Goal: Task Accomplishment & Management: Manage account settings

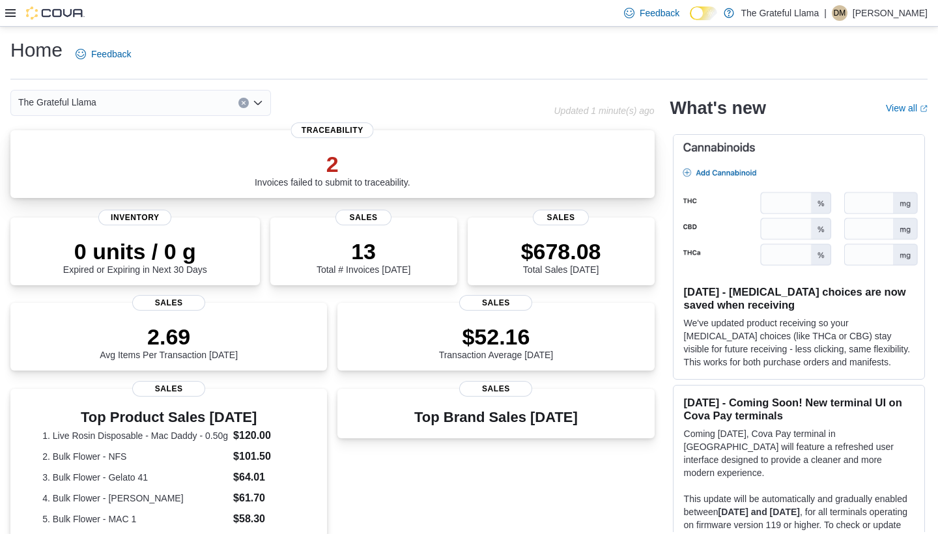
click at [462, 146] on div "2 Invoices failed to submit to traceability." at bounding box center [333, 167] width 624 height 42
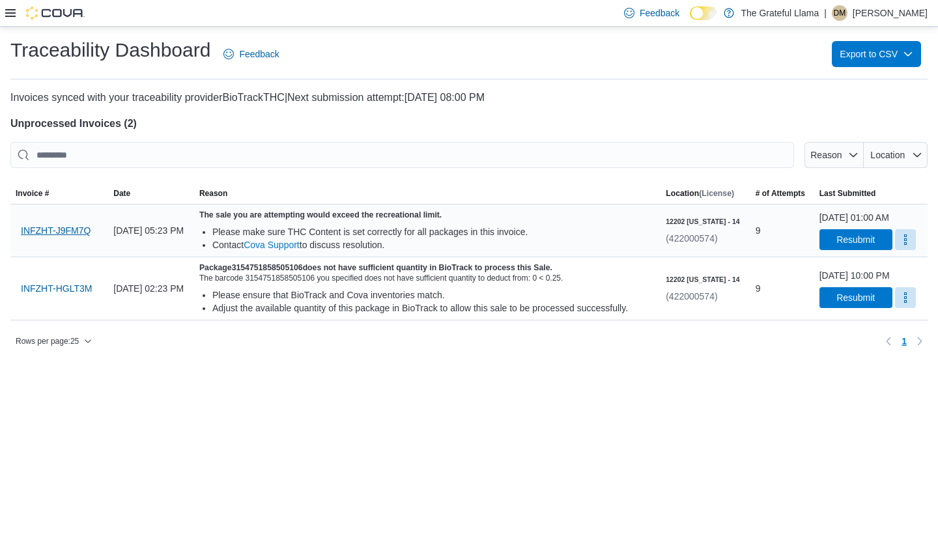
click at [53, 237] on span "INFZHT-J9FM7Q" at bounding box center [56, 230] width 70 height 13
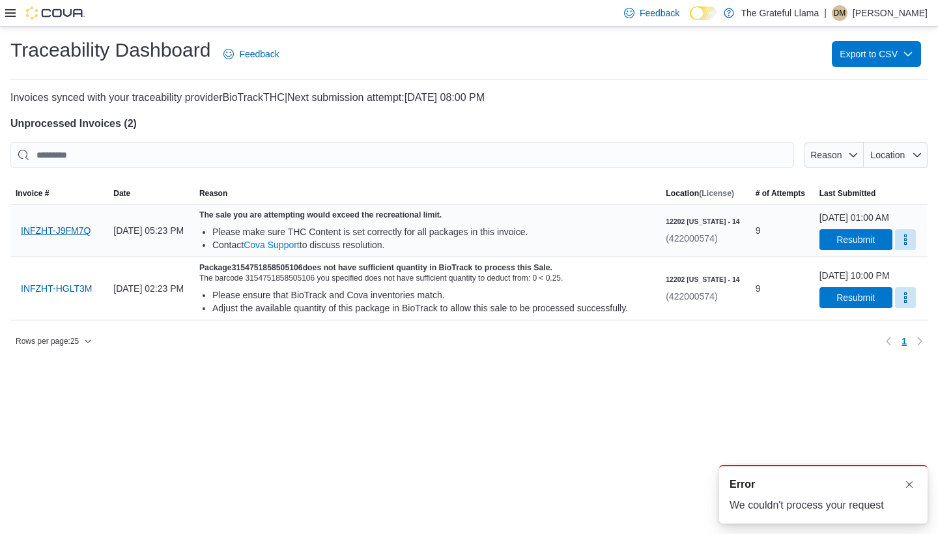
click at [63, 237] on span "INFZHT-J9FM7Q" at bounding box center [56, 230] width 70 height 13
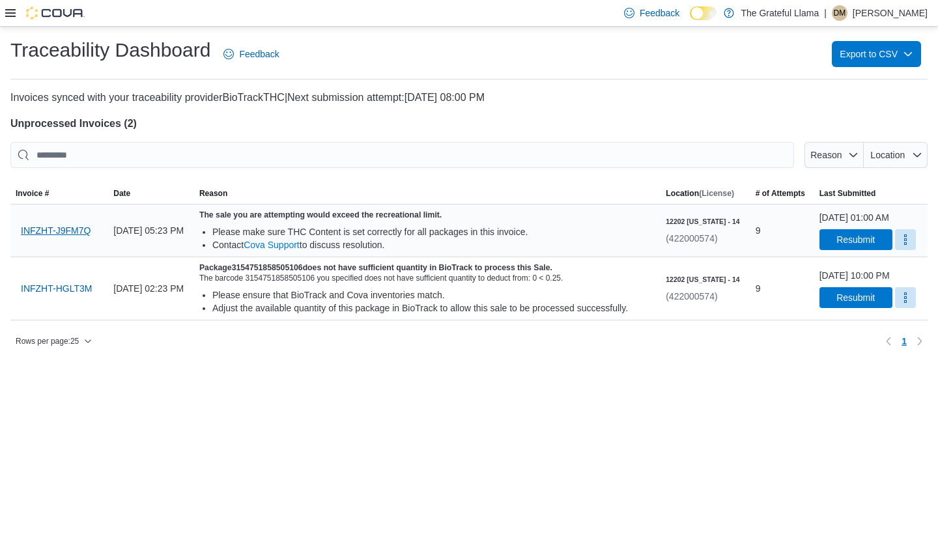
click at [80, 237] on span "INFZHT-J9FM7Q" at bounding box center [56, 230] width 70 height 13
click at [860, 247] on span "Resubmit" at bounding box center [856, 239] width 57 height 21
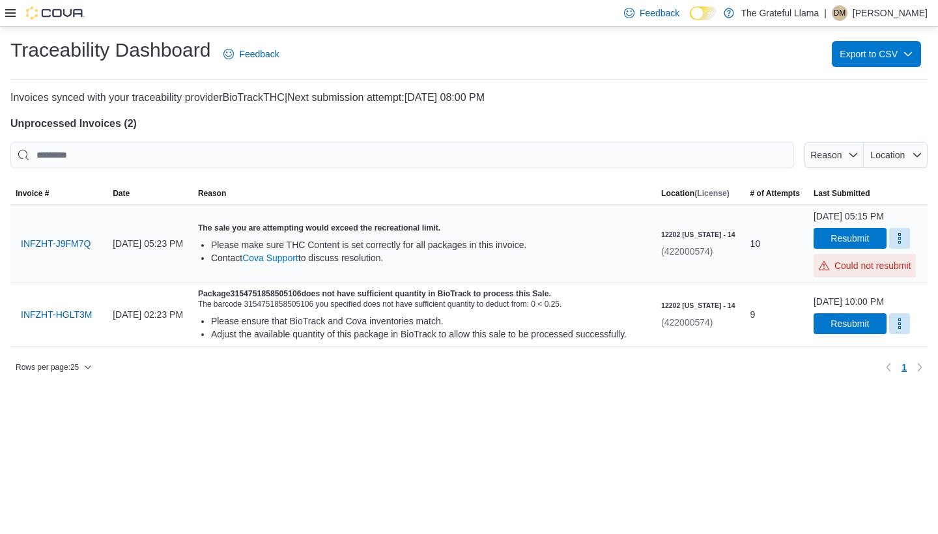
click at [7, 14] on icon at bounding box center [10, 13] width 10 height 8
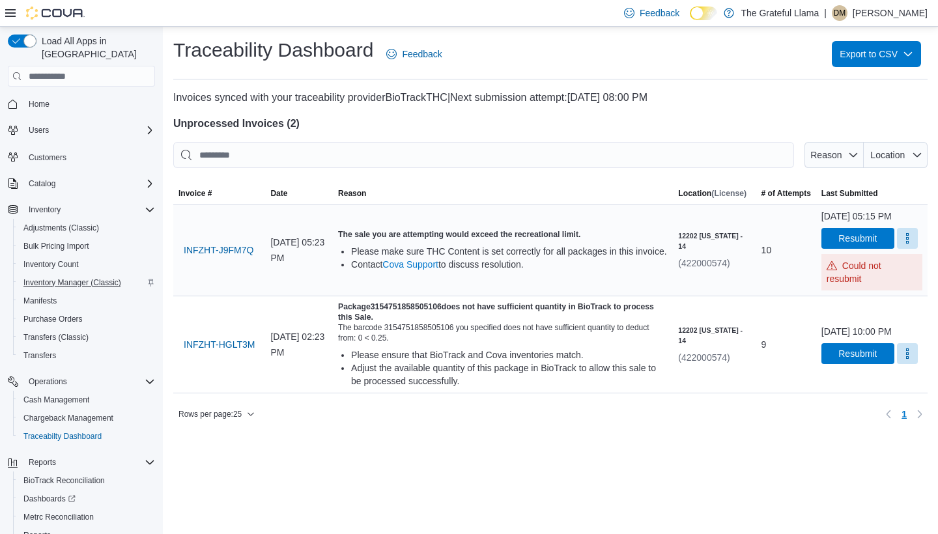
click at [71, 278] on span "Inventory Manager (Classic)" at bounding box center [72, 283] width 98 height 10
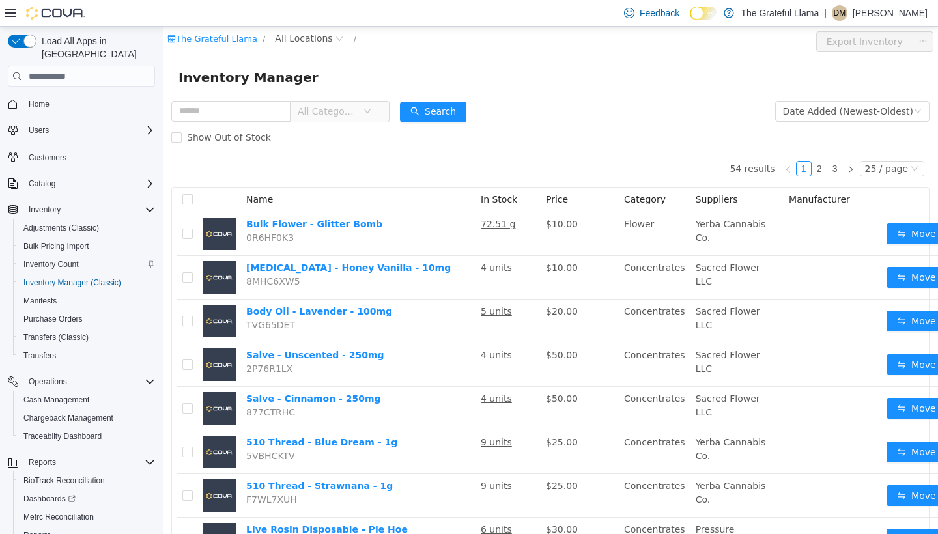
click at [63, 259] on span "Inventory Count" at bounding box center [50, 264] width 55 height 10
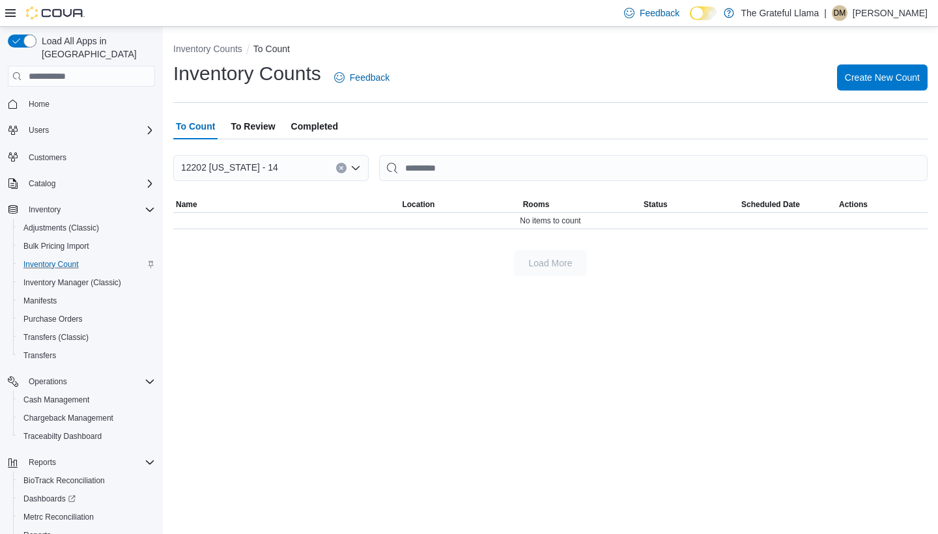
drag, startPoint x: 261, startPoint y: 128, endPoint x: 270, endPoint y: 128, distance: 9.8
click at [261, 128] on span "To Review" at bounding box center [253, 126] width 44 height 26
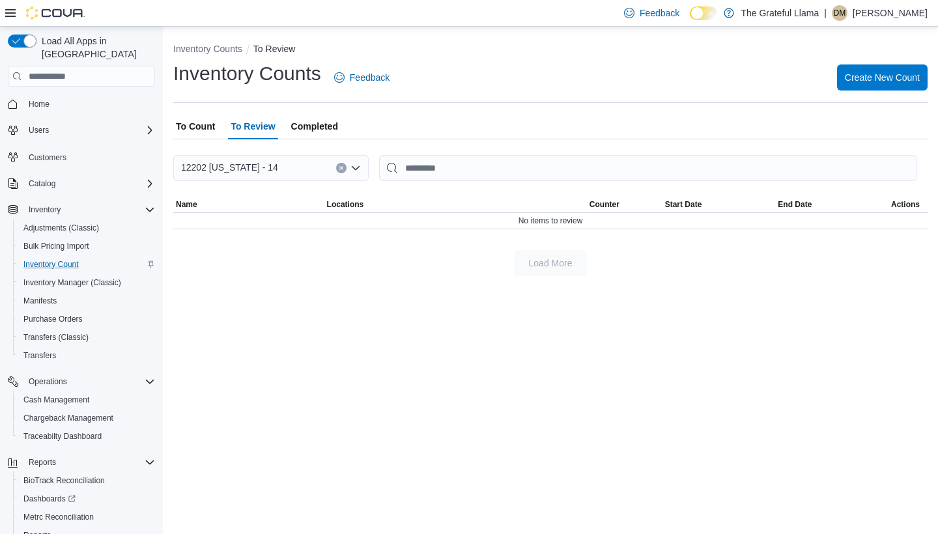
click at [311, 128] on span "Completed" at bounding box center [314, 126] width 47 height 26
click at [225, 128] on div "To Count To Review Completed" at bounding box center [550, 126] width 755 height 26
click at [196, 126] on span "To Count" at bounding box center [195, 126] width 39 height 26
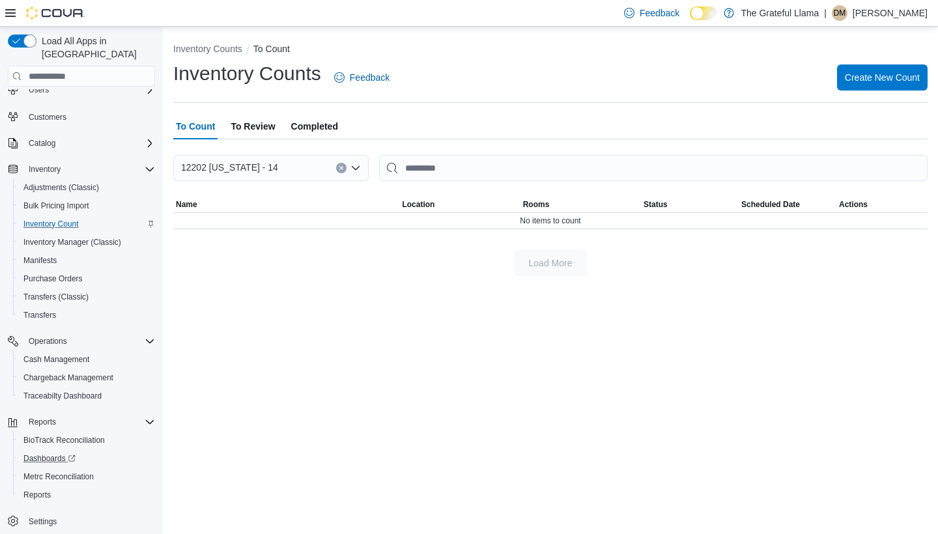
scroll to position [40, 0]
click at [38, 417] on span "Reports" at bounding box center [42, 422] width 27 height 10
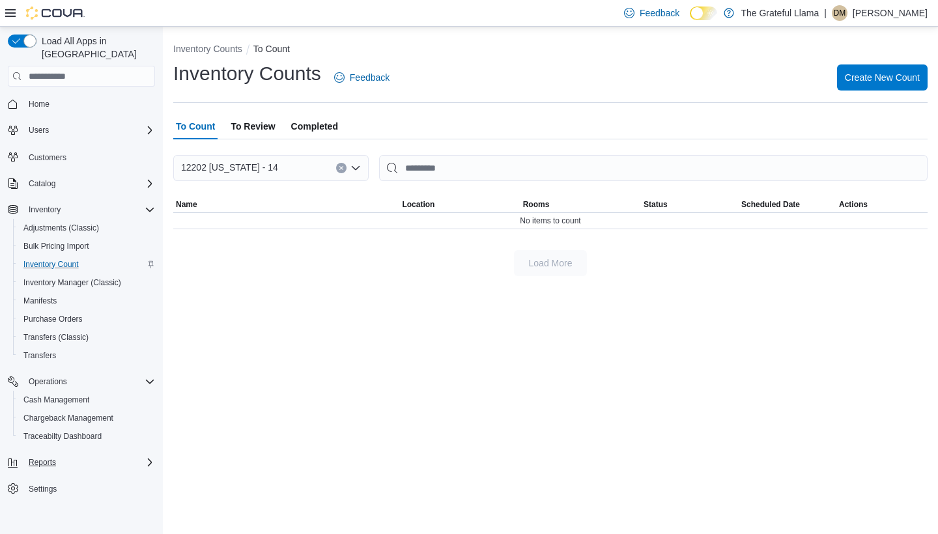
scroll to position [0, 0]
click at [39, 457] on span "Reports" at bounding box center [42, 462] width 27 height 10
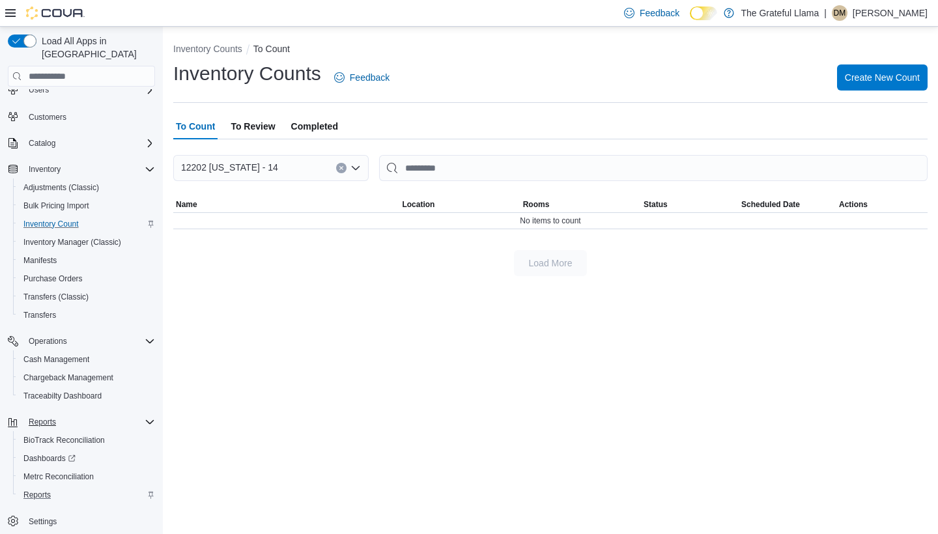
scroll to position [40, 0]
click at [44, 490] on span "Reports" at bounding box center [36, 495] width 27 height 10
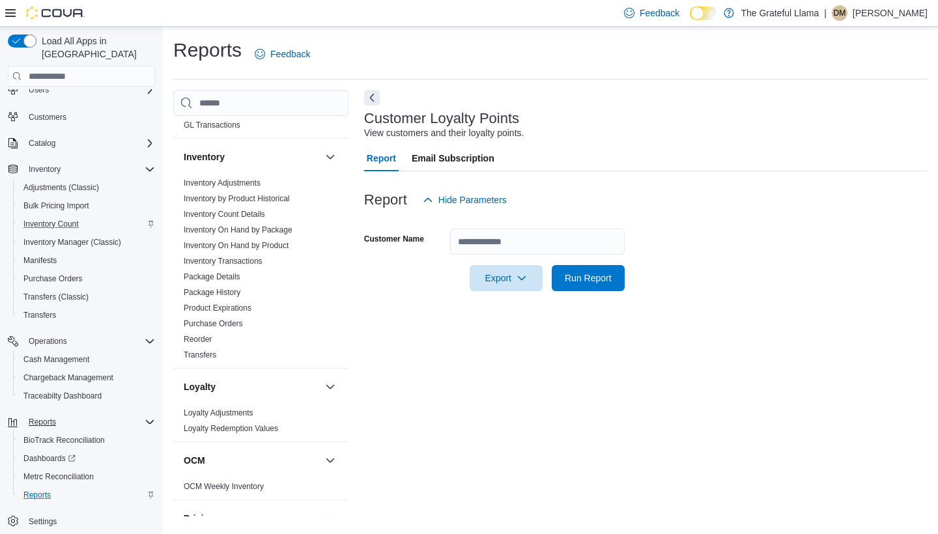
scroll to position [393, 0]
click at [287, 230] on link "Inventory On Hand by Package" at bounding box center [238, 229] width 109 height 9
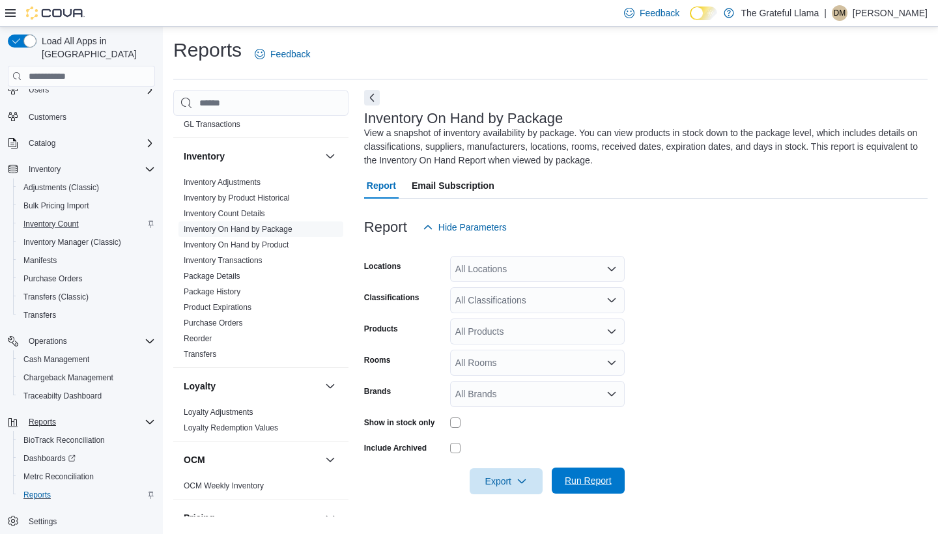
click at [609, 491] on span "Run Report" at bounding box center [588, 481] width 57 height 26
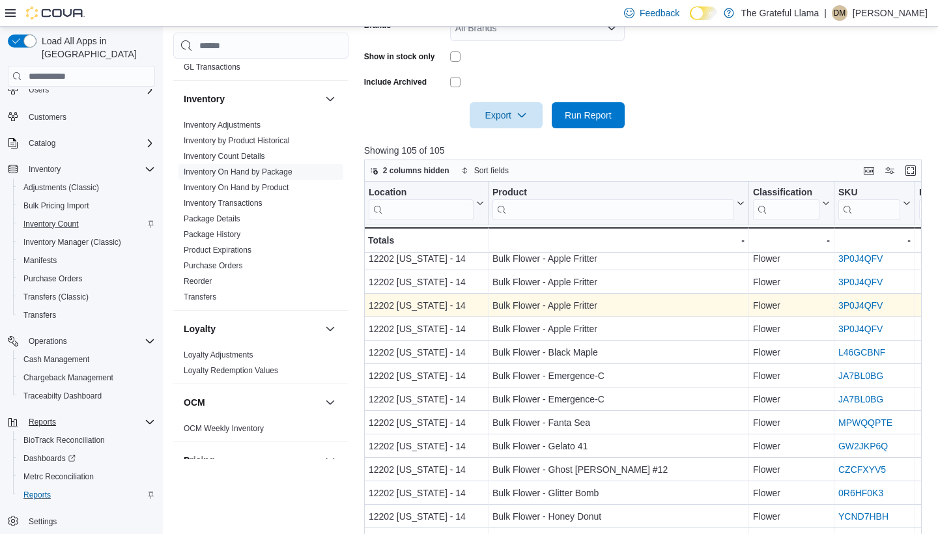
scroll to position [205, 0]
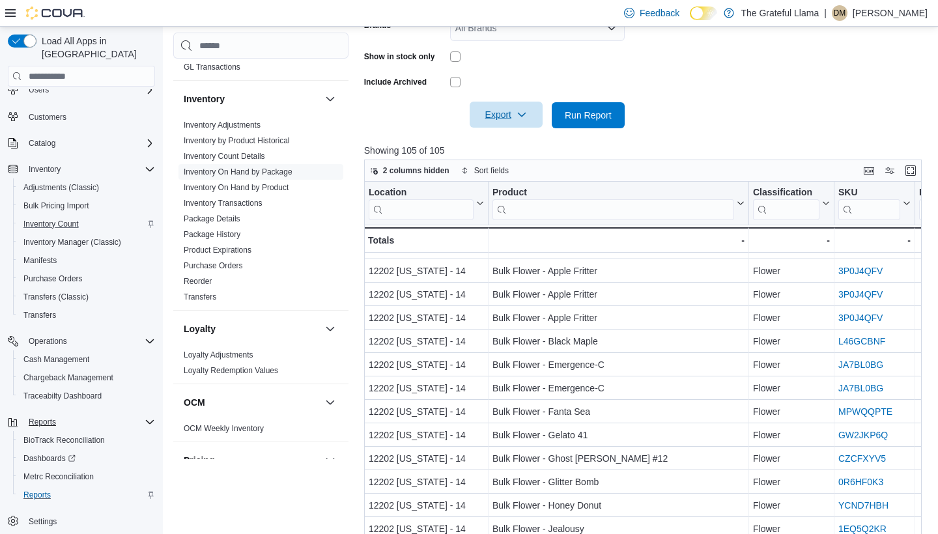
click at [517, 108] on span "Export" at bounding box center [506, 115] width 57 height 26
click at [727, 93] on div at bounding box center [646, 97] width 564 height 10
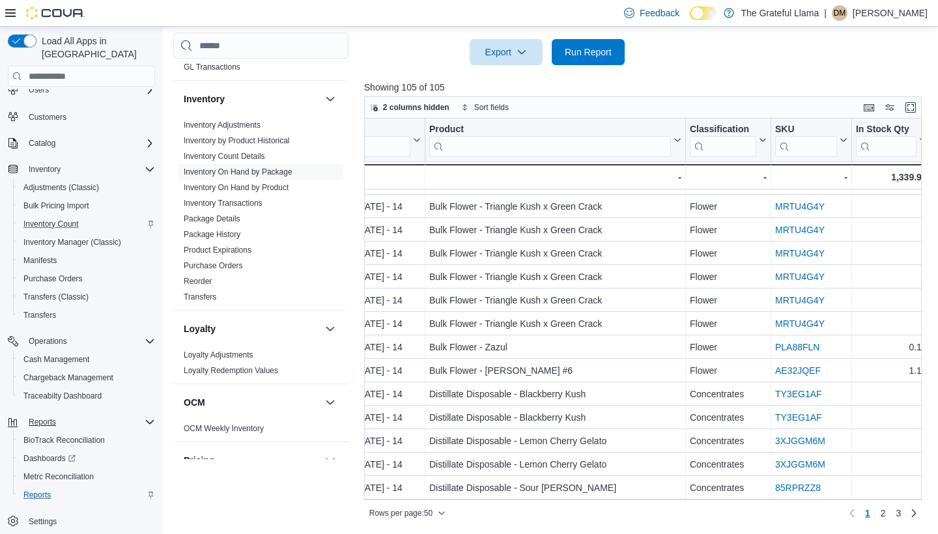
scroll to position [429, 0]
click at [887, 519] on link "2" at bounding box center [884, 514] width 16 height 21
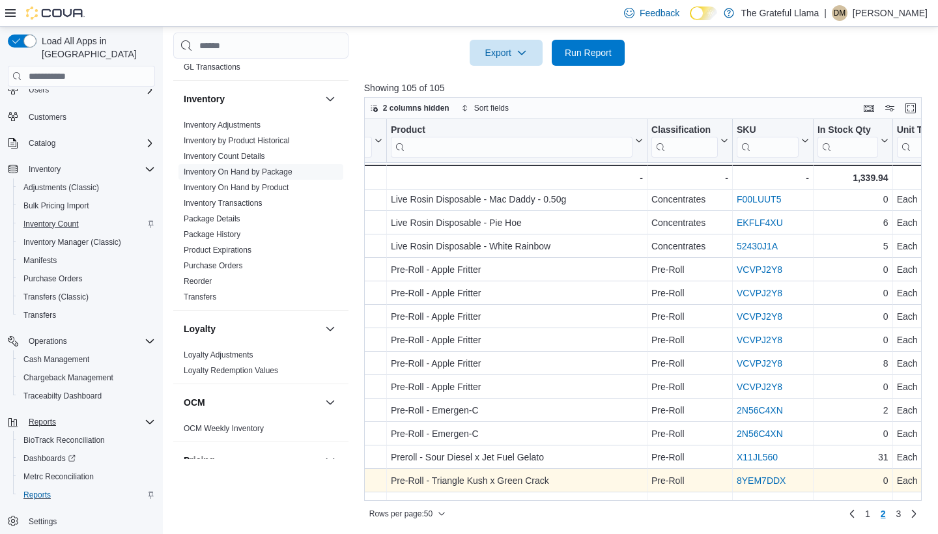
scroll to position [493, 107]
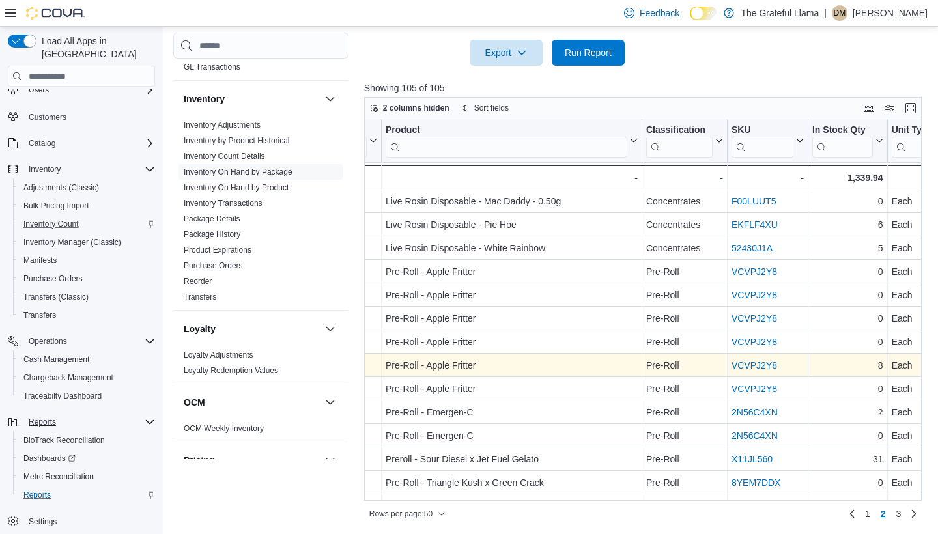
click at [773, 369] on link "VCVPJ2Y8" at bounding box center [755, 365] width 46 height 10
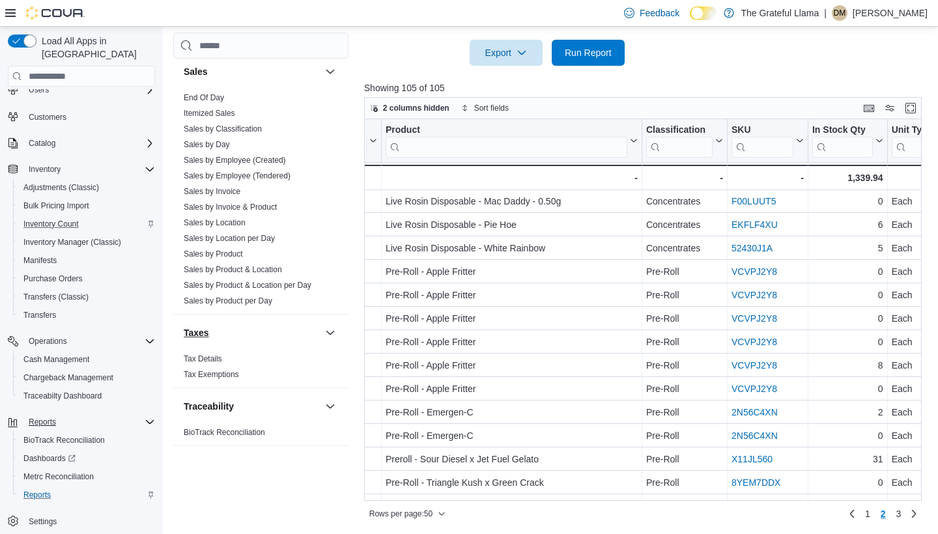
scroll to position [914, 0]
click at [220, 98] on link "End Of Day" at bounding box center [204, 97] width 40 height 9
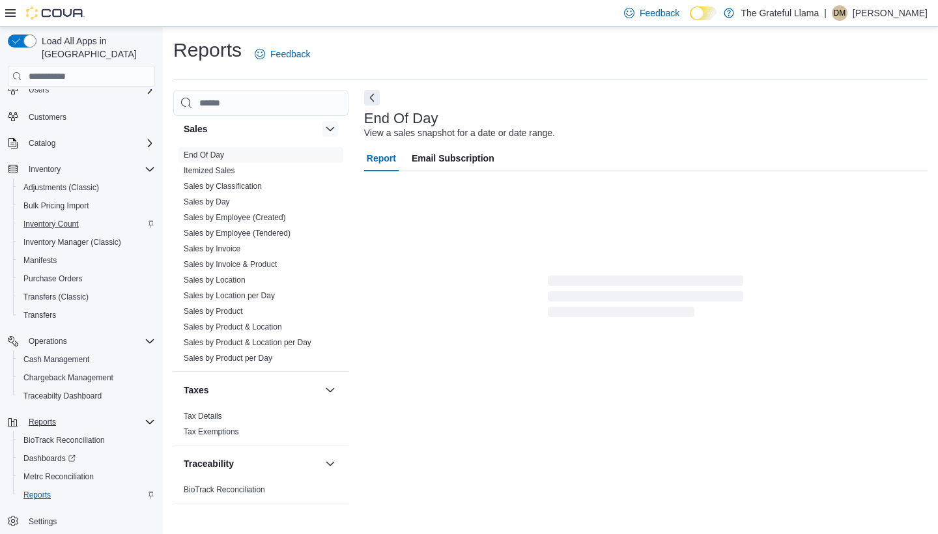
click at [333, 134] on button "button" at bounding box center [331, 129] width 16 height 16
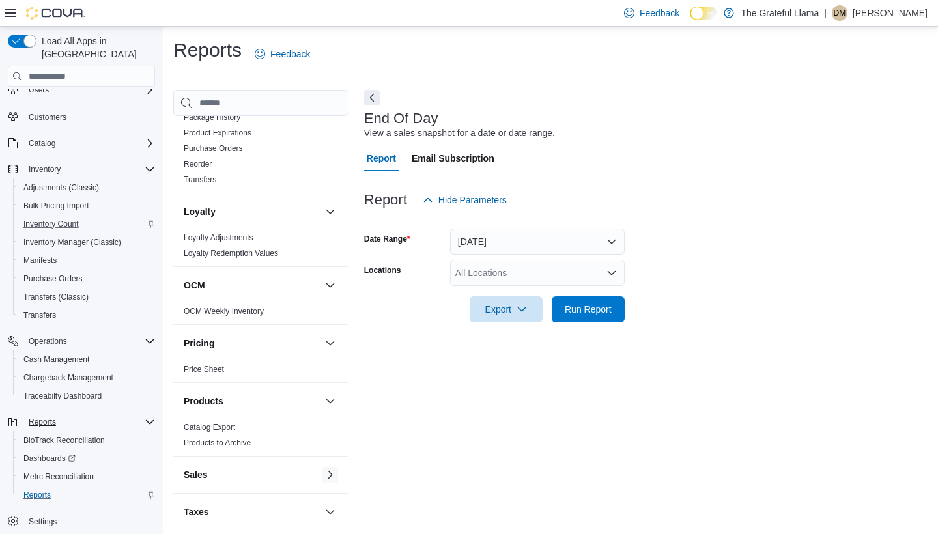
scroll to position [564, 0]
click at [329, 476] on button "button" at bounding box center [331, 479] width 16 height 16
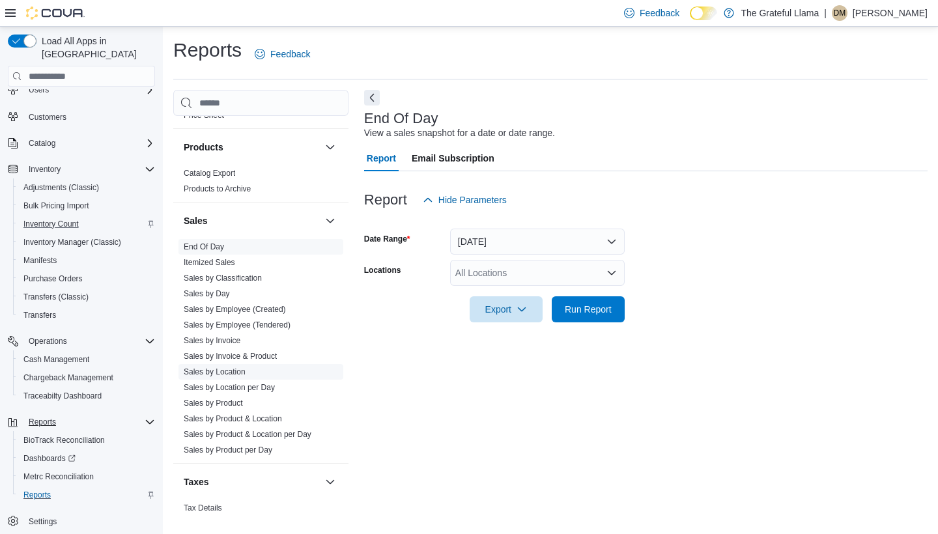
scroll to position [822, 0]
click at [220, 290] on link "Sales by Day" at bounding box center [207, 293] width 46 height 9
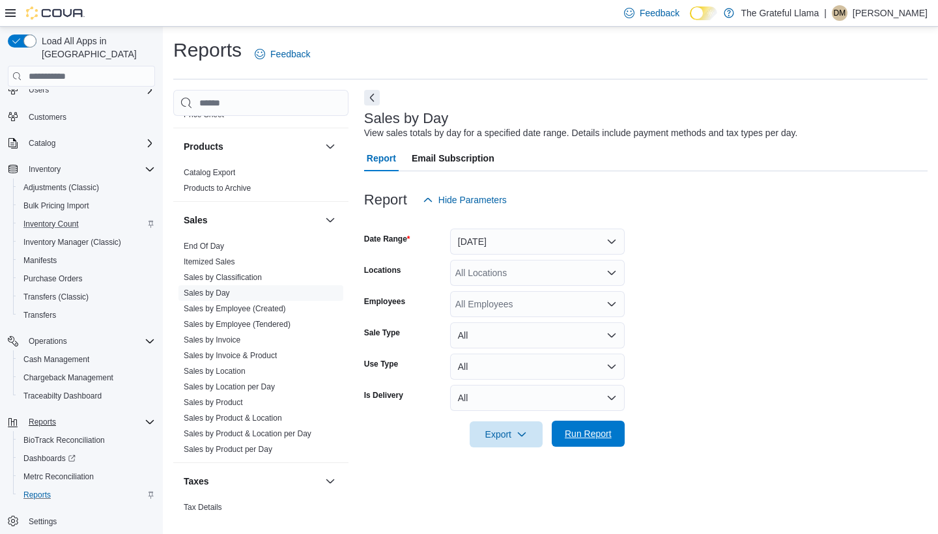
click at [587, 440] on span "Run Report" at bounding box center [588, 434] width 57 height 26
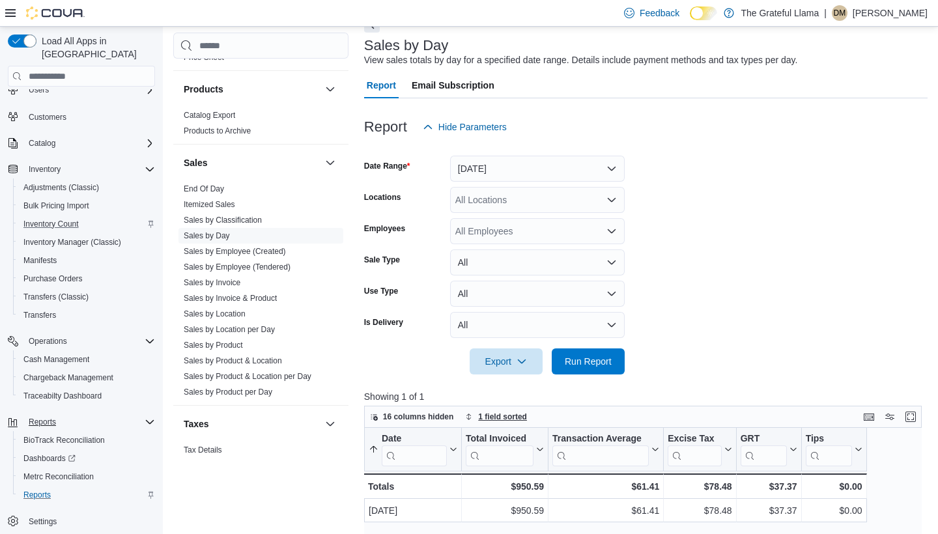
scroll to position [62, 0]
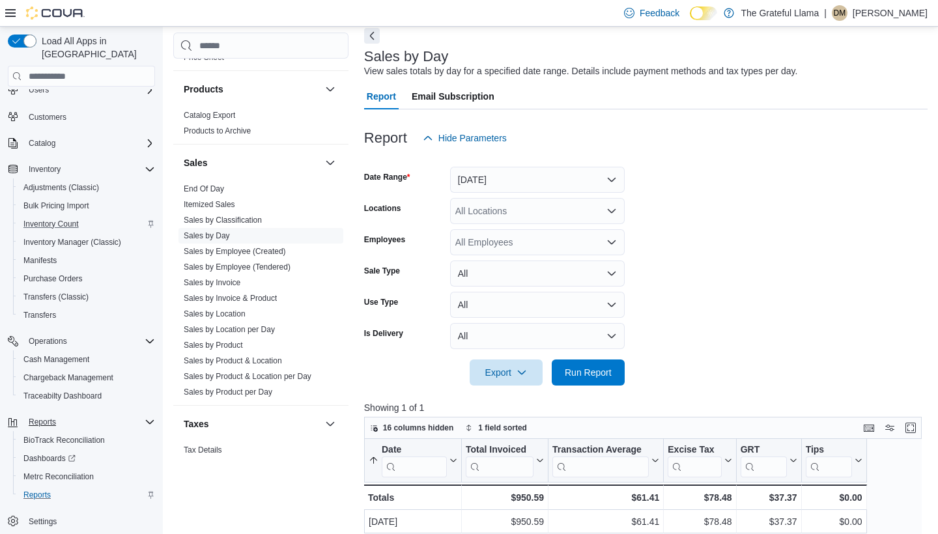
click at [517, 186] on button "Yesterday" at bounding box center [537, 180] width 175 height 26
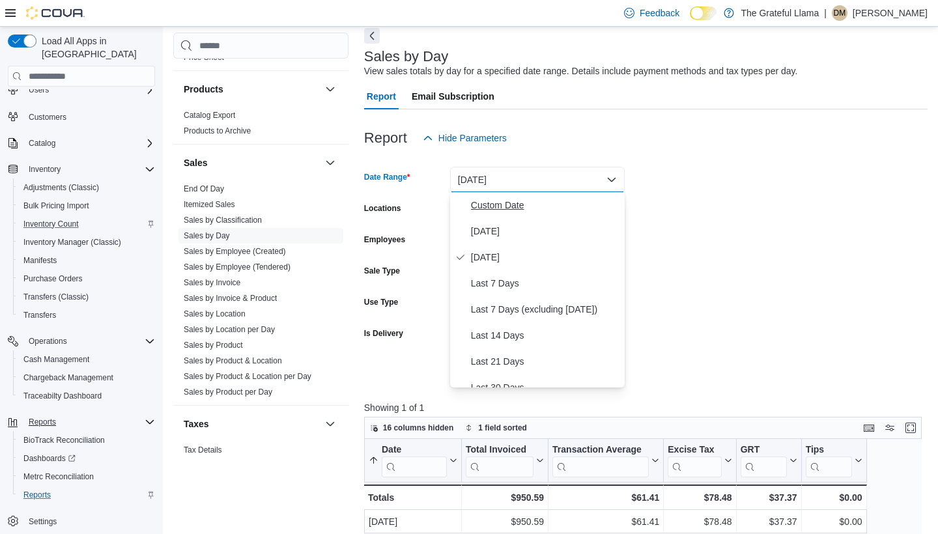
click at [499, 199] on span "Custom Date" at bounding box center [545, 205] width 149 height 16
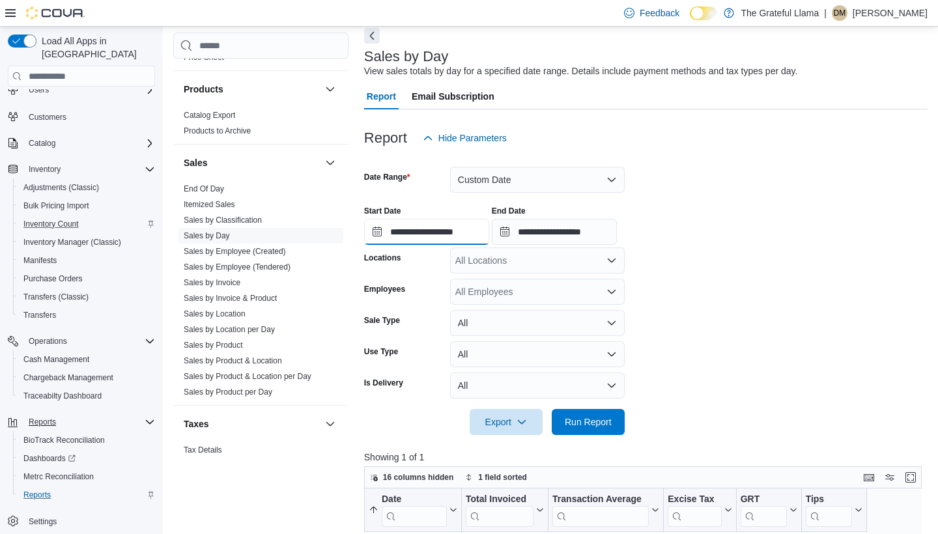
click at [487, 225] on input "**********" at bounding box center [426, 232] width 125 height 26
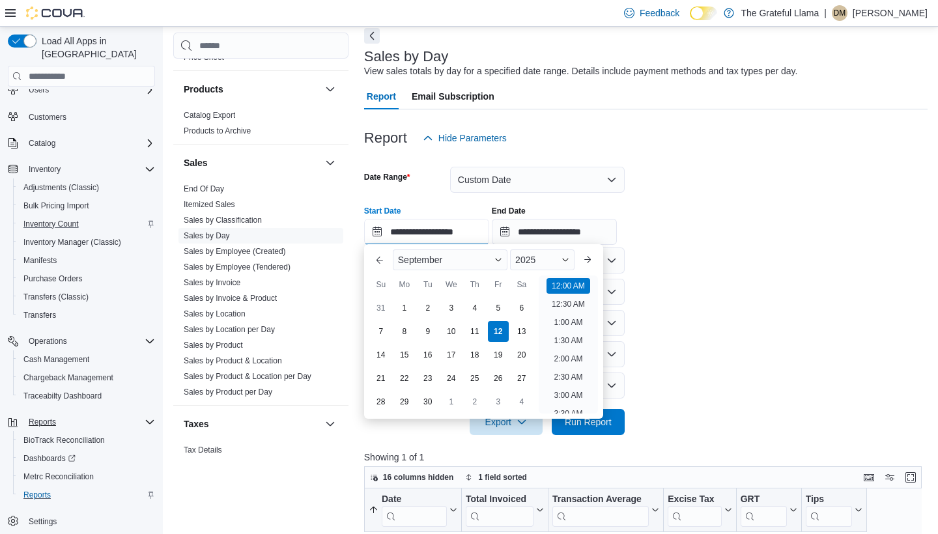
scroll to position [40, 0]
click at [376, 262] on button "Previous Month" at bounding box center [379, 260] width 21 height 21
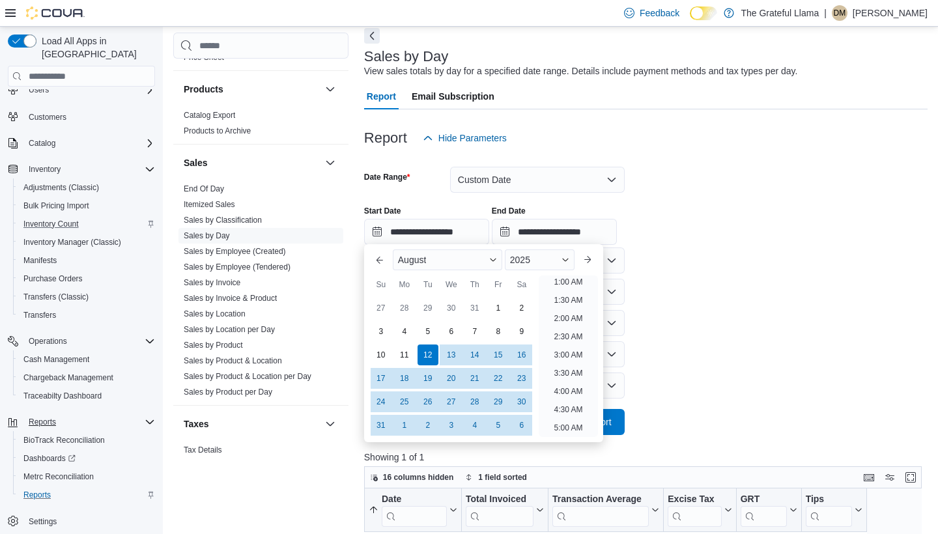
scroll to position [3, 0]
click at [497, 312] on div "1" at bounding box center [498, 308] width 23 height 23
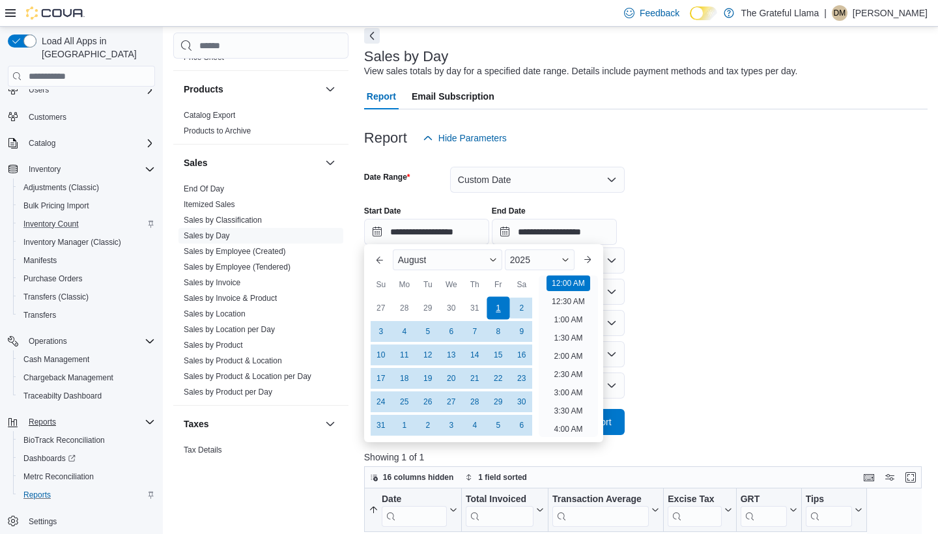
type input "**********"
click at [552, 232] on input "**********" at bounding box center [554, 232] width 125 height 26
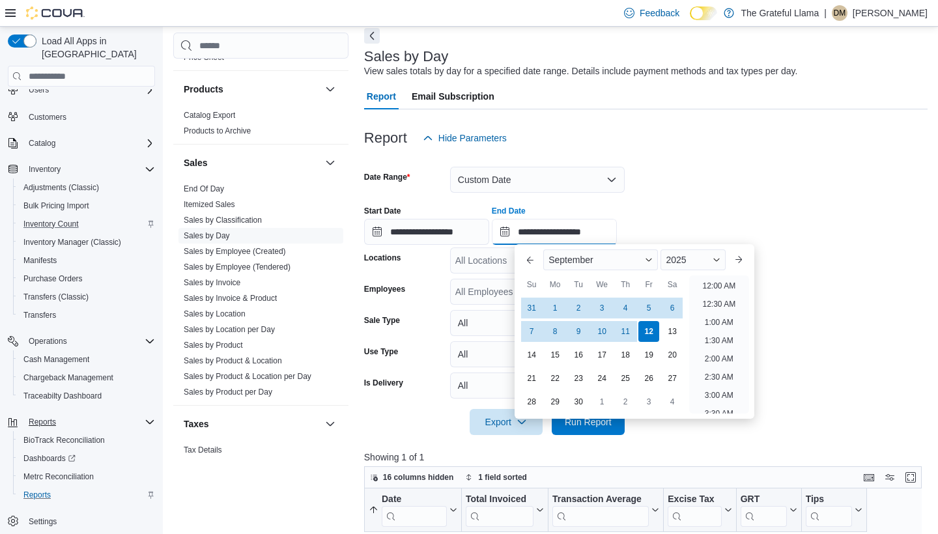
scroll to position [740, 0]
click at [529, 308] on div "31" at bounding box center [532, 308] width 23 height 23
type input "**********"
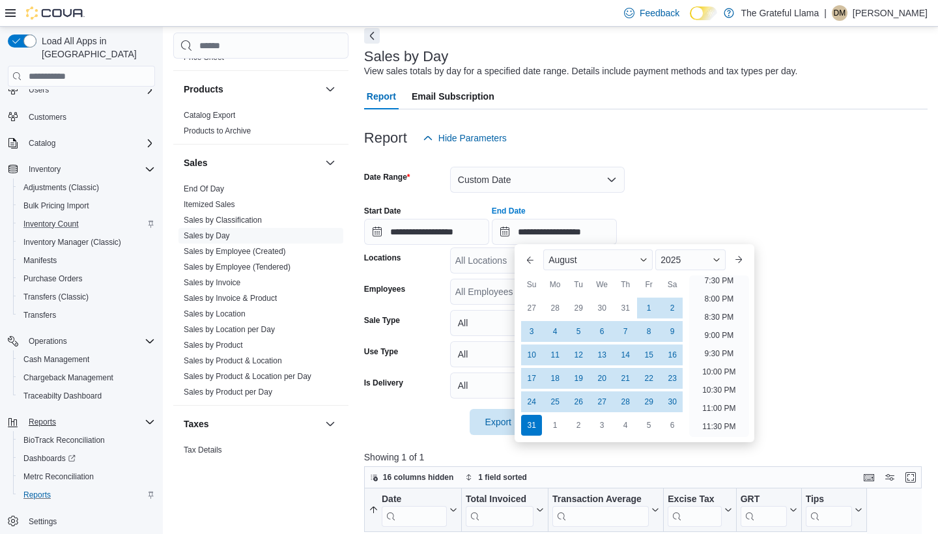
click at [727, 224] on div "**********" at bounding box center [646, 221] width 564 height 50
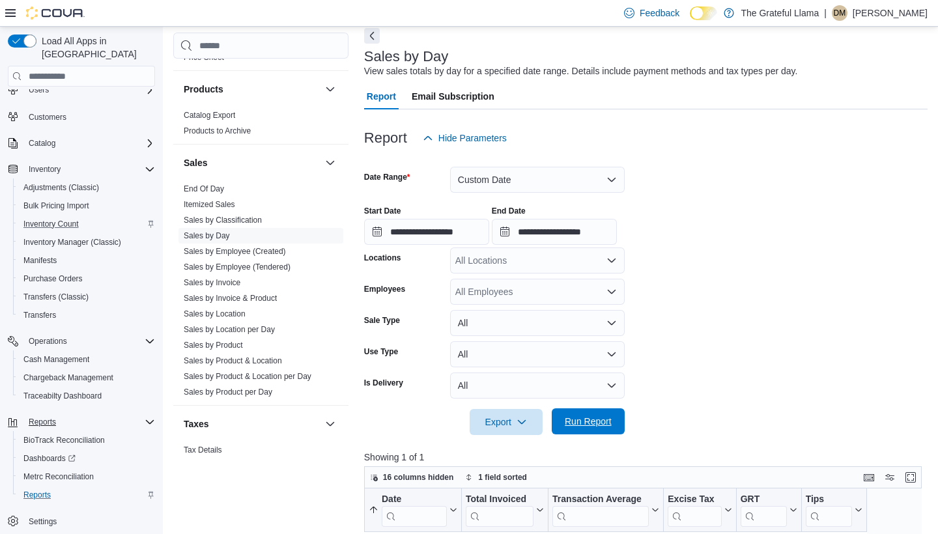
click at [596, 426] on span "Run Report" at bounding box center [588, 421] width 47 height 13
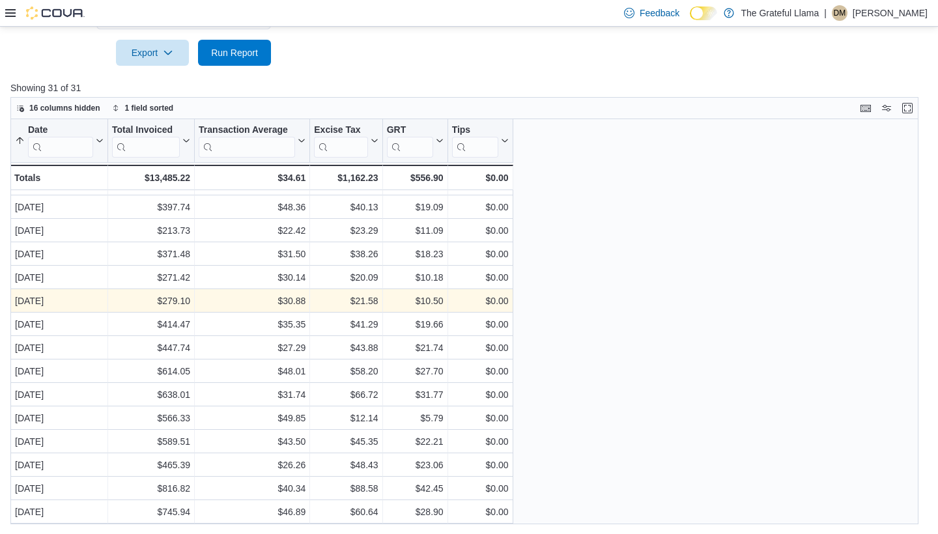
scroll to position [394, 0]
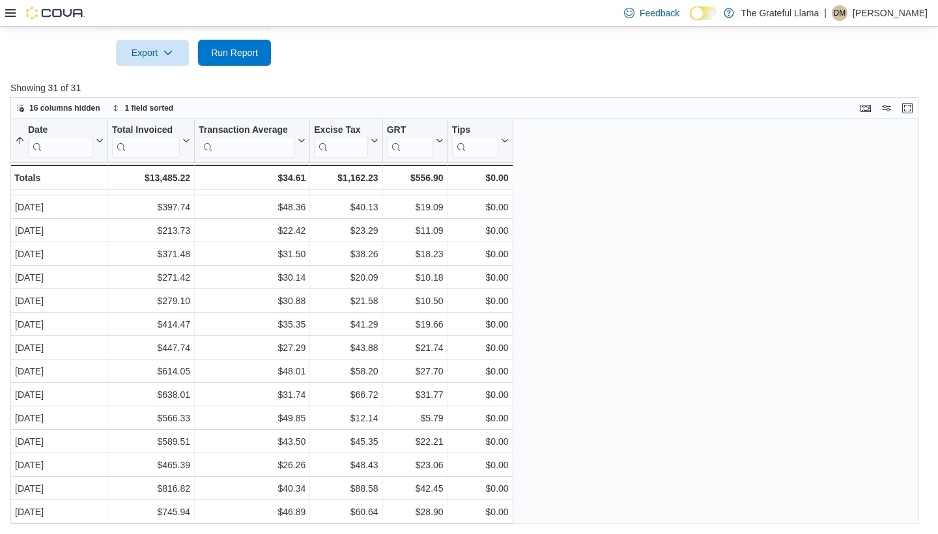
scroll to position [62, 0]
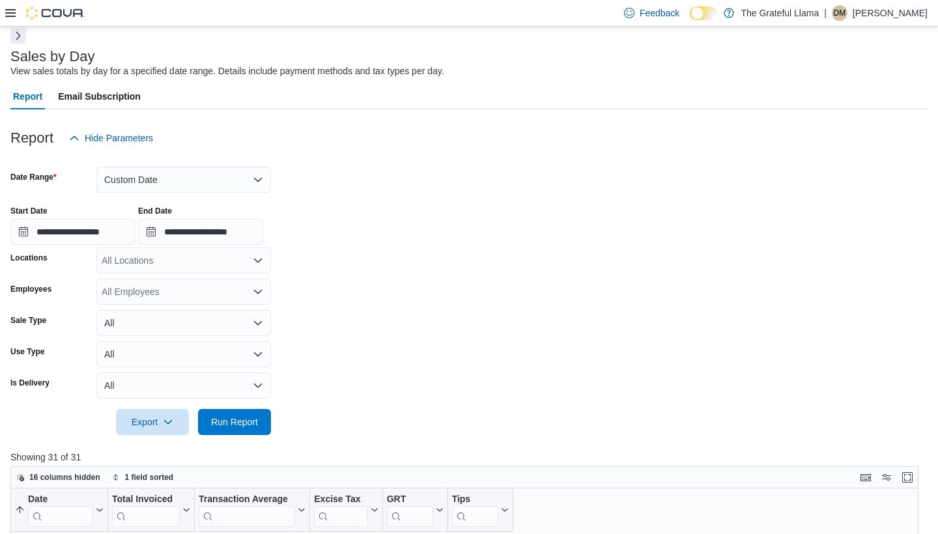
click at [22, 45] on div at bounding box center [469, 46] width 918 height 5
click at [22, 40] on button "Next" at bounding box center [18, 35] width 16 height 16
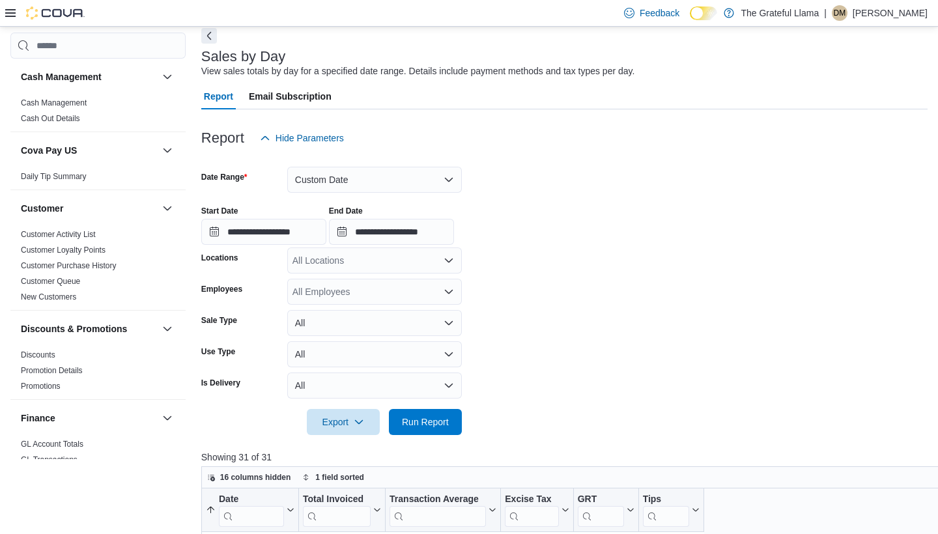
click at [437, 182] on button "Custom Date" at bounding box center [374, 180] width 175 height 26
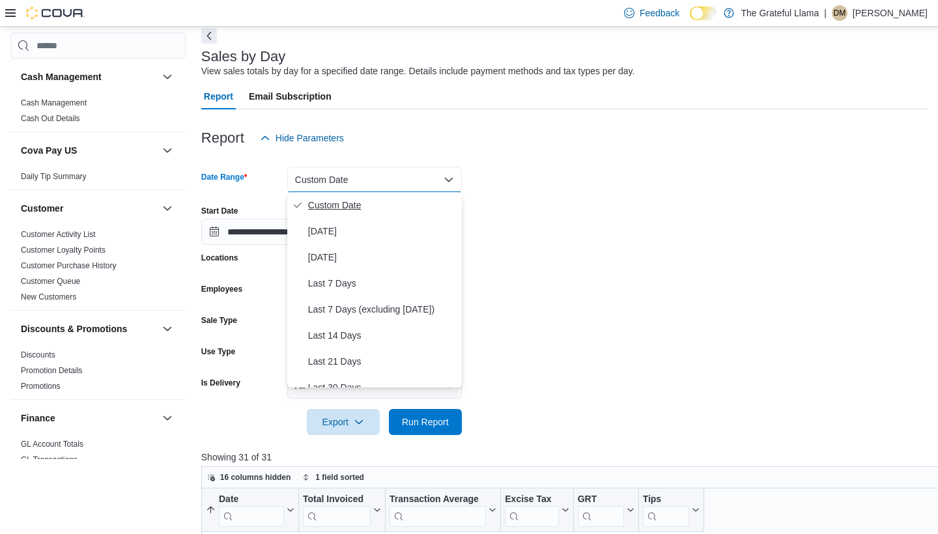
click at [328, 201] on span "Custom Date" at bounding box center [382, 205] width 149 height 16
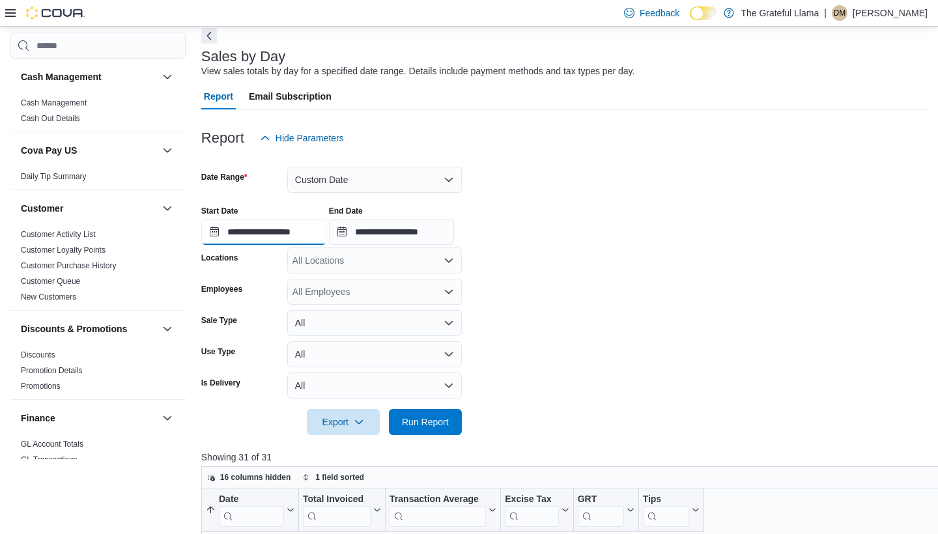
click at [280, 233] on input "**********" at bounding box center [263, 232] width 125 height 26
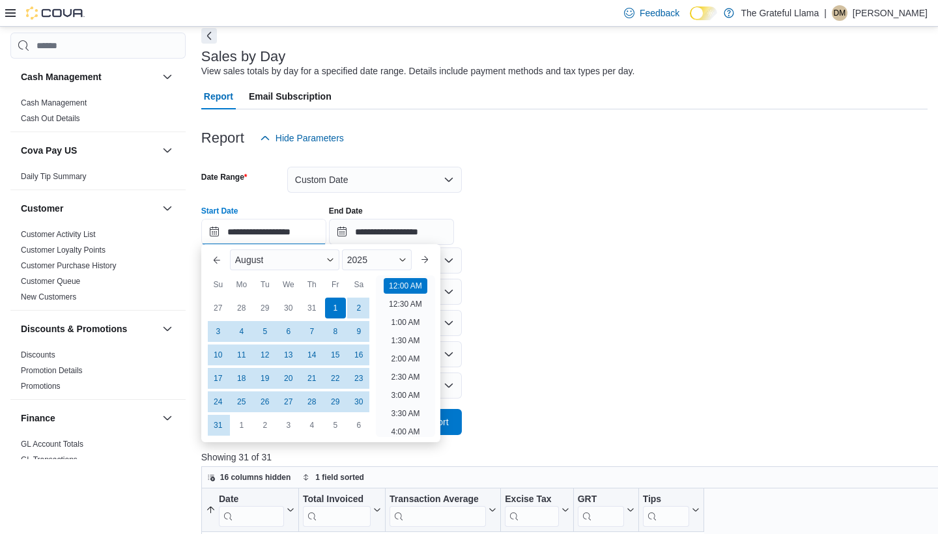
scroll to position [40, 0]
click at [418, 256] on button "Next month" at bounding box center [424, 260] width 21 height 21
type input "**********"
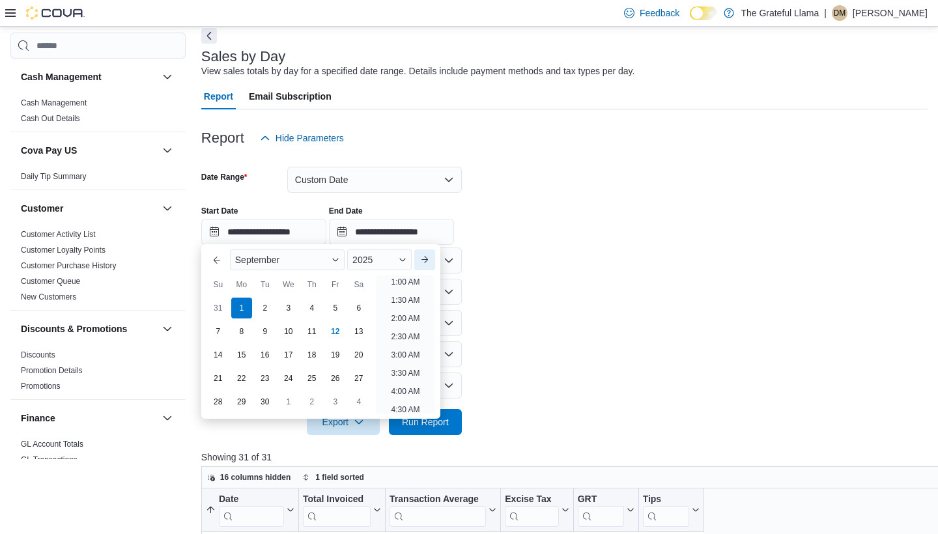
scroll to position [3, 0]
click at [248, 313] on div "1" at bounding box center [241, 308] width 23 height 23
click at [431, 233] on input "**********" at bounding box center [391, 232] width 125 height 26
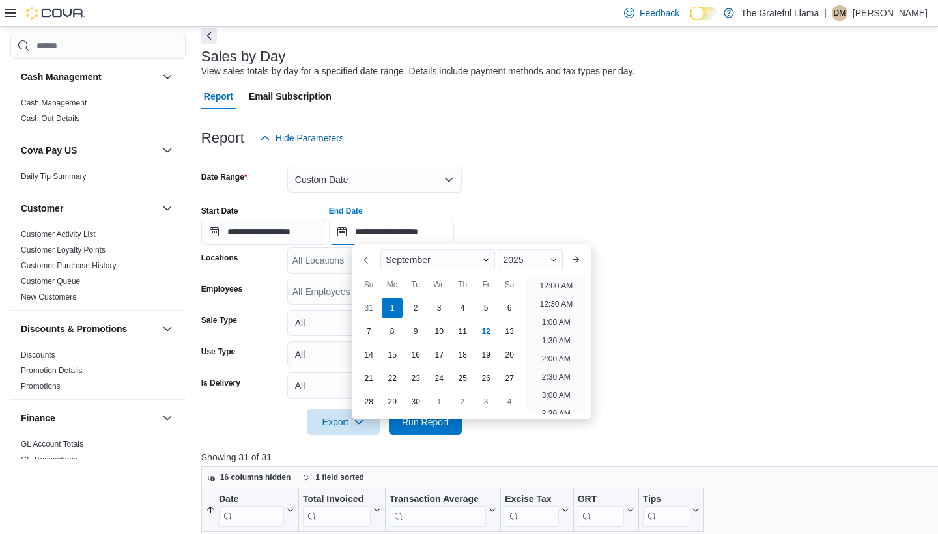
scroll to position [740, 0]
click at [489, 337] on div "12" at bounding box center [486, 331] width 23 height 23
type input "**********"
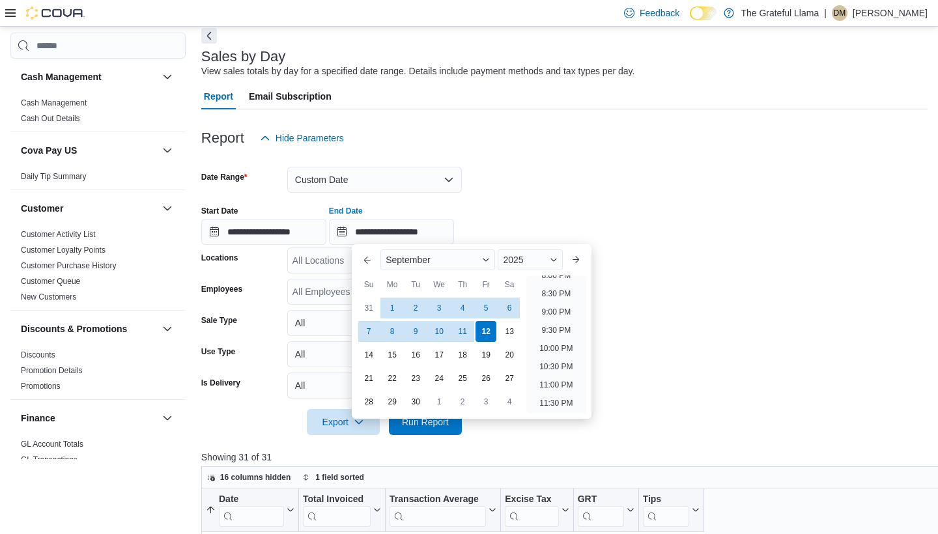
click at [660, 242] on div "**********" at bounding box center [564, 221] width 727 height 50
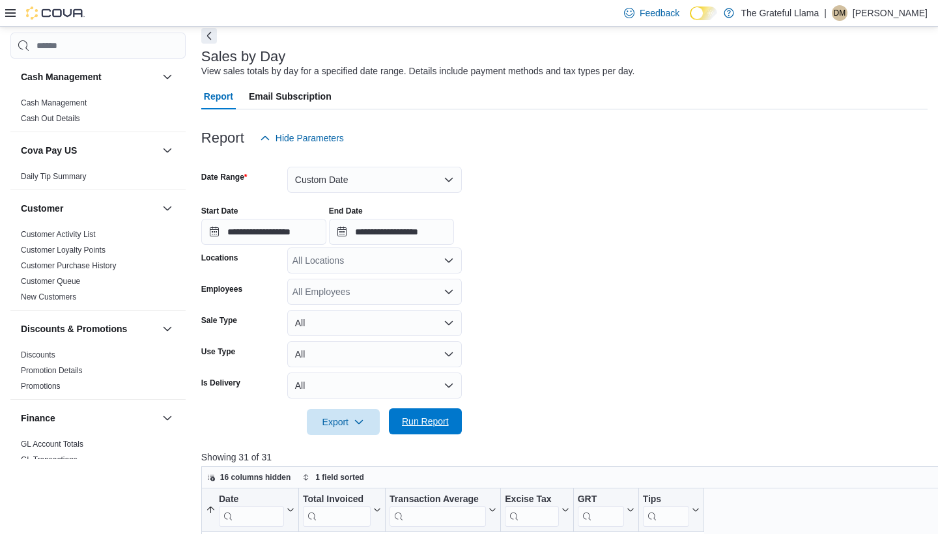
click at [435, 422] on span "Run Report" at bounding box center [425, 421] width 47 height 13
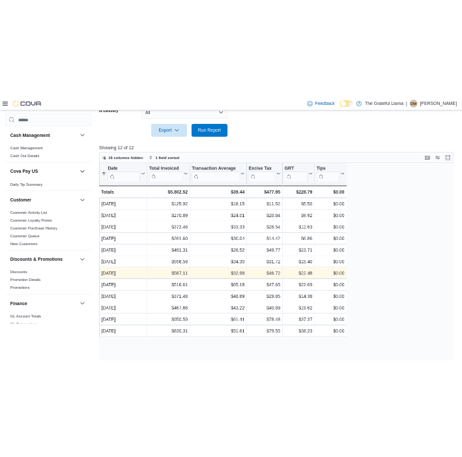
scroll to position [420, 0]
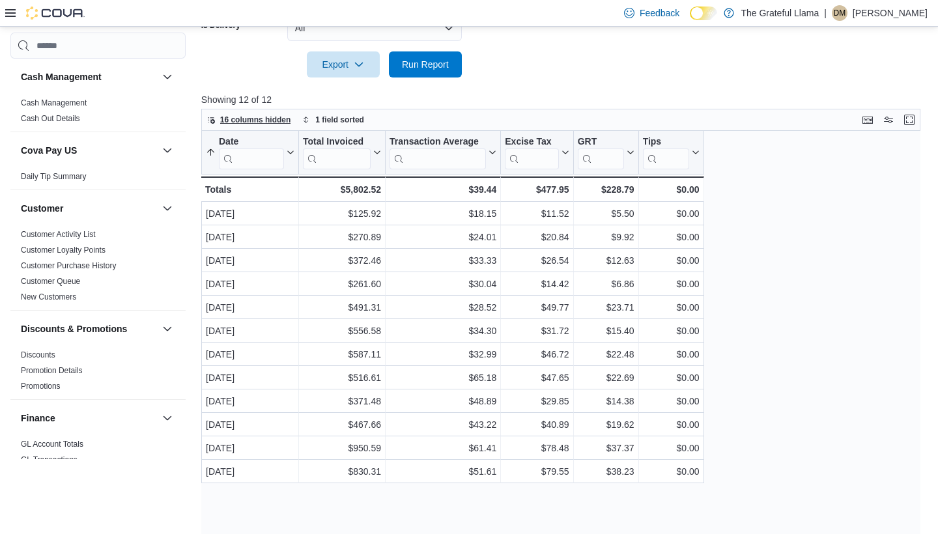
click at [241, 118] on span "16 columns hidden" at bounding box center [255, 120] width 71 height 10
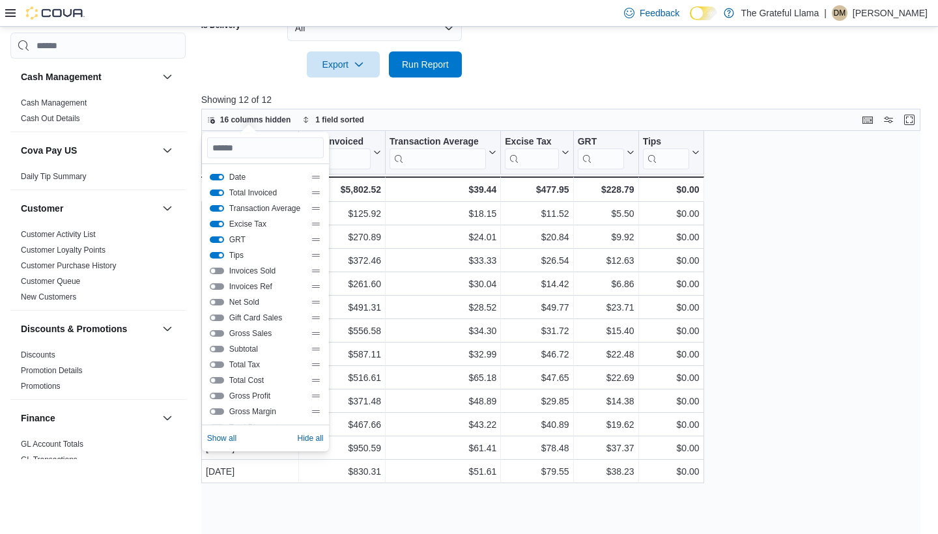
click at [215, 272] on button "Invoices Sold" at bounding box center [217, 271] width 14 height 7
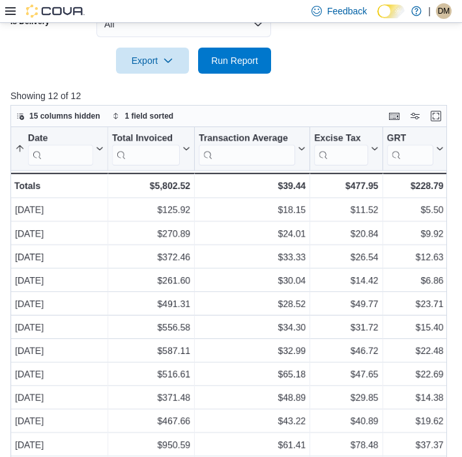
click at [322, 85] on div at bounding box center [230, 82] width 441 height 16
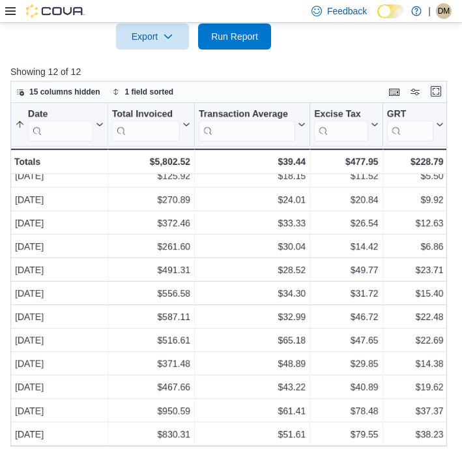
scroll to position [443, 0]
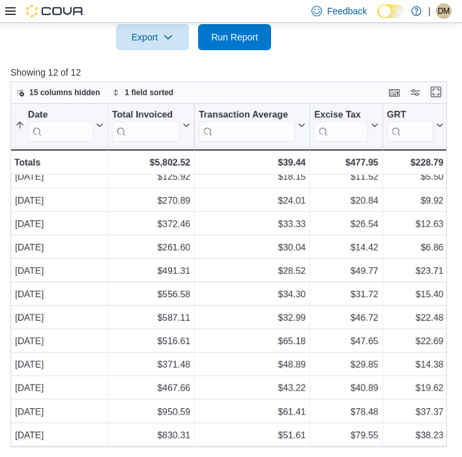
click at [435, 93] on button "Enter fullscreen" at bounding box center [436, 92] width 16 height 16
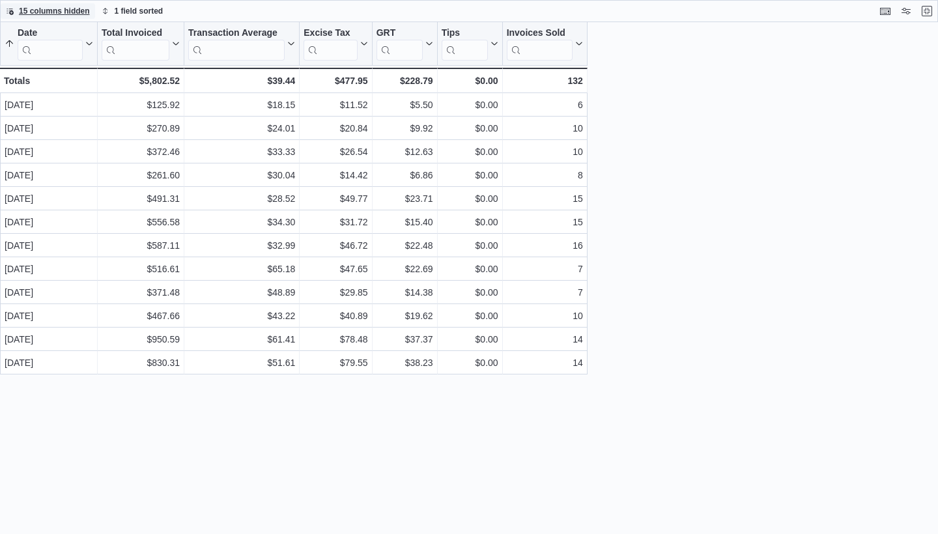
scroll to position [0, 0]
click at [929, 13] on button "Exit fullscreen" at bounding box center [928, 11] width 16 height 16
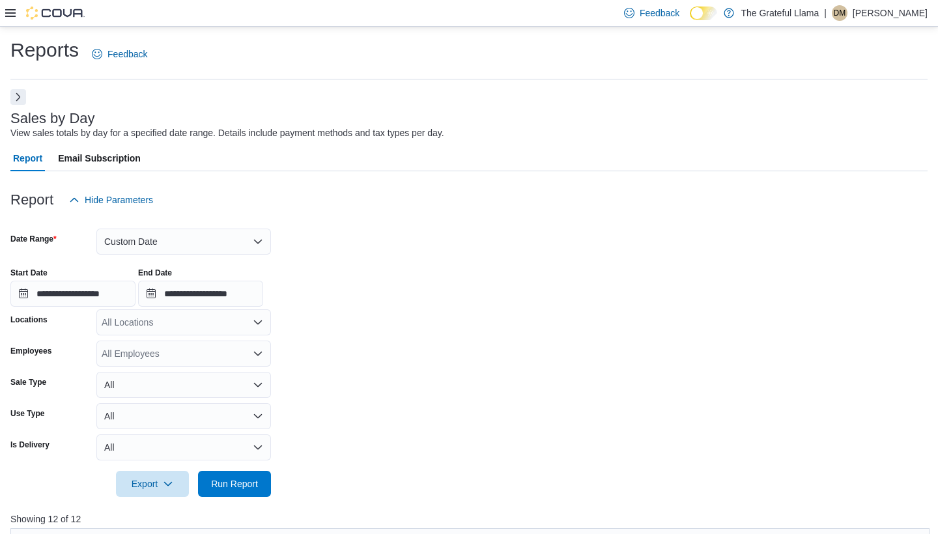
click at [15, 97] on button "Next" at bounding box center [18, 97] width 16 height 16
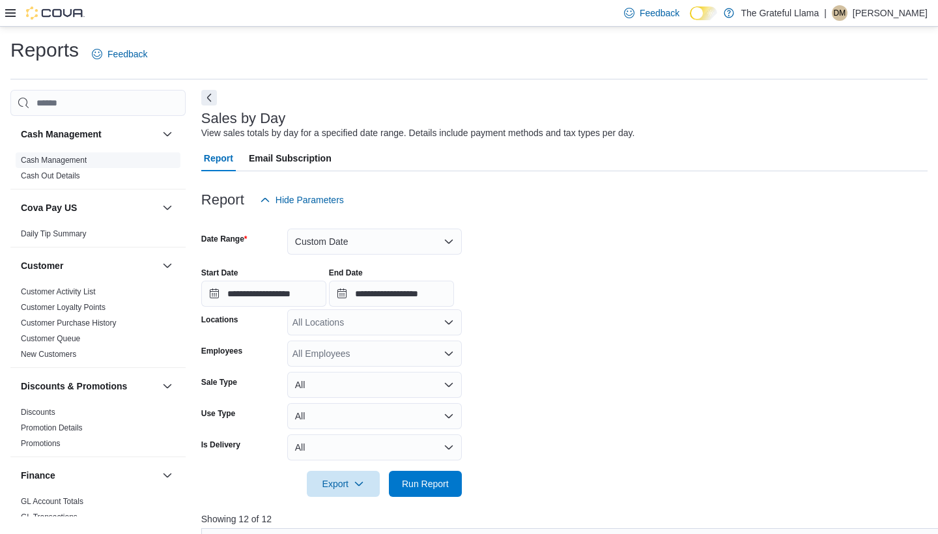
click at [132, 156] on span "Cash Management" at bounding box center [98, 160] width 165 height 16
click at [79, 160] on link "Cash Management" at bounding box center [54, 160] width 66 height 9
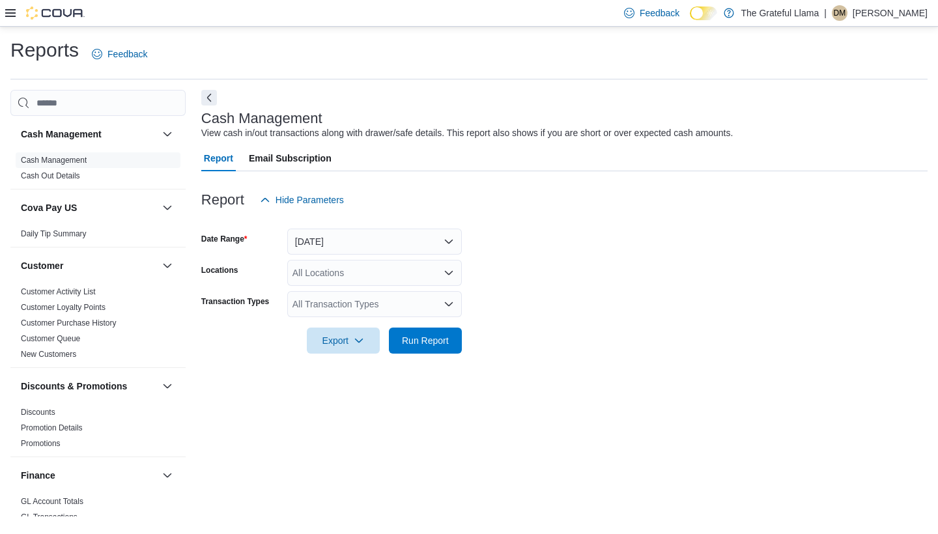
click at [449, 250] on button "Today" at bounding box center [374, 242] width 175 height 26
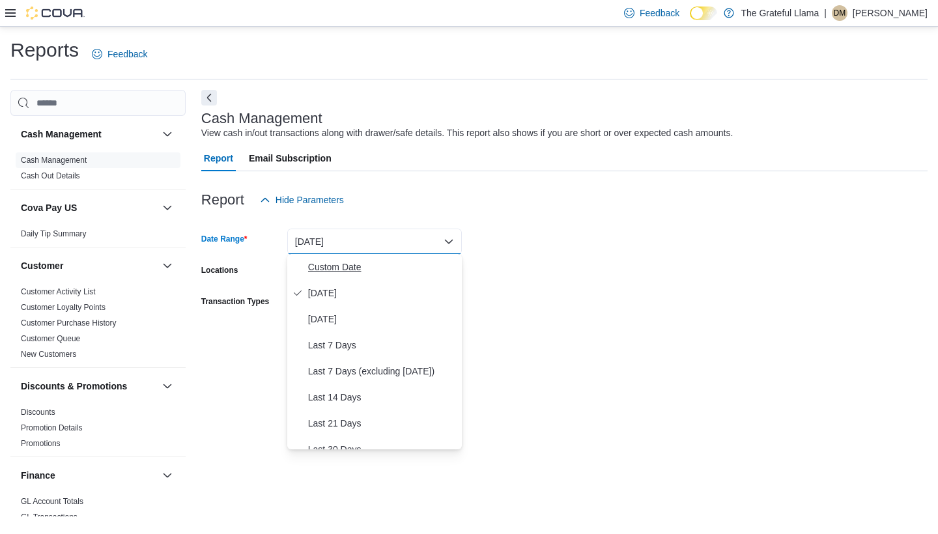
click at [434, 264] on span "Custom Date" at bounding box center [382, 267] width 149 height 16
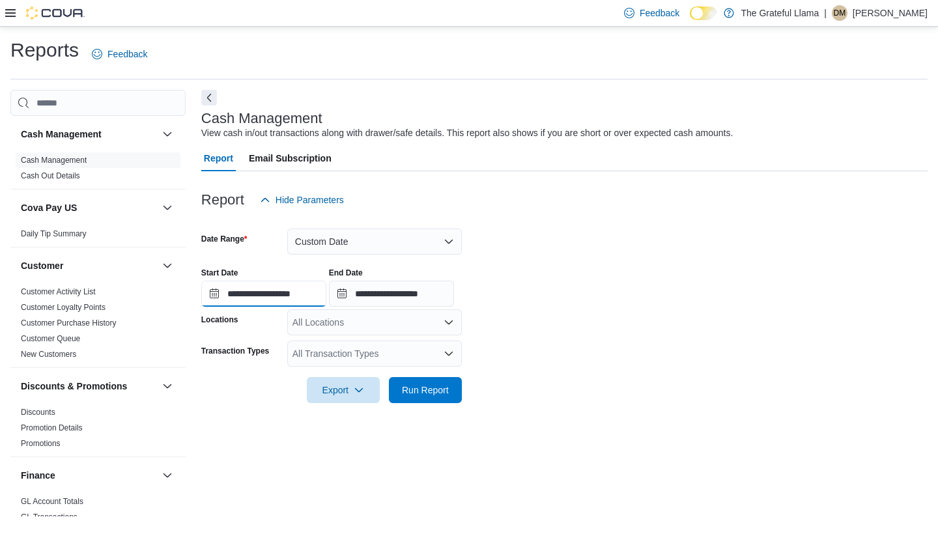
click at [305, 300] on input "**********" at bounding box center [263, 294] width 125 height 26
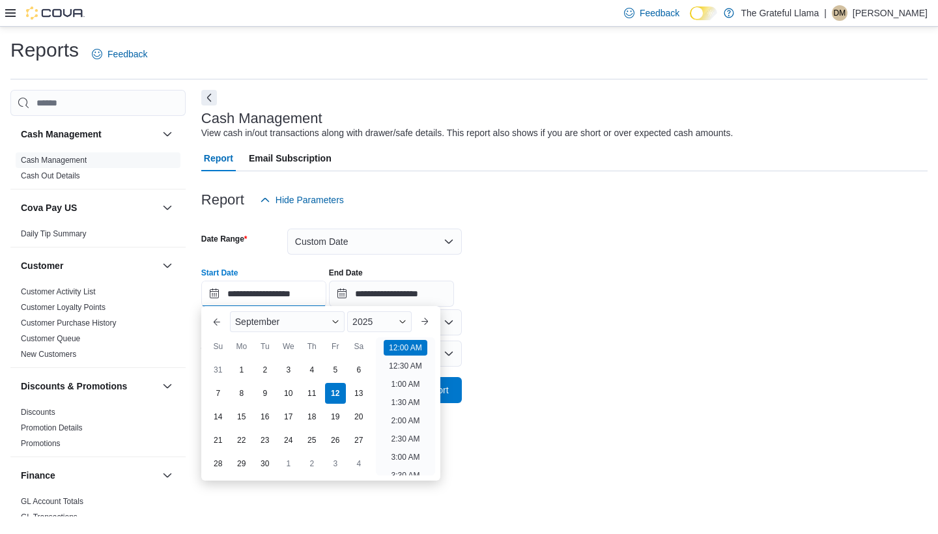
scroll to position [40, 0]
click at [241, 373] on div "1" at bounding box center [241, 369] width 23 height 23
type input "**********"
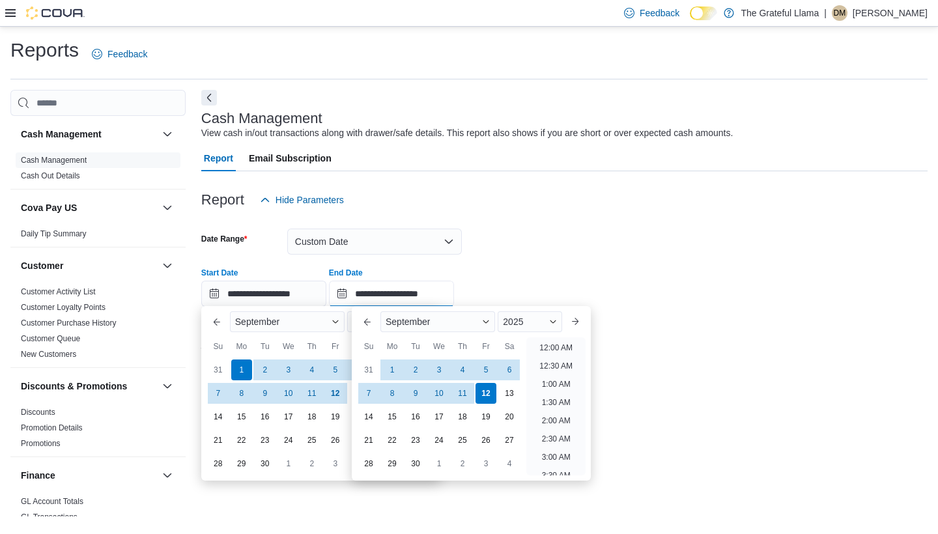
click at [454, 295] on input "**********" at bounding box center [391, 294] width 125 height 26
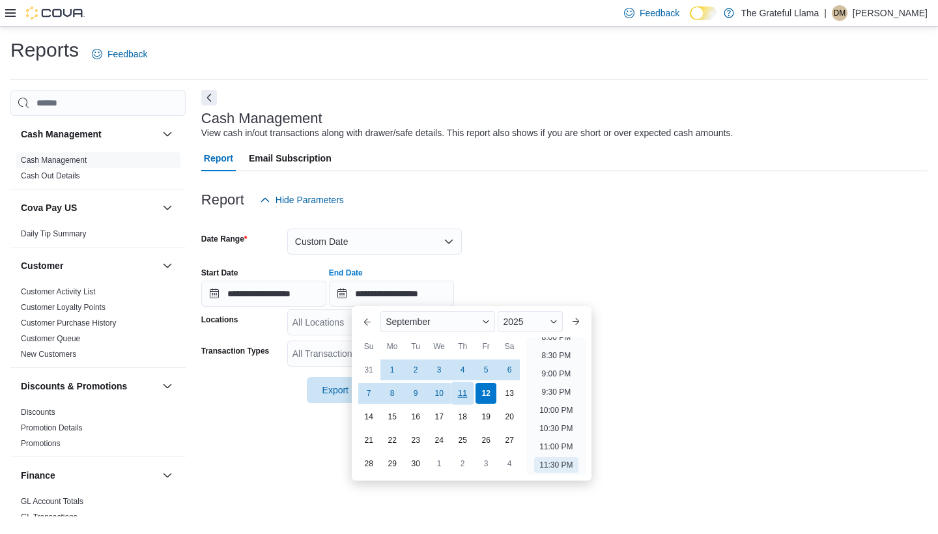
click at [468, 396] on div "11" at bounding box center [463, 393] width 23 height 23
type input "**********"
click at [552, 239] on form "**********" at bounding box center [564, 308] width 727 height 190
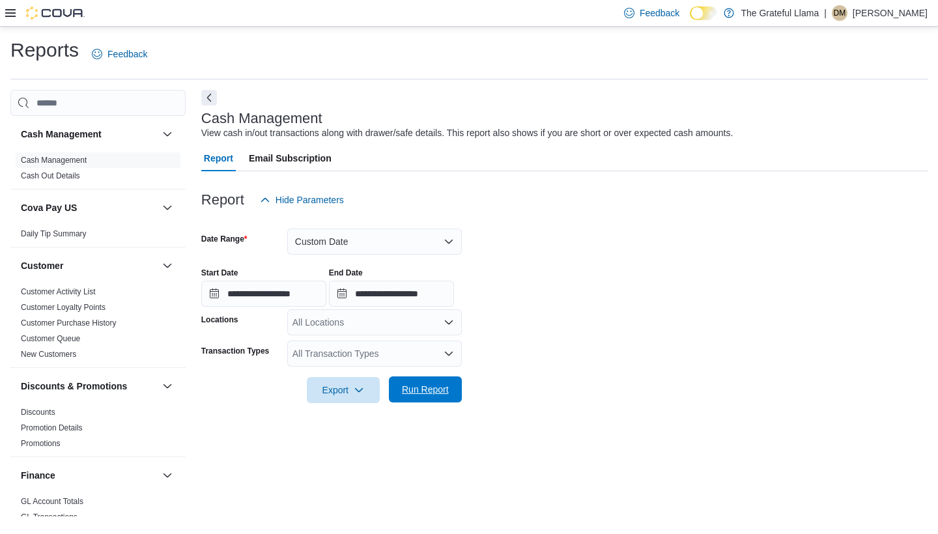
click at [435, 381] on span "Run Report" at bounding box center [425, 390] width 57 height 26
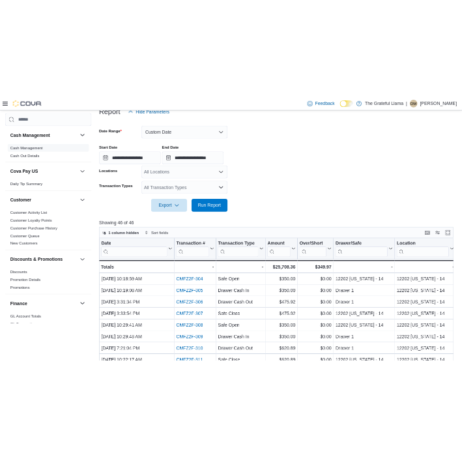
scroll to position [171, 0]
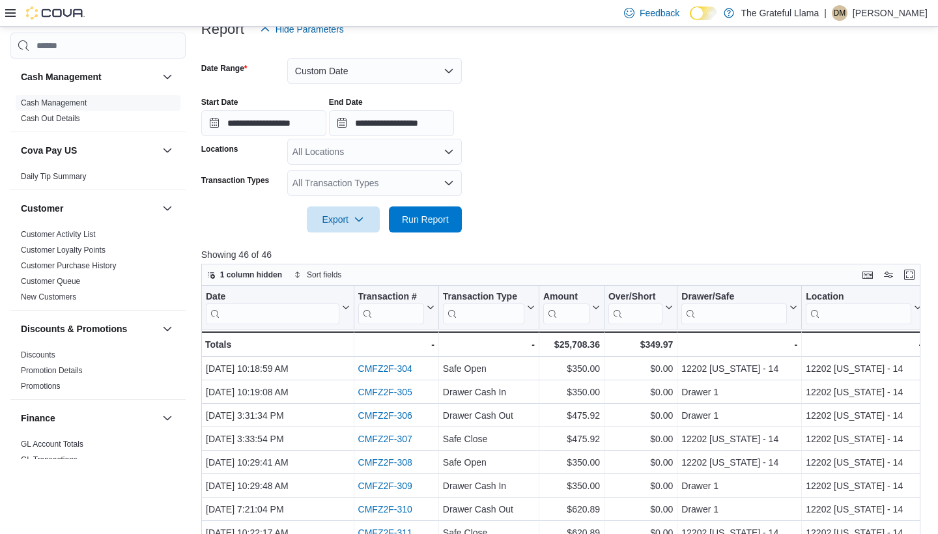
click at [446, 183] on icon "Open list of options" at bounding box center [449, 183] width 10 height 10
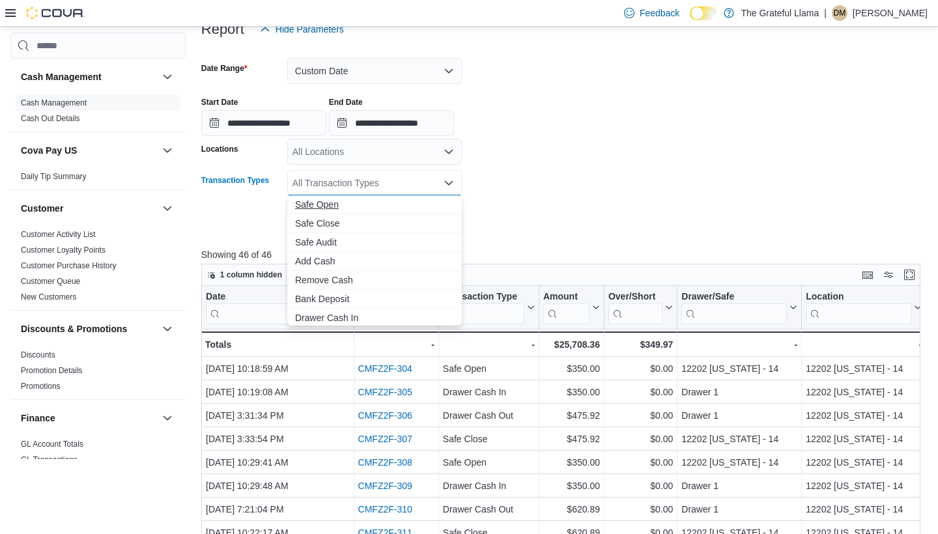
click at [431, 203] on span "Safe Open" at bounding box center [374, 204] width 159 height 13
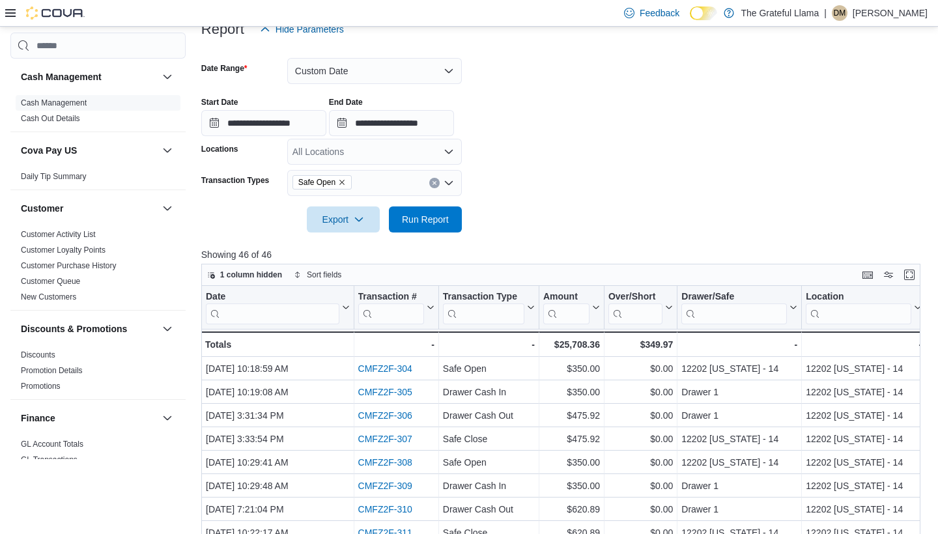
click at [600, 251] on p "Showing 46 of 46" at bounding box center [564, 254] width 727 height 13
click at [411, 227] on span "Run Report" at bounding box center [425, 219] width 57 height 26
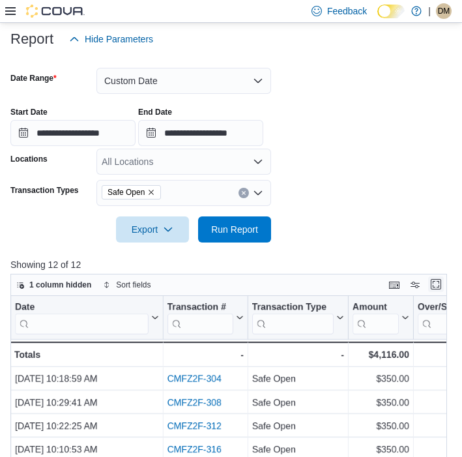
click at [433, 283] on button "Enter fullscreen" at bounding box center [436, 284] width 16 height 16
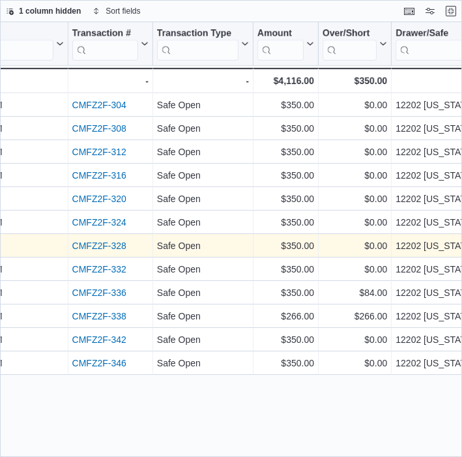
scroll to position [0, 97]
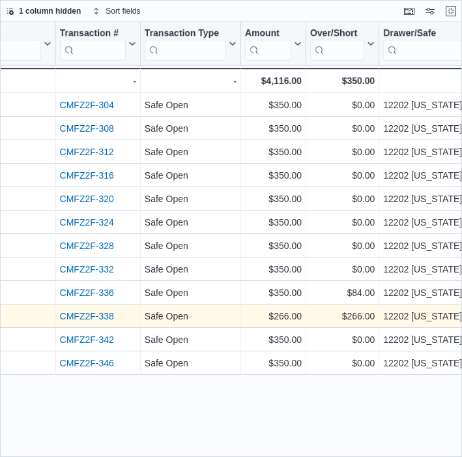
click at [111, 320] on link "CMFZ2F-338" at bounding box center [87, 316] width 54 height 10
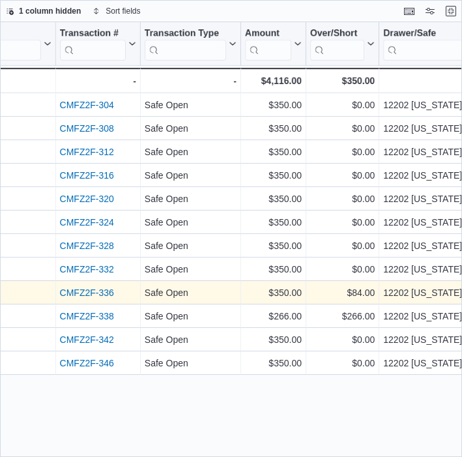
click at [88, 289] on link "CMFZ2F-336" at bounding box center [87, 292] width 54 height 10
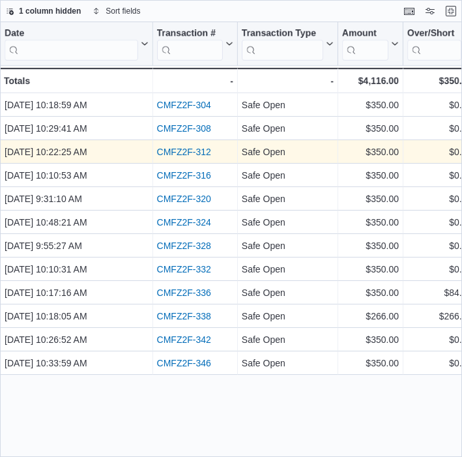
scroll to position [0, 0]
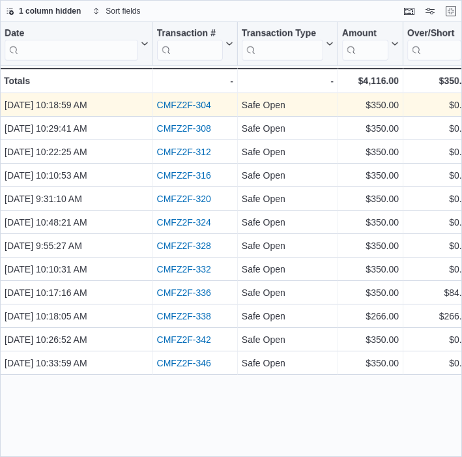
click at [189, 109] on link "CMFZ2F-304" at bounding box center [184, 105] width 54 height 10
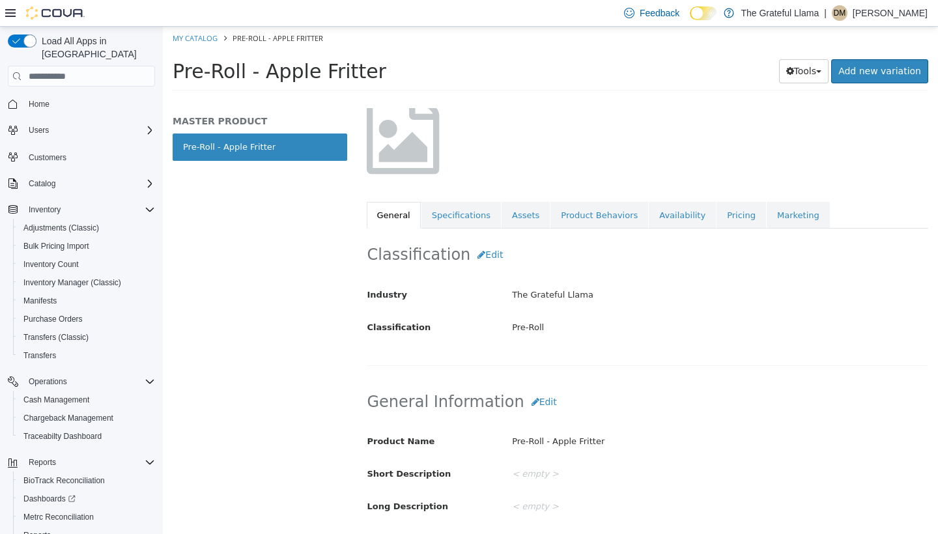
scroll to position [59, 0]
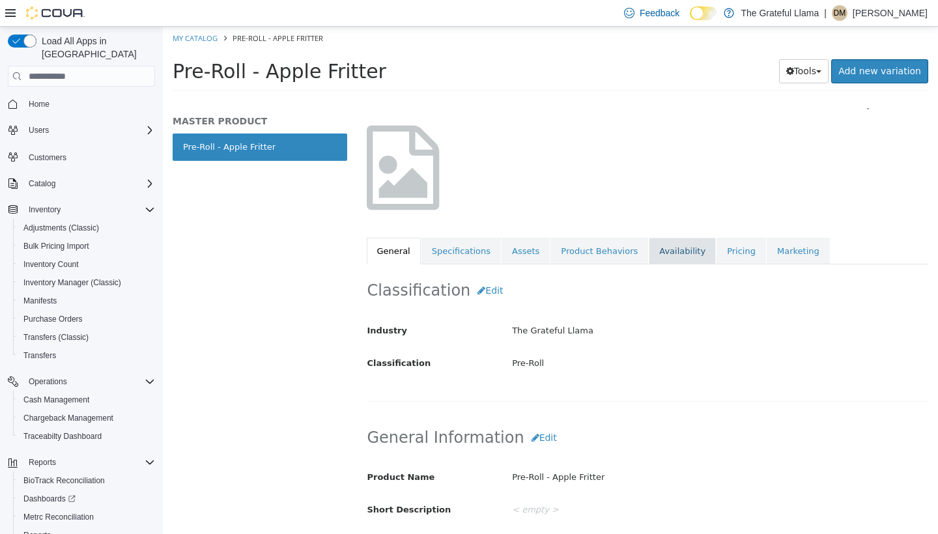
click at [669, 244] on link "Availability" at bounding box center [682, 251] width 67 height 27
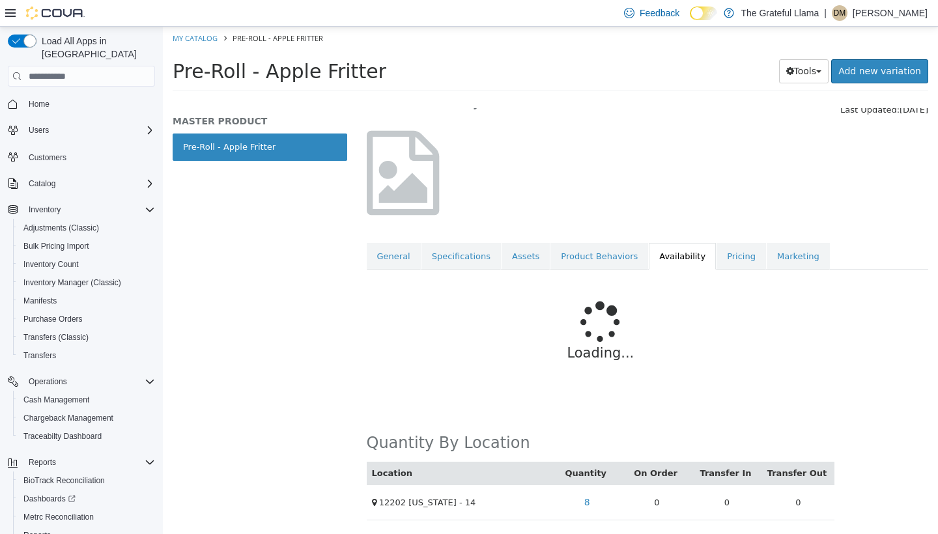
scroll to position [69, 0]
click at [593, 491] on link "8" at bounding box center [587, 503] width 20 height 24
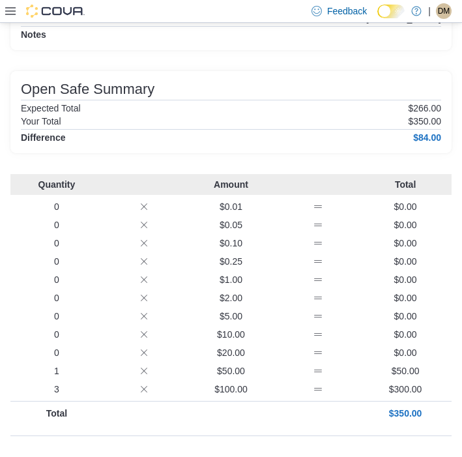
scroll to position [143, 0]
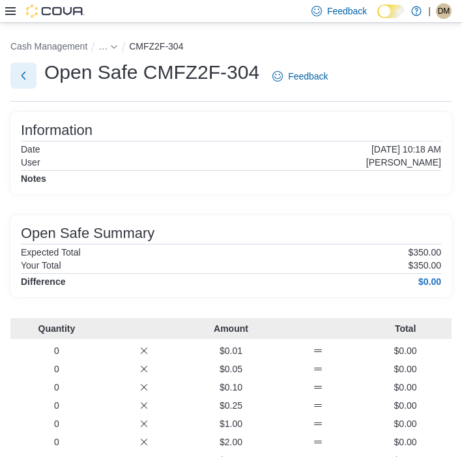
click at [31, 74] on button "Next" at bounding box center [23, 76] width 26 height 26
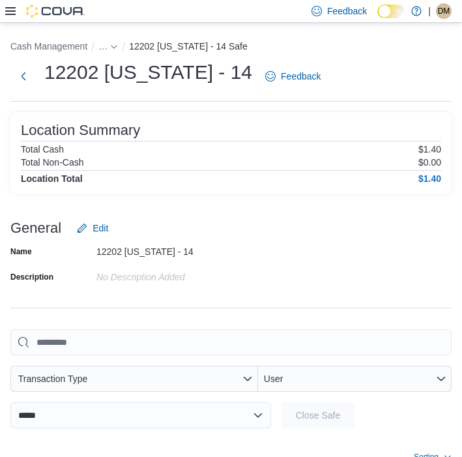
click at [124, 39] on li "…" at bounding box center [113, 46] width 31 height 16
click at [114, 47] on icon "- Clicking this button will toggle a popover dialog." at bounding box center [114, 47] width 8 height 8
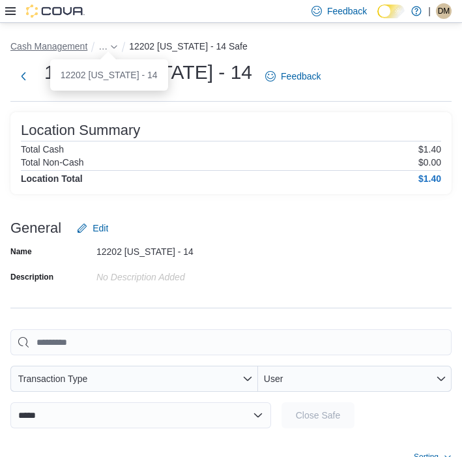
click at [81, 41] on button "Cash Management" at bounding box center [48, 46] width 77 height 10
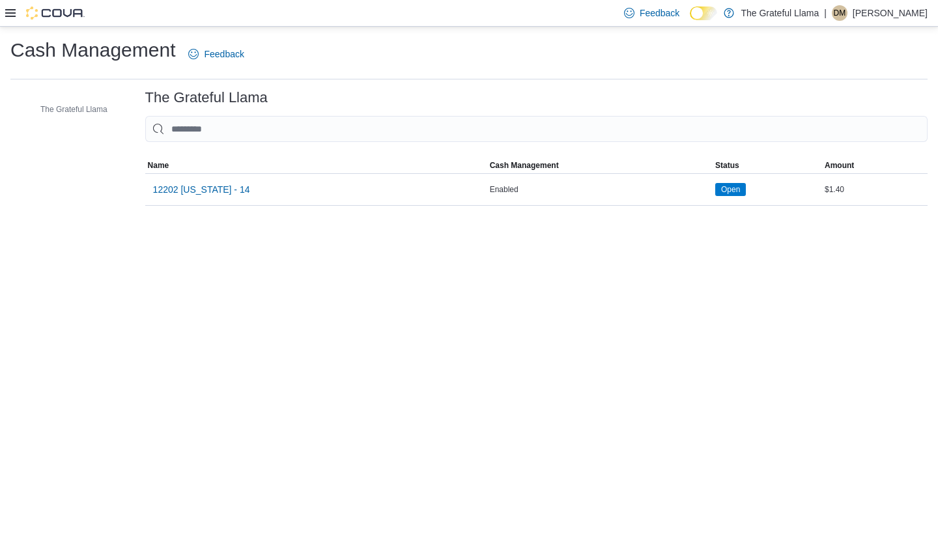
click at [20, 20] on div at bounding box center [45, 13] width 80 height 26
click at [18, 15] on div at bounding box center [45, 13] width 80 height 13
click at [14, 14] on icon at bounding box center [10, 13] width 10 height 8
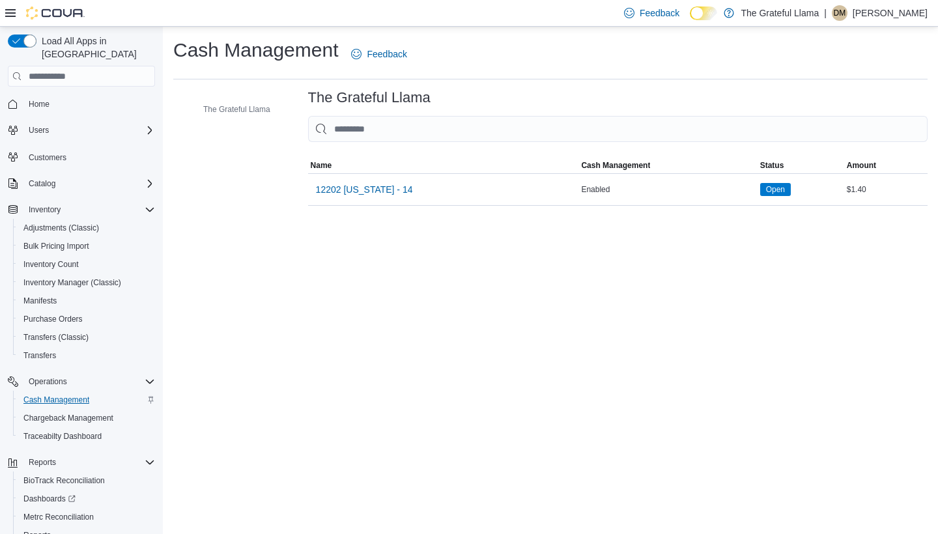
click at [56, 392] on span "Cash Management" at bounding box center [56, 400] width 66 height 16
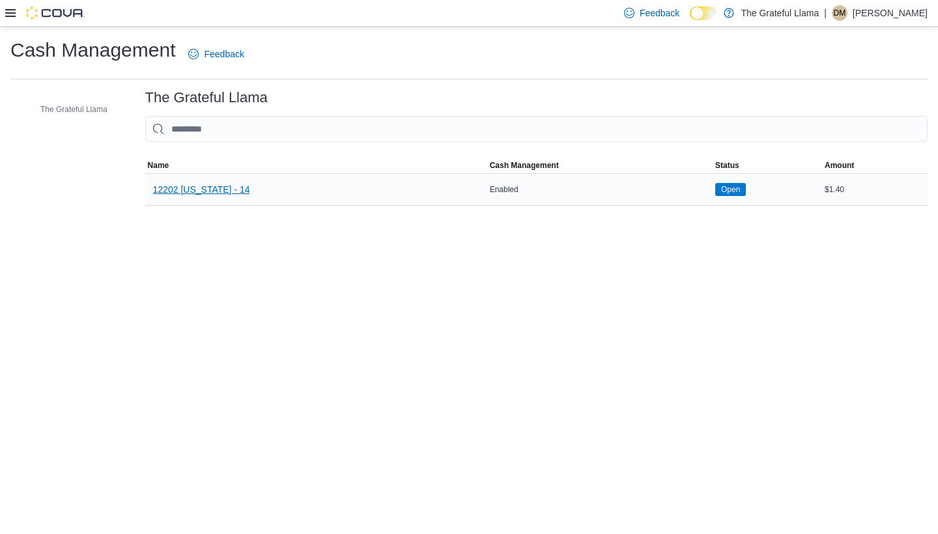
click at [201, 186] on span "12202 [US_STATE] - 14" at bounding box center [201, 189] width 97 height 13
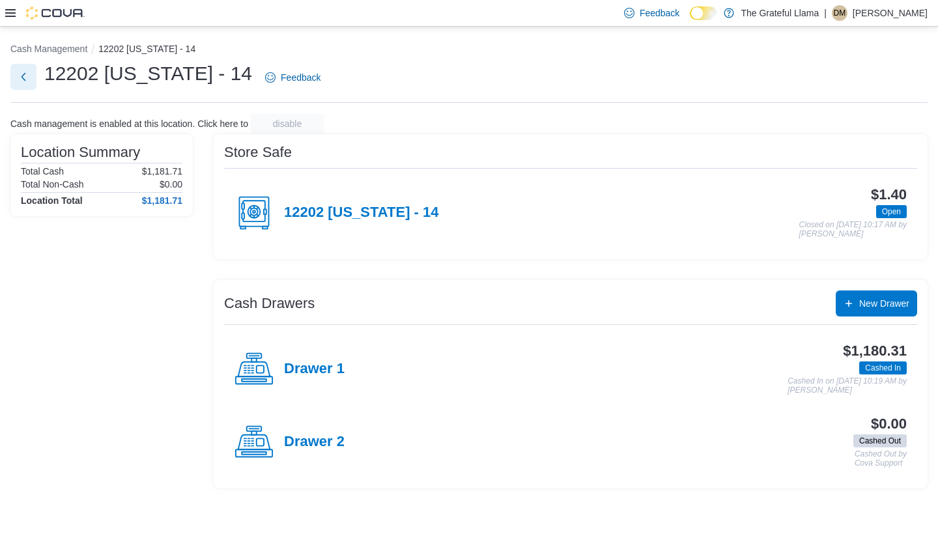
click at [22, 69] on button "Next" at bounding box center [23, 77] width 26 height 26
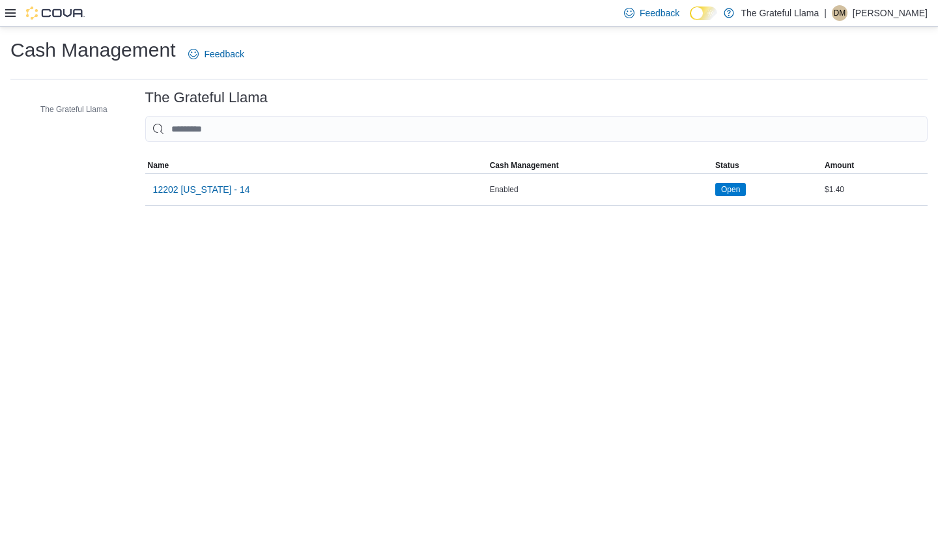
click at [13, 19] on div at bounding box center [45, 13] width 80 height 13
click at [8, 15] on icon at bounding box center [10, 13] width 10 height 10
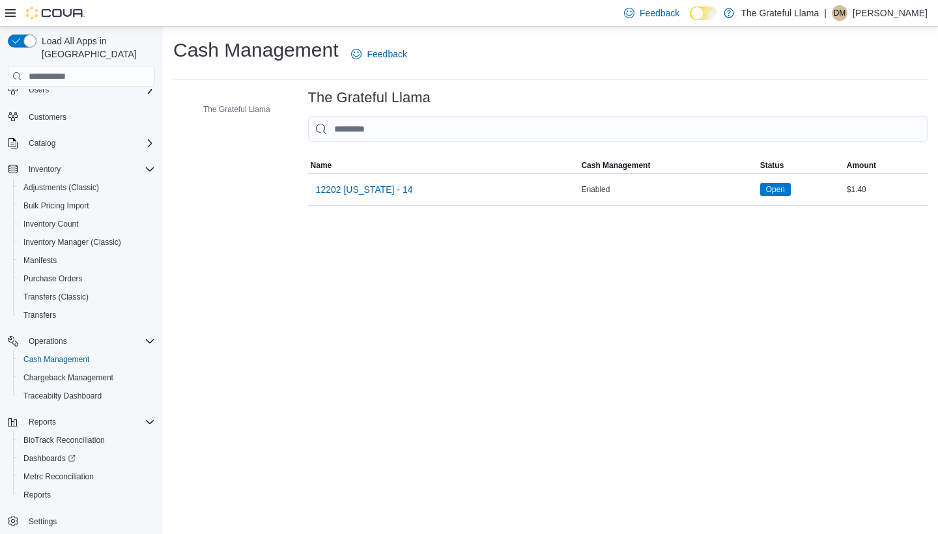
scroll to position [40, 0]
click at [44, 456] on span "Reports" at bounding box center [36, 495] width 27 height 16
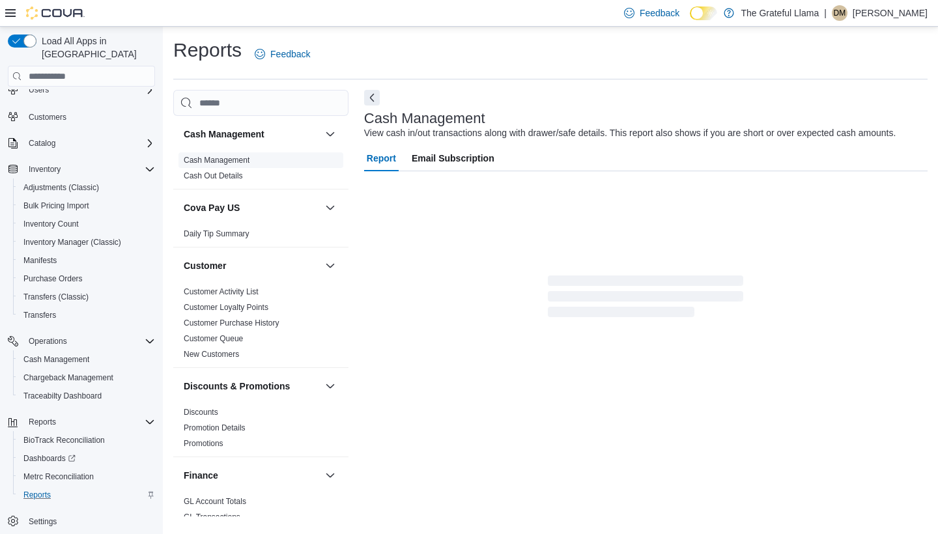
click at [232, 157] on link "Cash Management" at bounding box center [217, 160] width 66 height 9
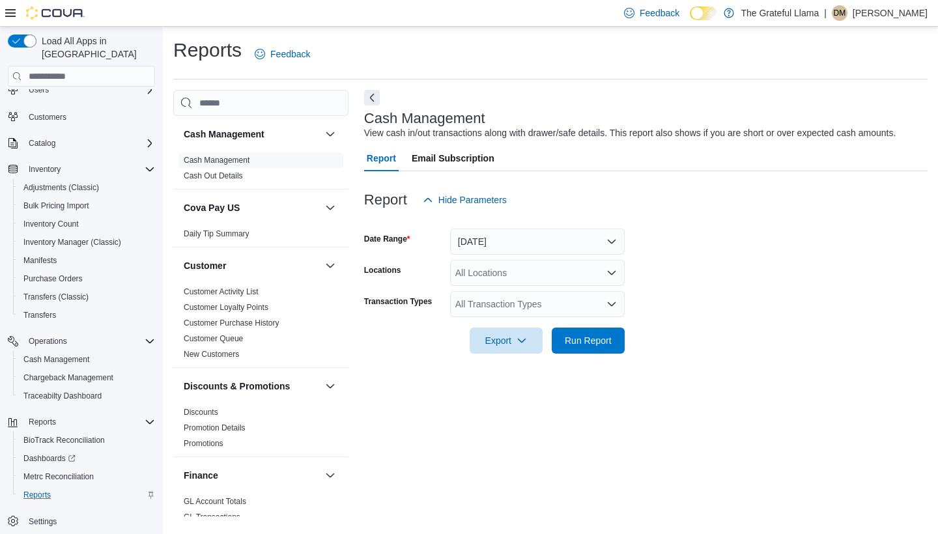
click at [461, 243] on button "Today" at bounding box center [537, 242] width 175 height 26
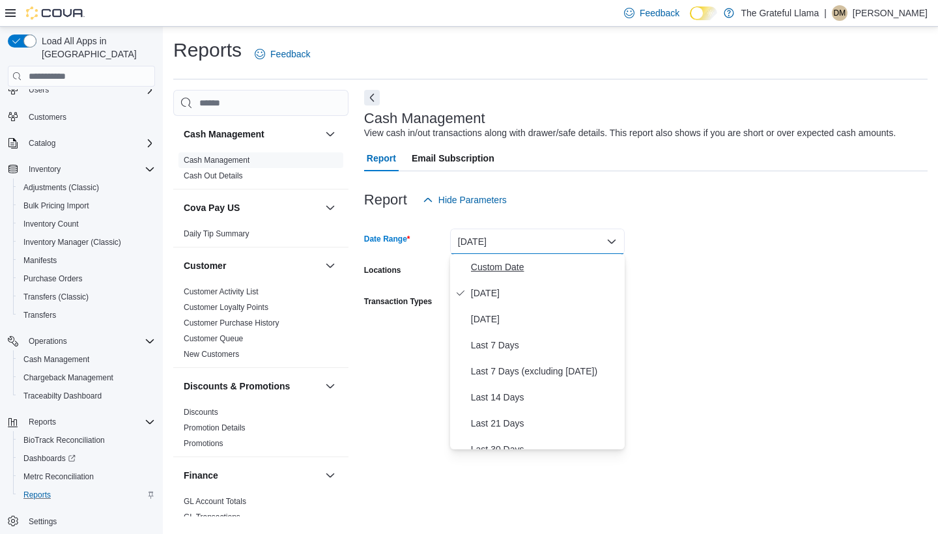
click at [461, 269] on span "Custom Date" at bounding box center [545, 267] width 149 height 16
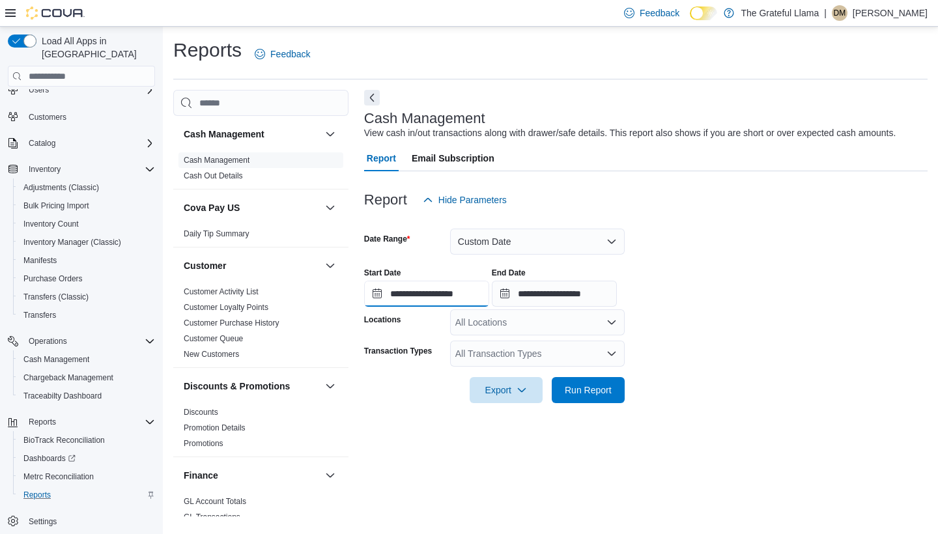
click at [412, 300] on input "**********" at bounding box center [426, 294] width 125 height 26
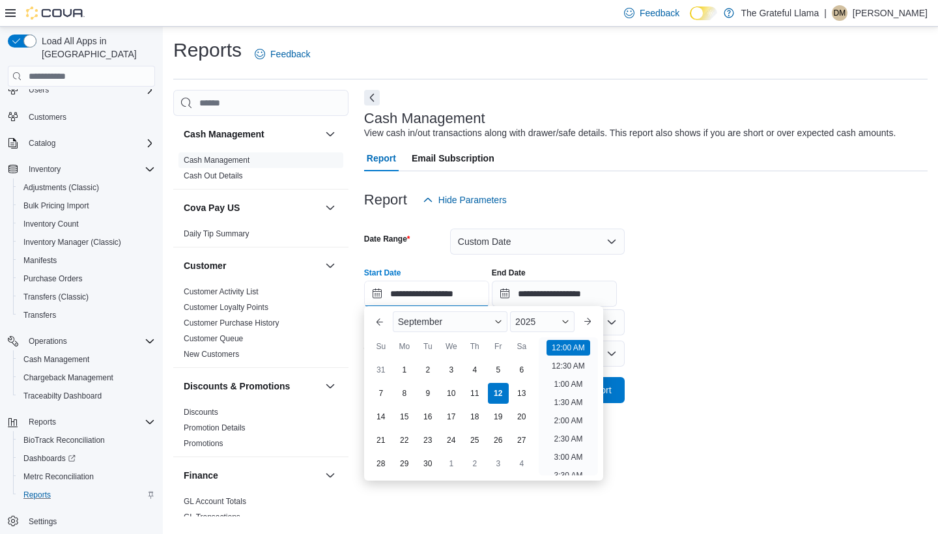
scroll to position [40, 0]
click at [403, 361] on div "1" at bounding box center [404, 369] width 23 height 23
type input "**********"
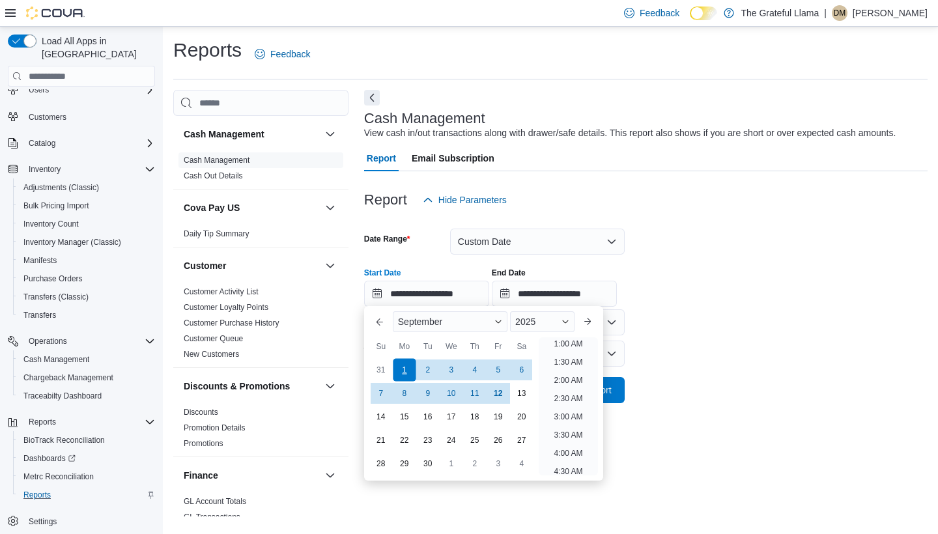
scroll to position [3, 0]
click at [461, 289] on input "**********" at bounding box center [554, 294] width 125 height 26
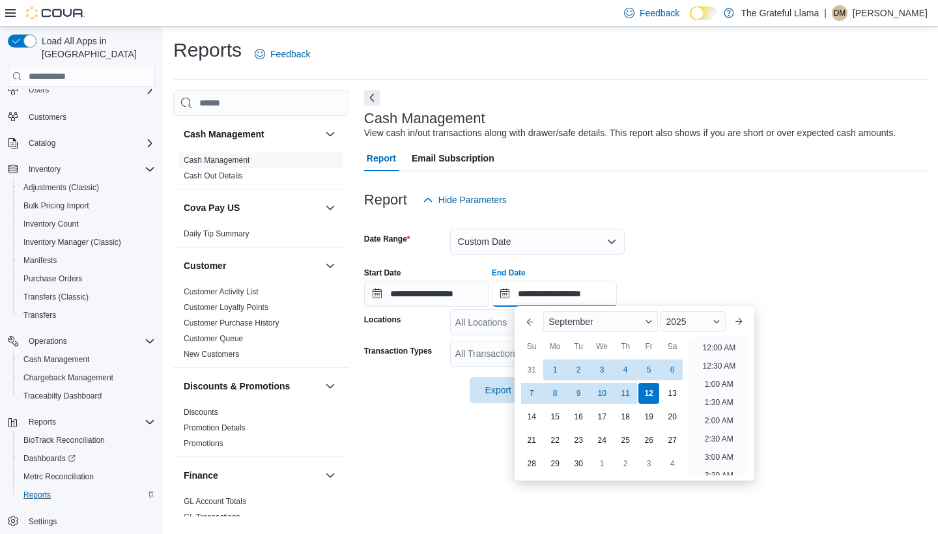
scroll to position [740, 0]
click at [461, 390] on div "11" at bounding box center [626, 393] width 23 height 23
type input "**********"
click at [461, 270] on div "**********" at bounding box center [646, 282] width 564 height 50
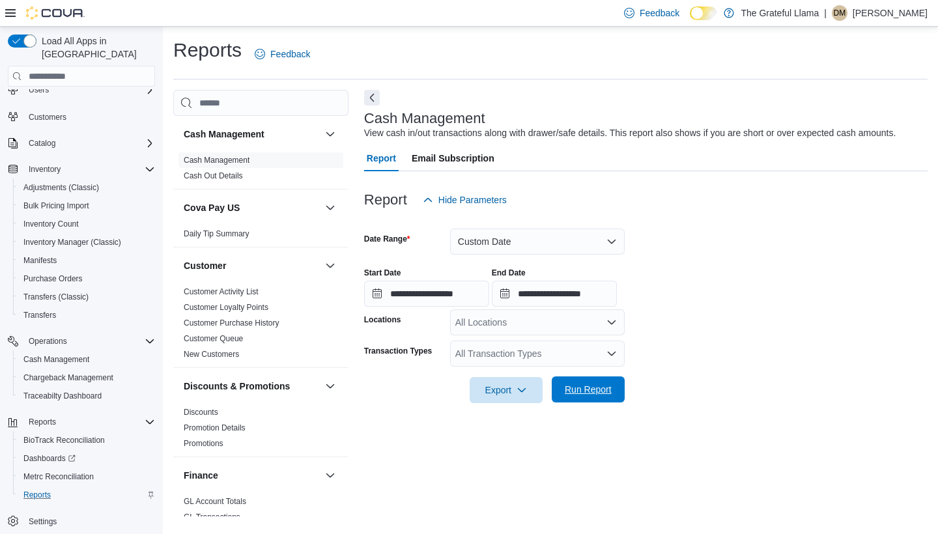
click at [461, 381] on span "Run Report" at bounding box center [588, 390] width 57 height 26
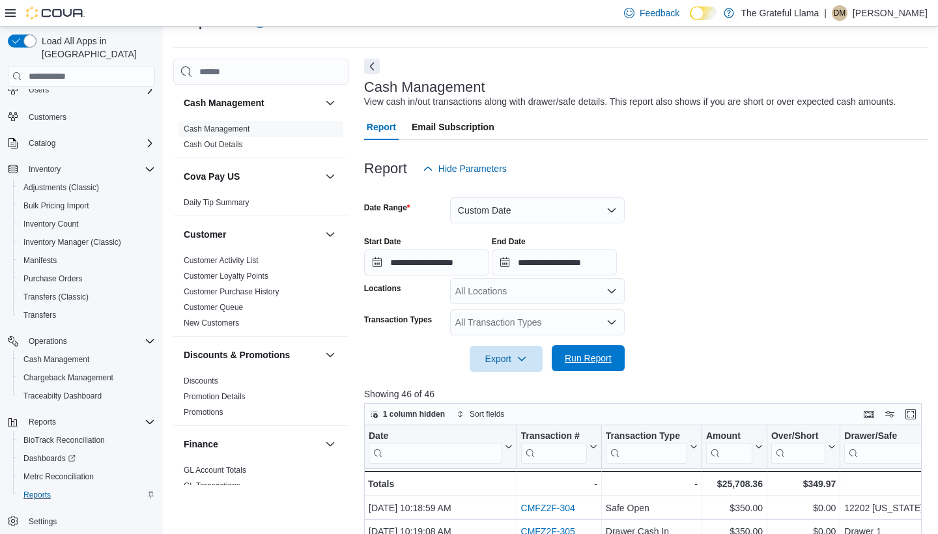
scroll to position [59, 0]
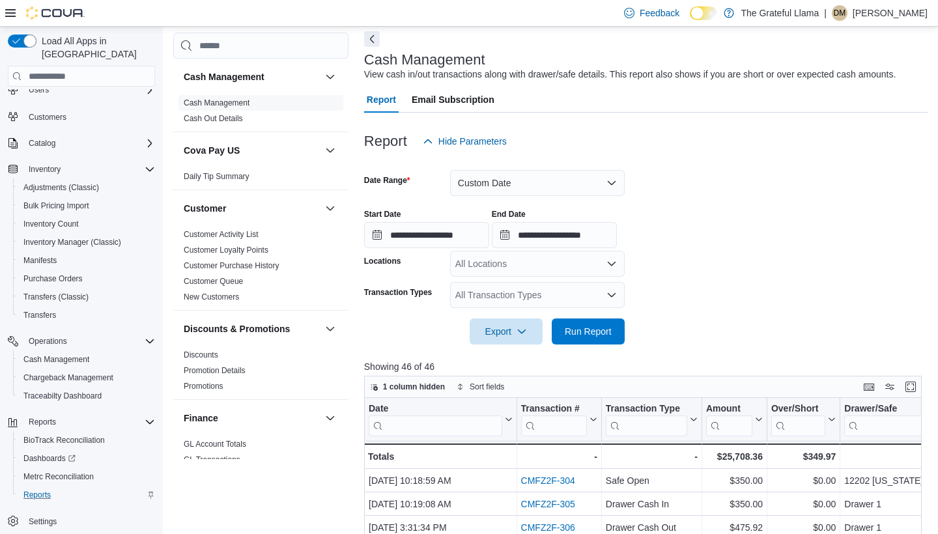
click at [461, 294] on icon "Open list of options" at bounding box center [612, 295] width 8 height 4
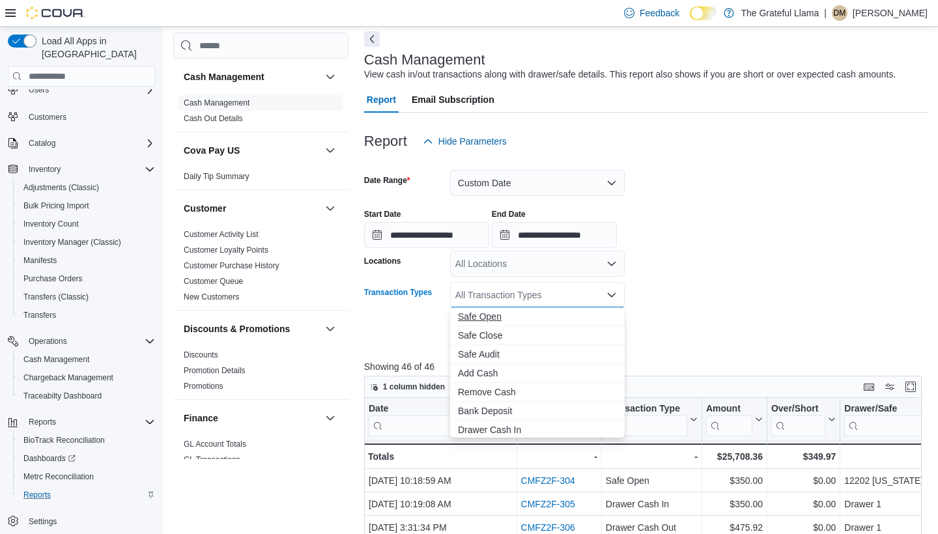
click at [461, 320] on span "Safe Open" at bounding box center [537, 316] width 159 height 13
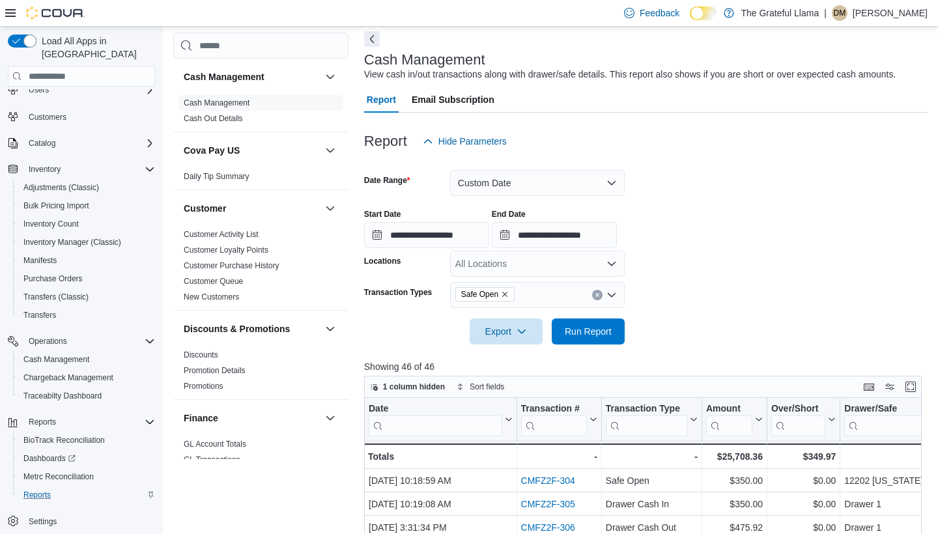
click at [461, 287] on form "**********" at bounding box center [646, 249] width 564 height 190
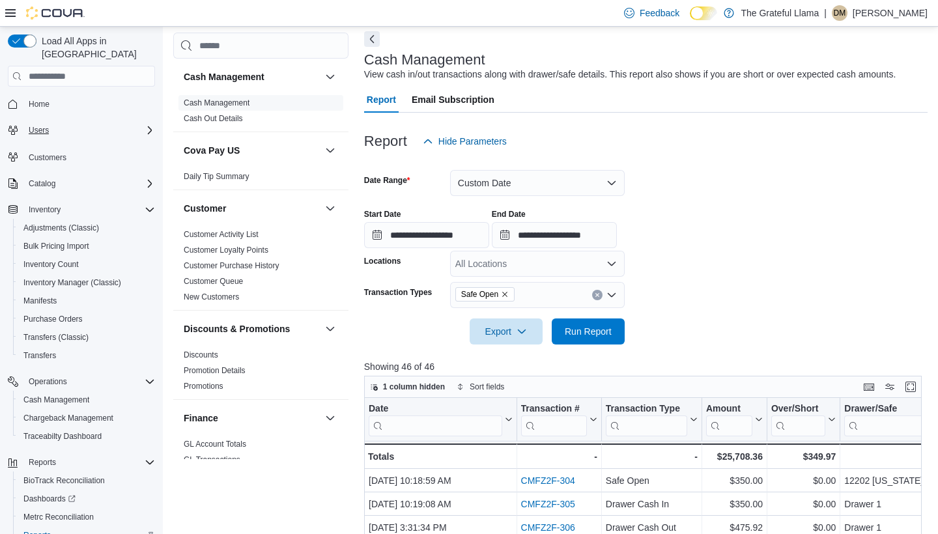
scroll to position [0, 0]
click at [37, 99] on span "Home" at bounding box center [39, 104] width 21 height 10
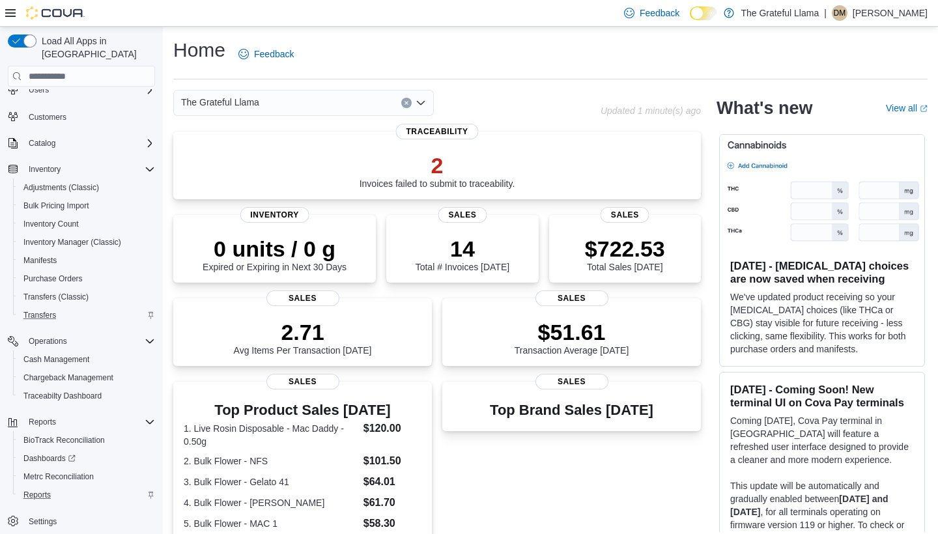
scroll to position [40, 0]
click at [50, 456] on span "Reports" at bounding box center [36, 495] width 27 height 10
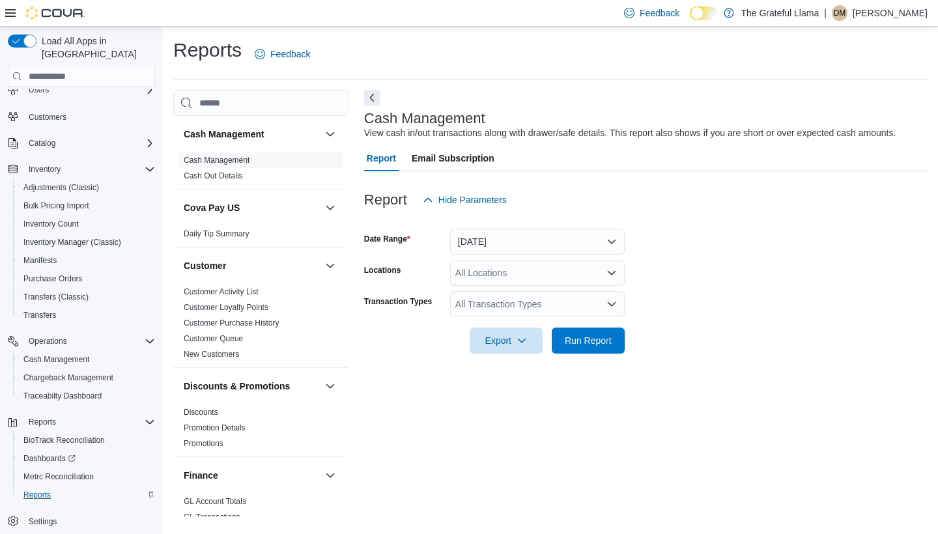
click at [461, 240] on button "Today" at bounding box center [537, 242] width 175 height 26
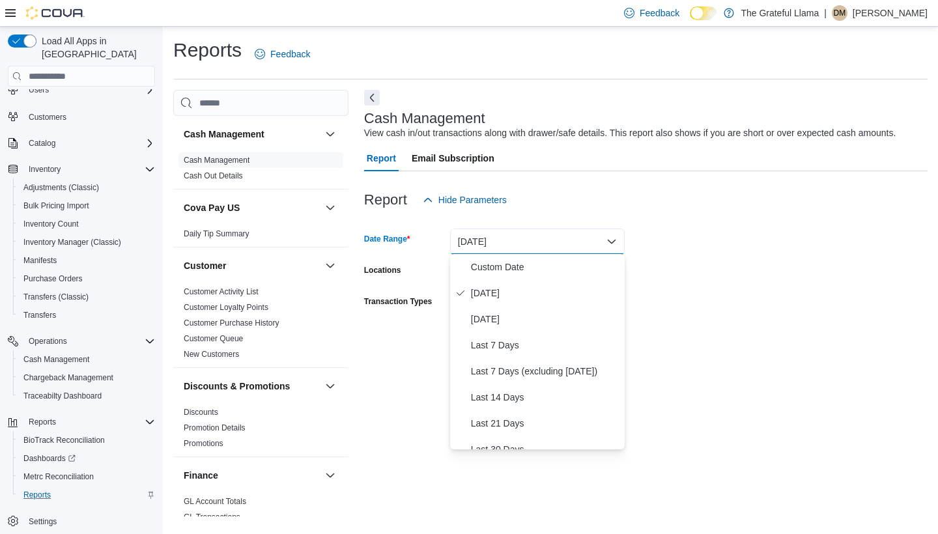
click at [461, 223] on div at bounding box center [646, 221] width 564 height 16
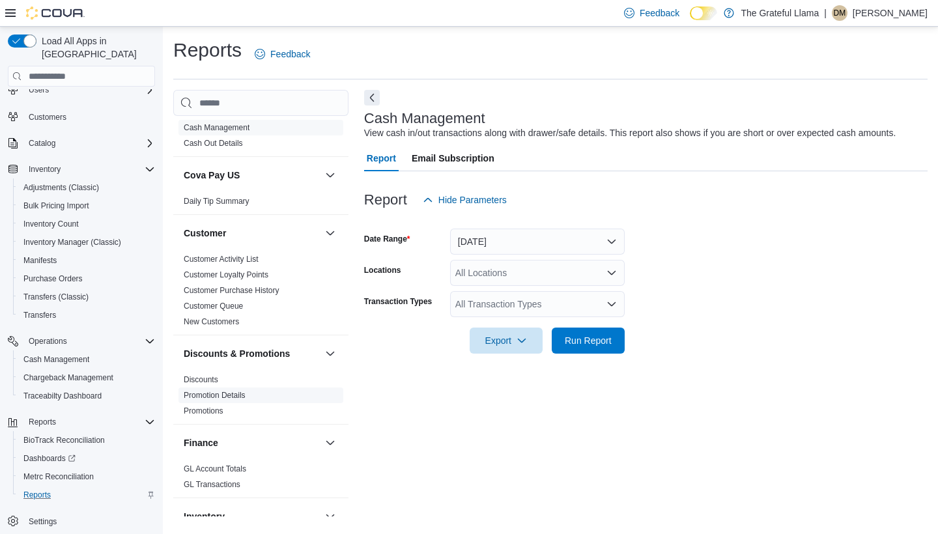
scroll to position [10, 0]
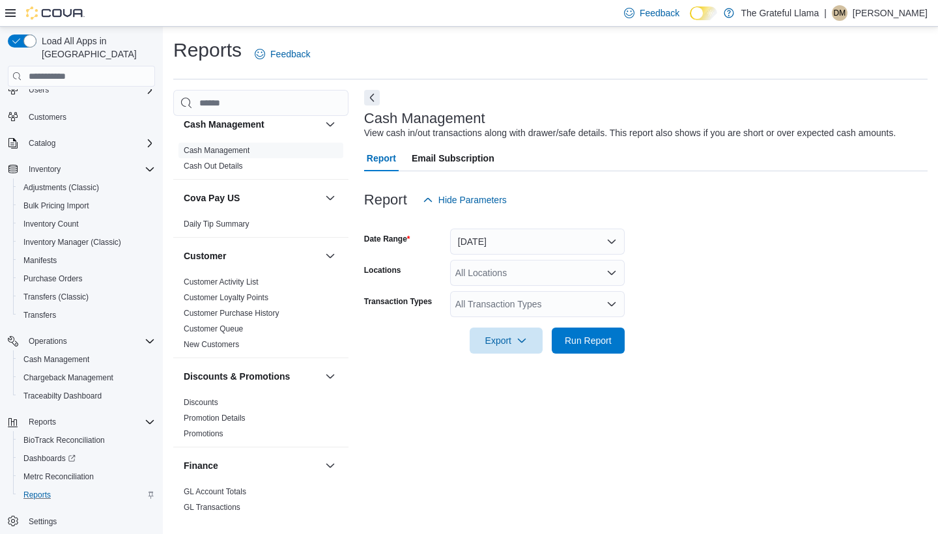
click at [461, 235] on button "Today" at bounding box center [537, 242] width 175 height 26
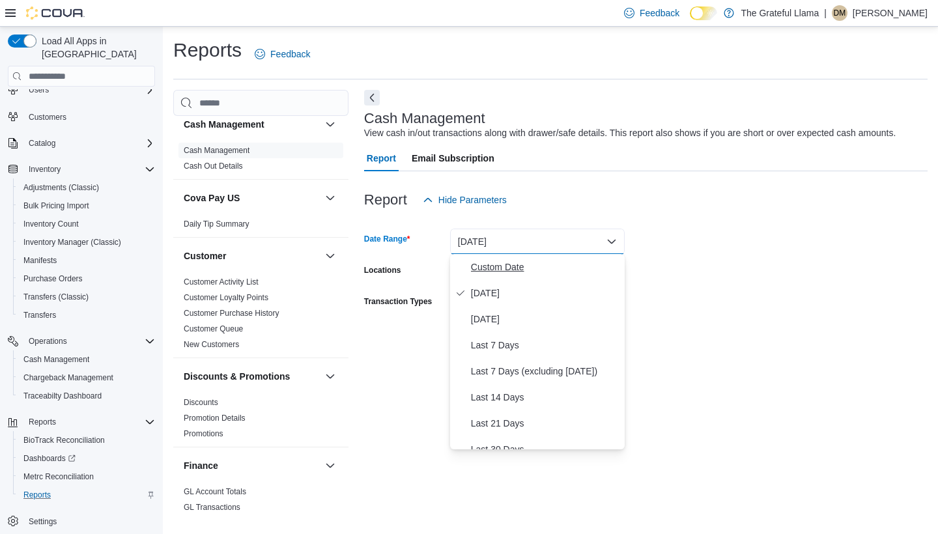
click at [461, 271] on span "Custom Date" at bounding box center [545, 267] width 149 height 16
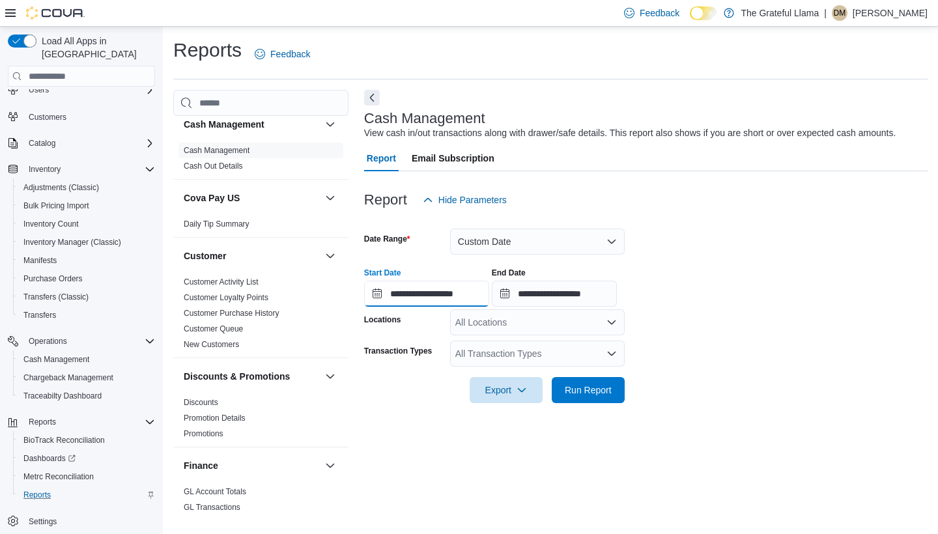
click at [441, 292] on input "**********" at bounding box center [426, 294] width 125 height 26
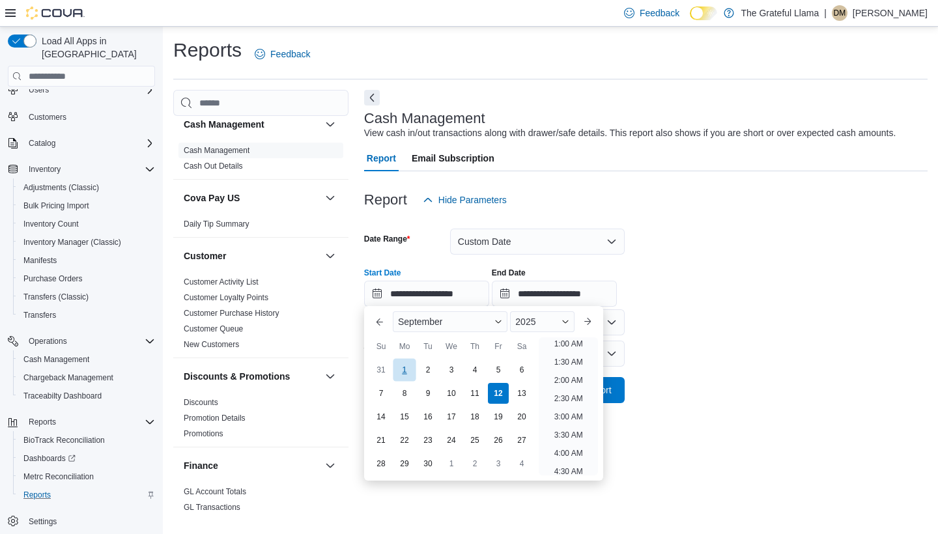
click at [403, 366] on div "1" at bounding box center [404, 369] width 23 height 23
type input "**********"
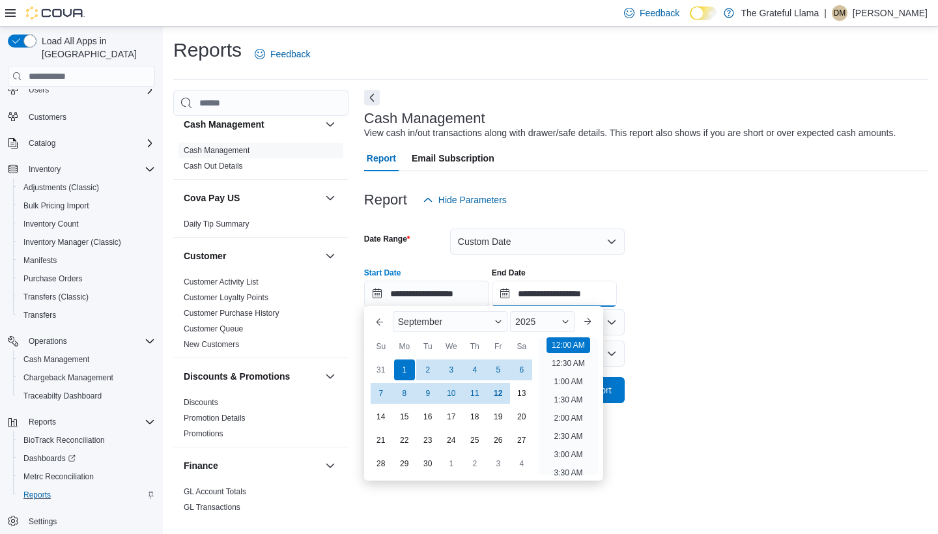
click at [461, 283] on input "**********" at bounding box center [554, 294] width 125 height 26
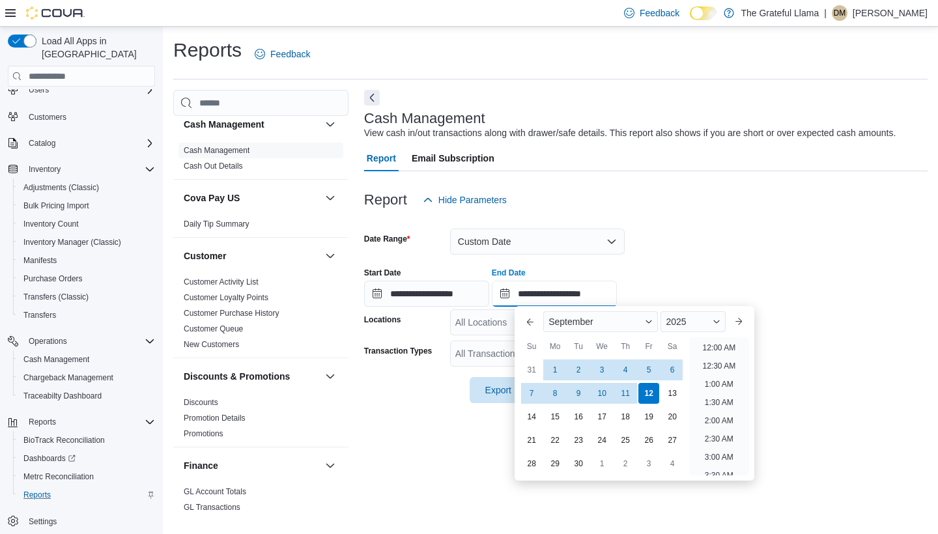
scroll to position [740, 0]
click at [461, 393] on div "11" at bounding box center [626, 393] width 23 height 23
type input "**********"
click at [461, 234] on form "**********" at bounding box center [646, 308] width 564 height 190
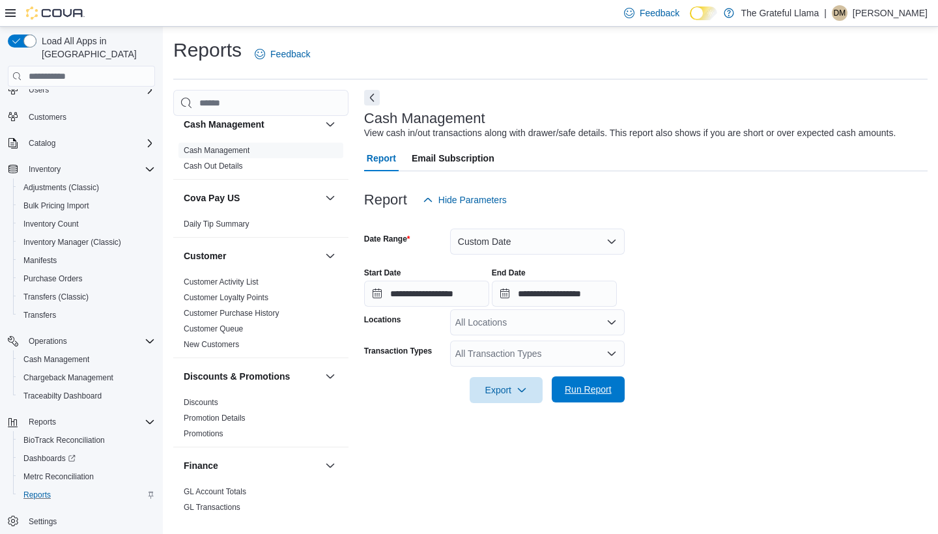
click at [461, 401] on span "Run Report" at bounding box center [588, 390] width 57 height 26
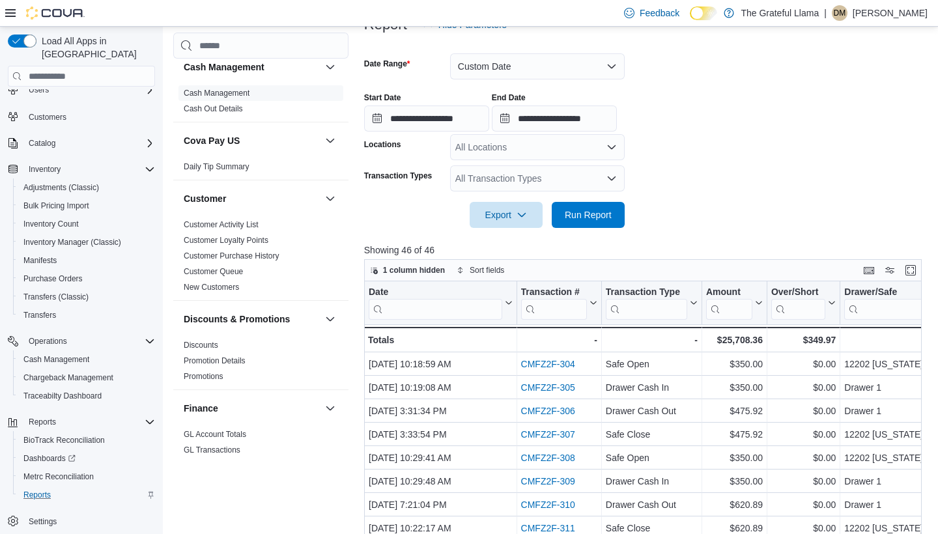
scroll to position [177, 0]
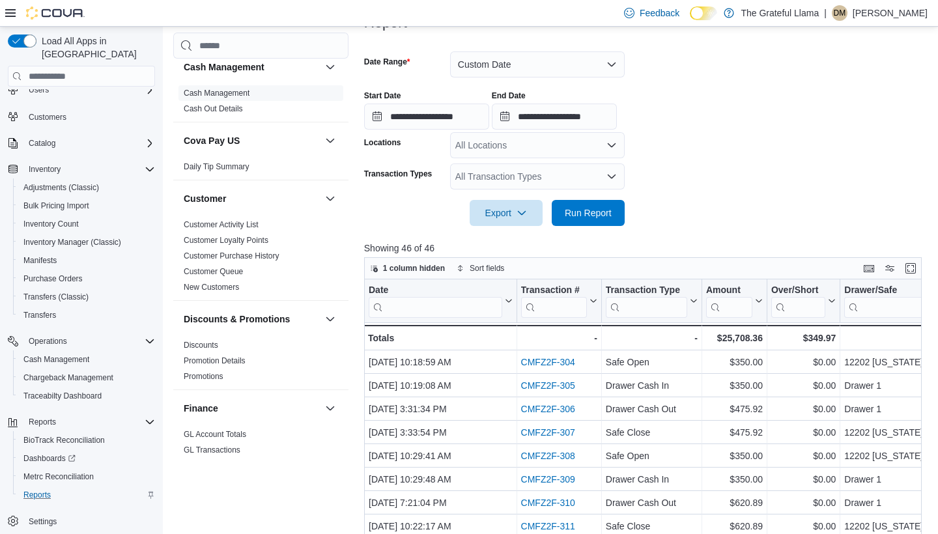
click at [461, 177] on icon "Open list of options" at bounding box center [612, 176] width 10 height 10
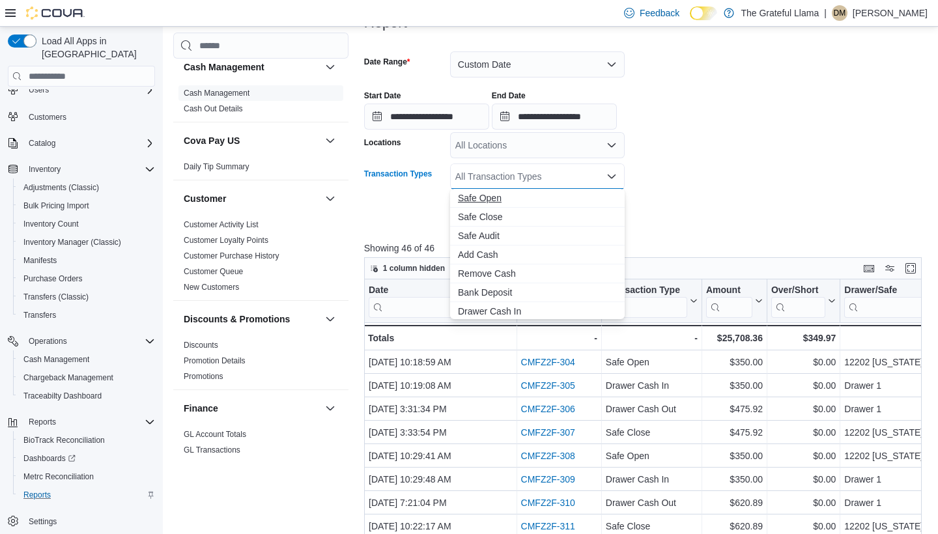
click at [461, 202] on span "Safe Open" at bounding box center [537, 198] width 159 height 13
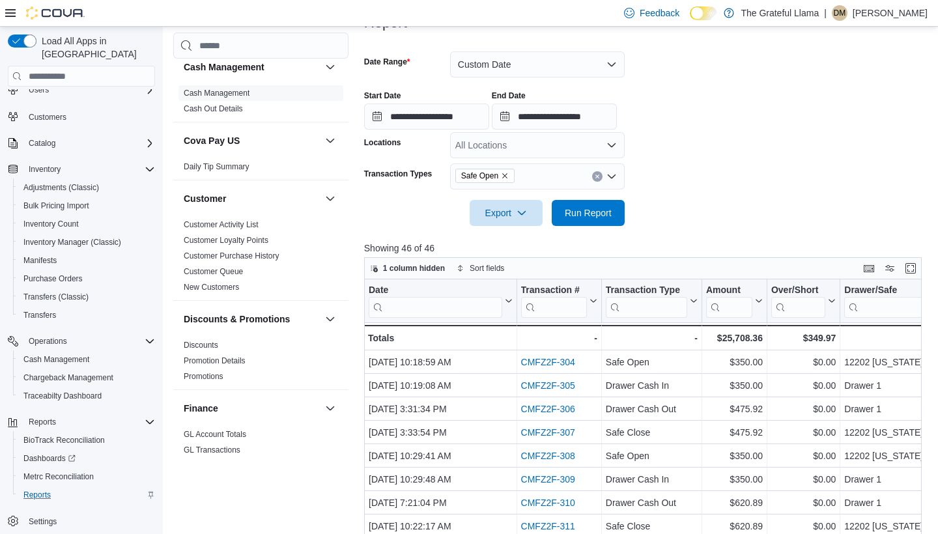
click at [461, 205] on form "**********" at bounding box center [646, 131] width 564 height 190
click at [461, 208] on span "Run Report" at bounding box center [588, 212] width 47 height 13
click at [461, 267] on button "Enter fullscreen" at bounding box center [911, 268] width 16 height 16
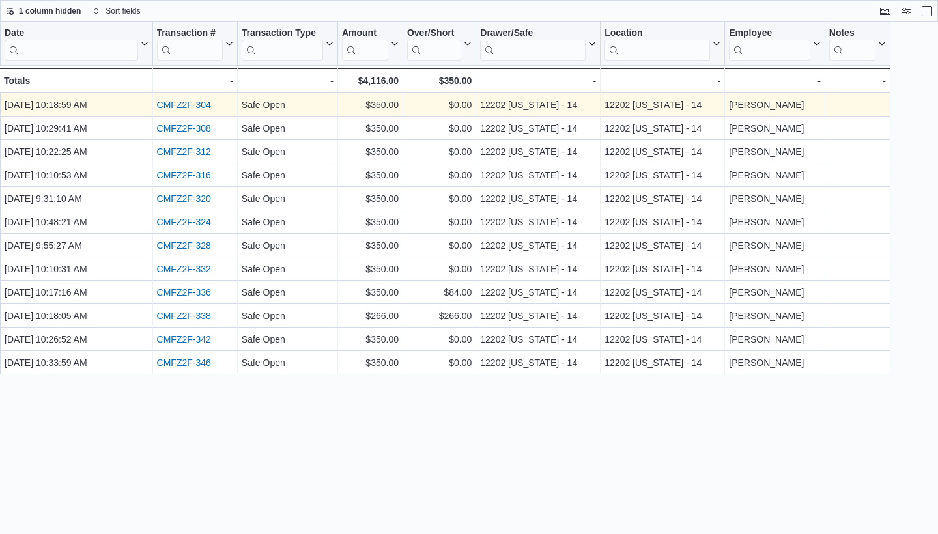
click at [173, 103] on link "CMFZ2F-304" at bounding box center [184, 105] width 54 height 10
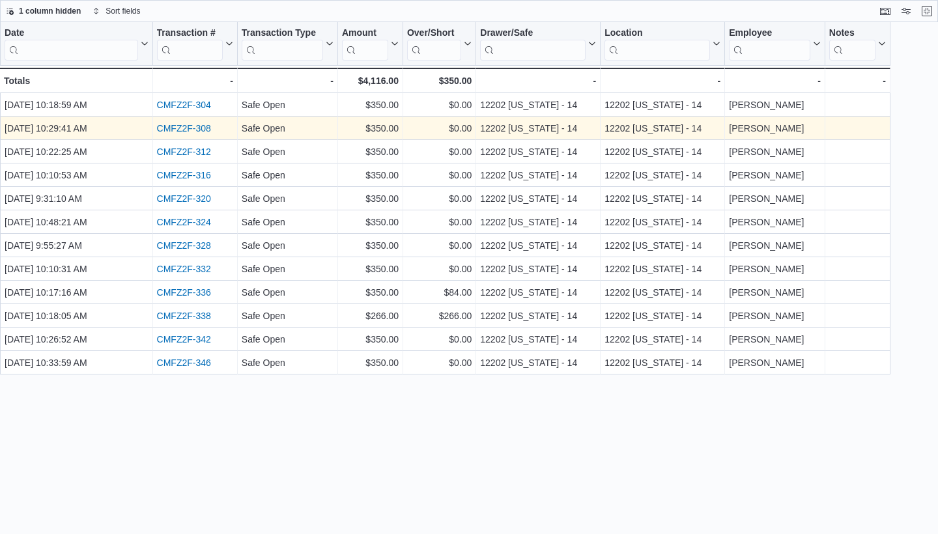
click at [200, 131] on link "CMFZ2F-308" at bounding box center [184, 128] width 54 height 10
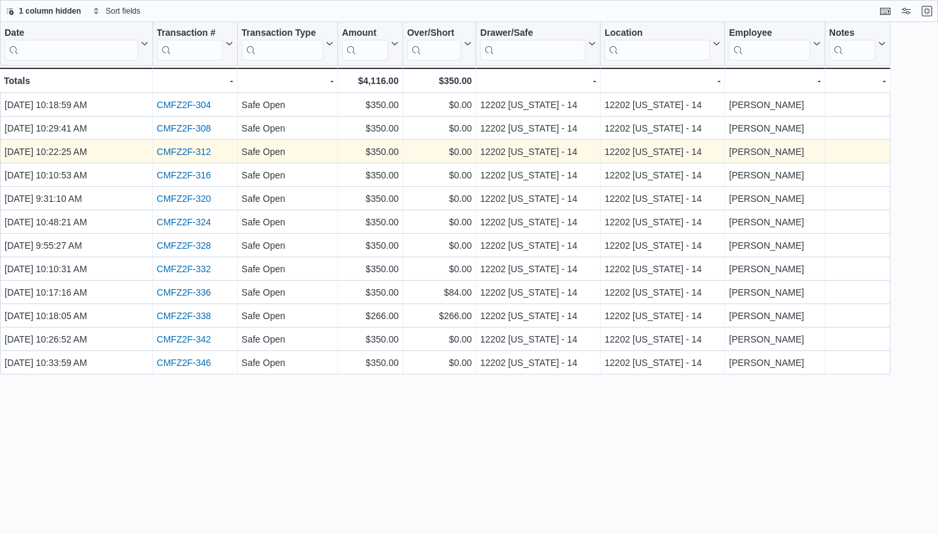
click at [185, 149] on link "CMFZ2F-312" at bounding box center [184, 152] width 54 height 10
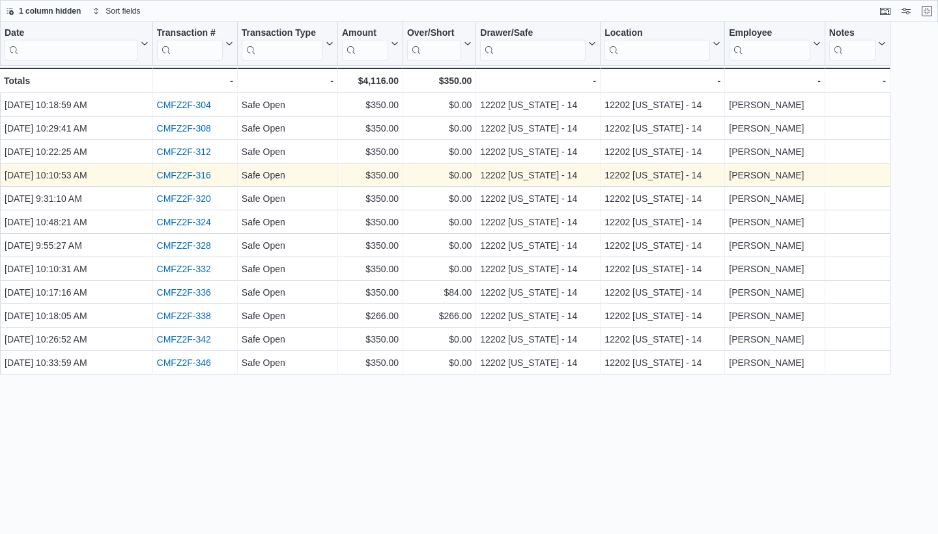
click at [208, 171] on link "CMFZ2F-316" at bounding box center [184, 175] width 54 height 10
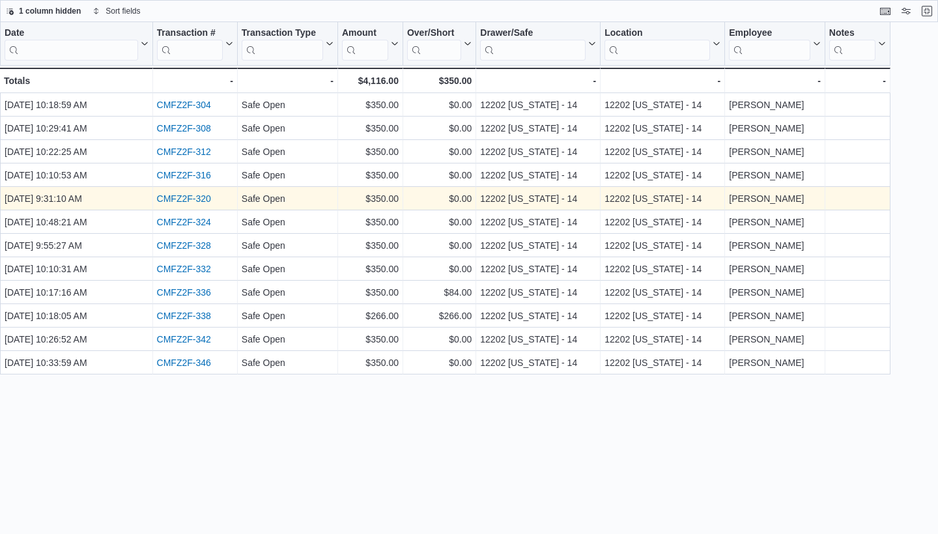
click at [190, 197] on link "CMFZ2F-320" at bounding box center [184, 199] width 54 height 10
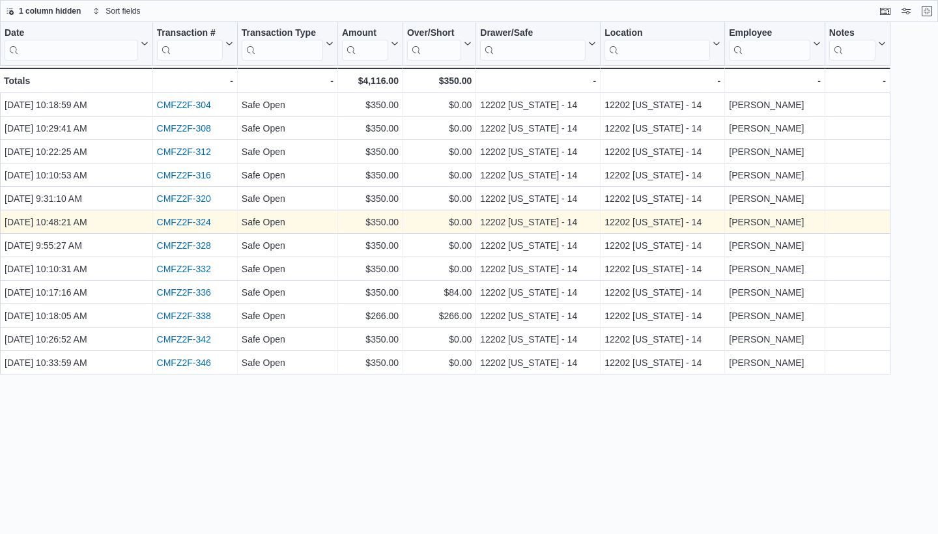
click at [192, 224] on link "CMFZ2F-324" at bounding box center [184, 222] width 54 height 10
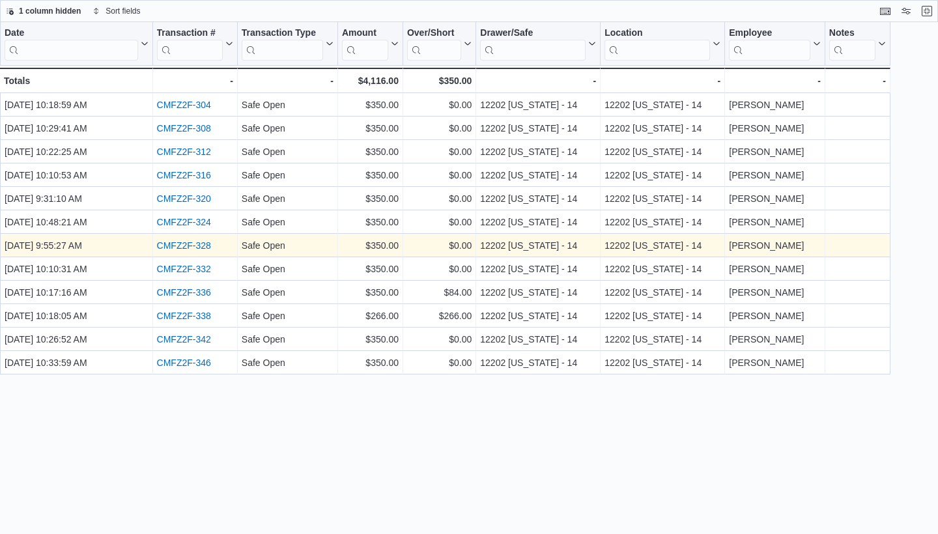
click at [193, 249] on link "CMFZ2F-328" at bounding box center [184, 245] width 54 height 10
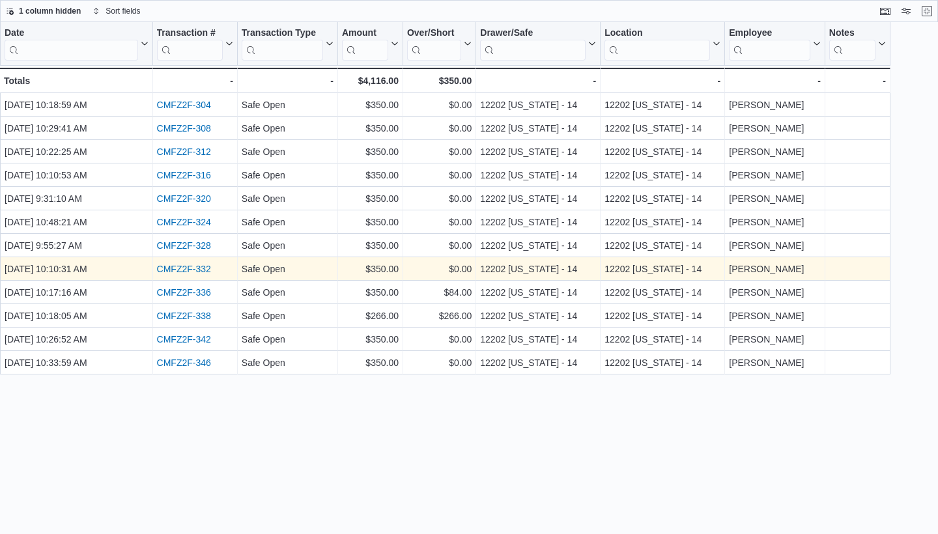
click at [166, 266] on link "CMFZ2F-332" at bounding box center [184, 269] width 54 height 10
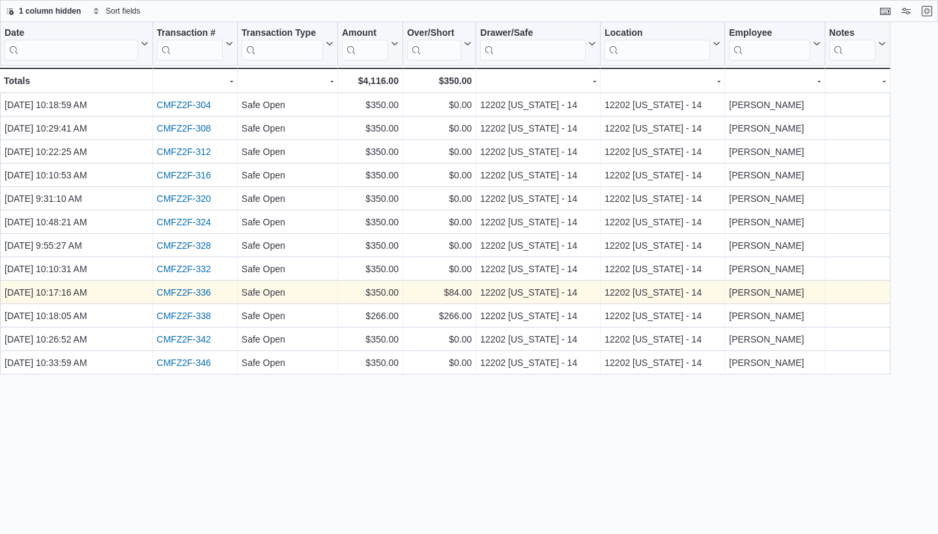
click at [186, 293] on link "CMFZ2F-336" at bounding box center [184, 292] width 54 height 10
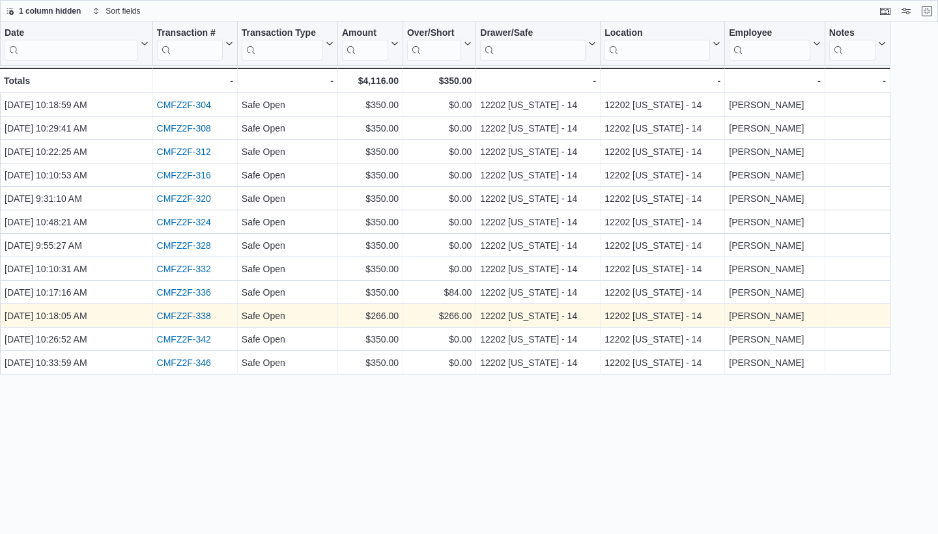
click at [187, 311] on link "CMFZ2F-338" at bounding box center [184, 316] width 54 height 10
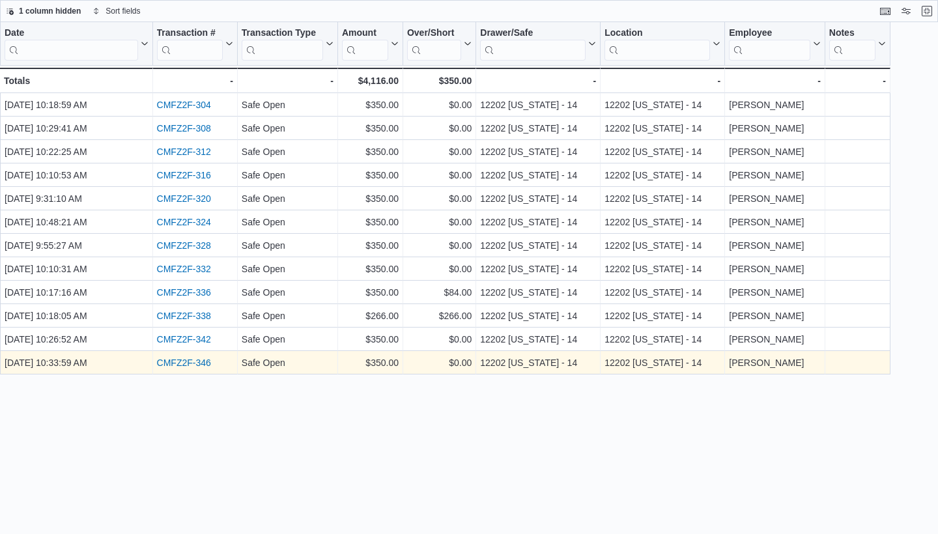
click at [187, 364] on link "CMFZ2F-346" at bounding box center [184, 363] width 54 height 10
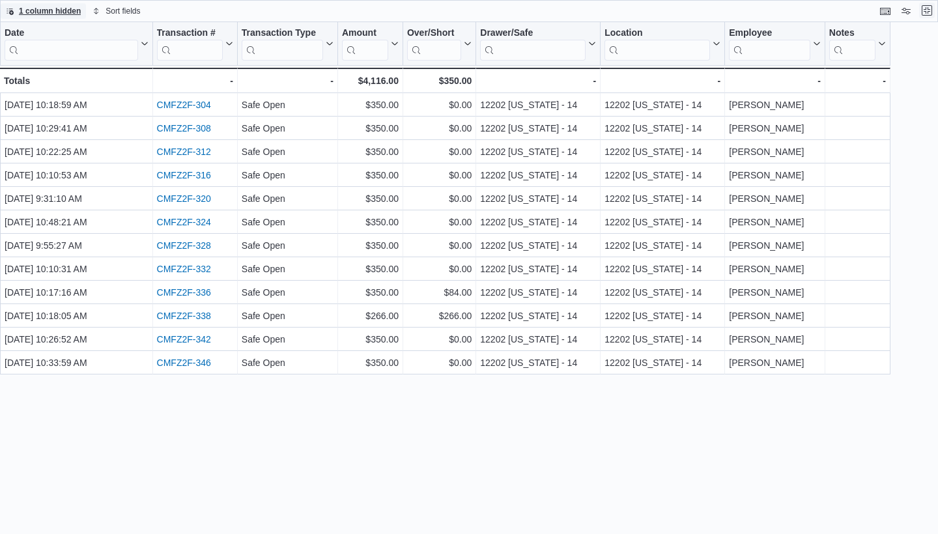
click at [461, 11] on button "Exit fullscreen" at bounding box center [928, 11] width 16 height 16
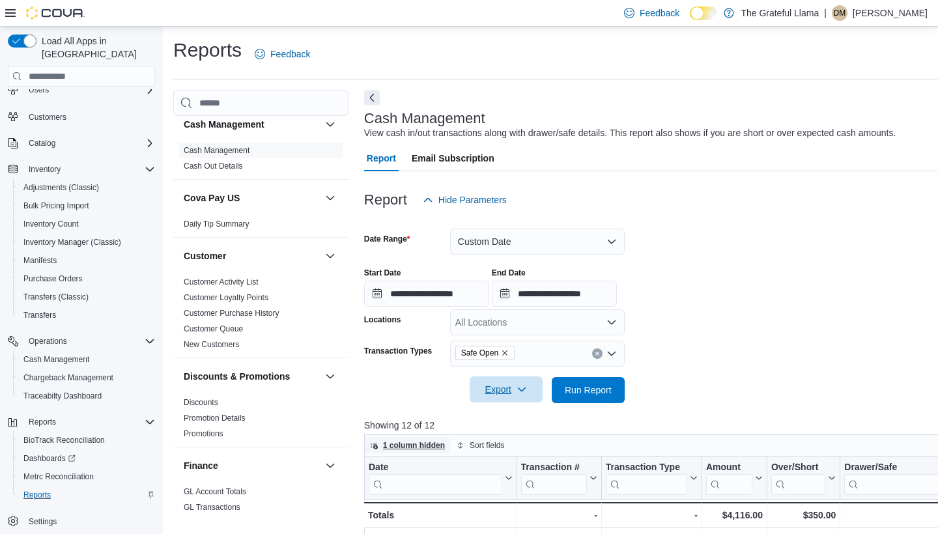
scroll to position [190, 0]
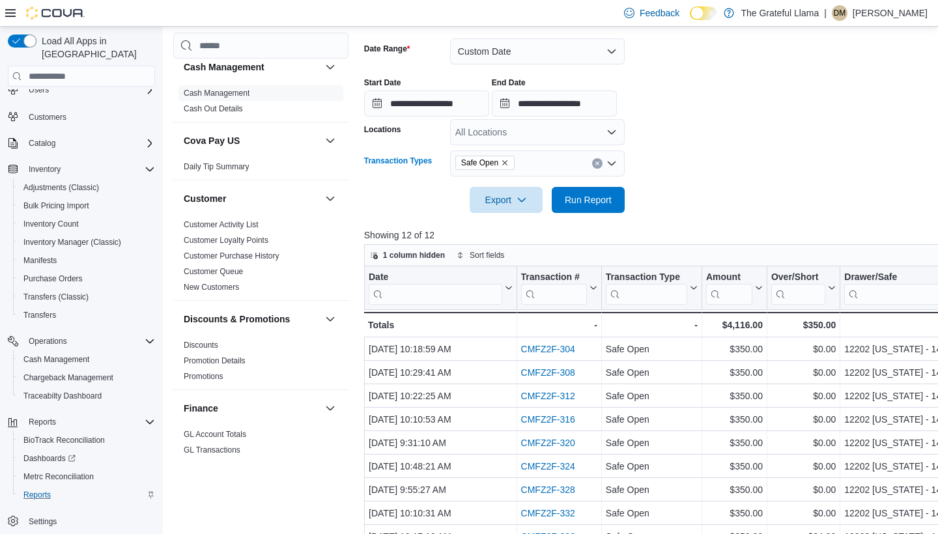
click at [461, 160] on icon "Remove Safe Open from selection in this group" at bounding box center [505, 163] width 8 height 8
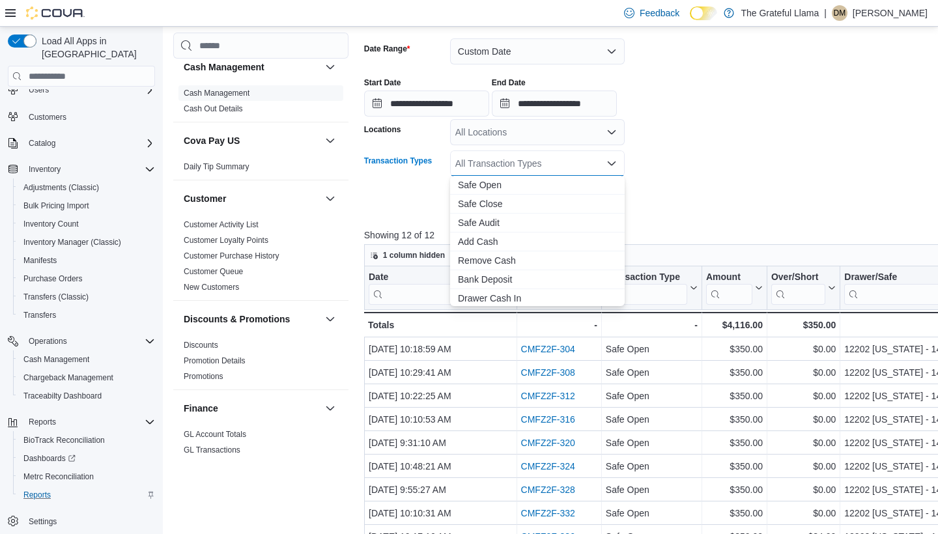
click at [461, 165] on div "All Transaction Types Combo box. Selected. Combo box input. All Transaction Typ…" at bounding box center [537, 164] width 175 height 26
click at [461, 294] on span "Drawer Cash In" at bounding box center [537, 298] width 159 height 13
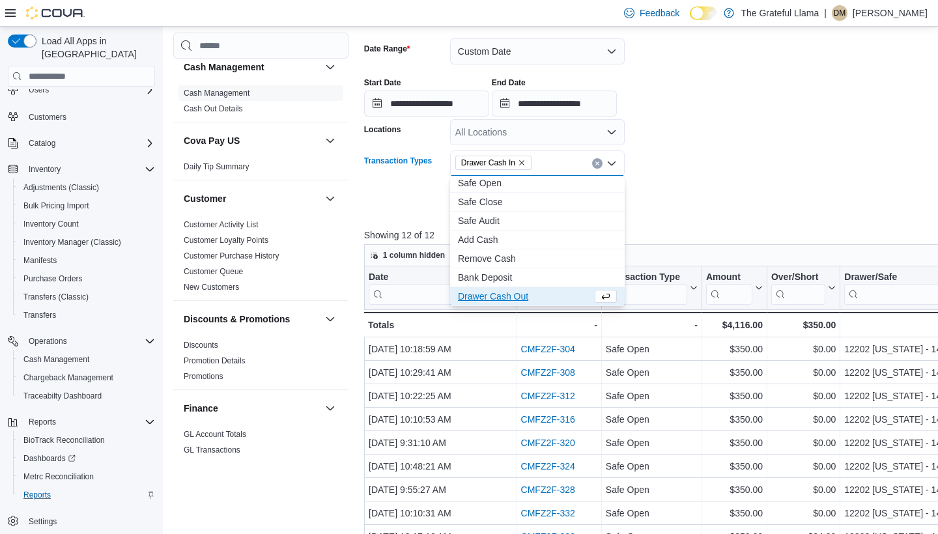
click at [461, 168] on form "**********" at bounding box center [727, 118] width 727 height 190
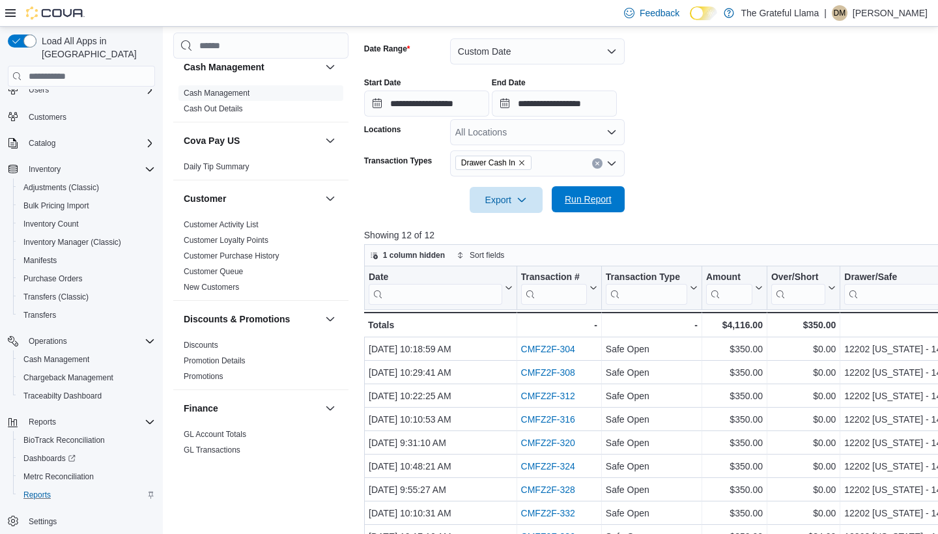
click at [461, 205] on span "Run Report" at bounding box center [588, 199] width 47 height 13
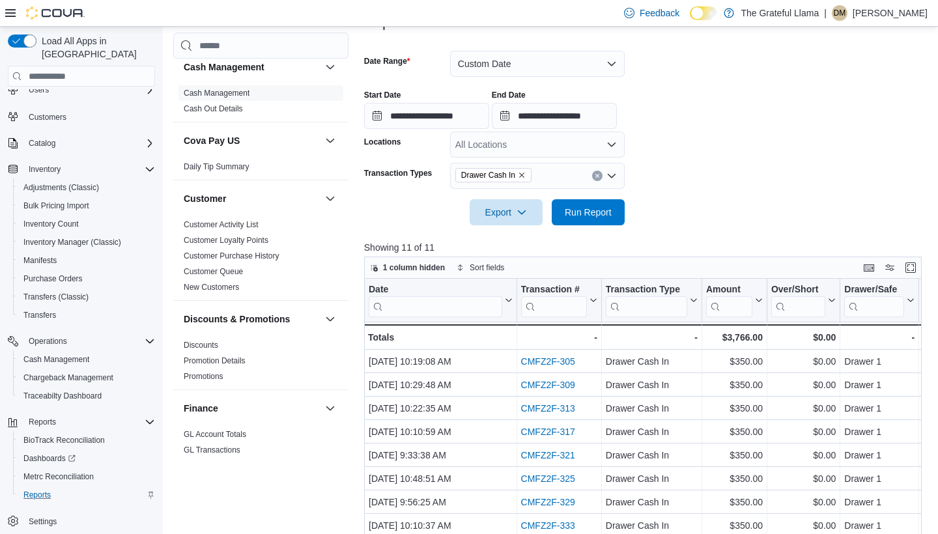
scroll to position [170, 0]
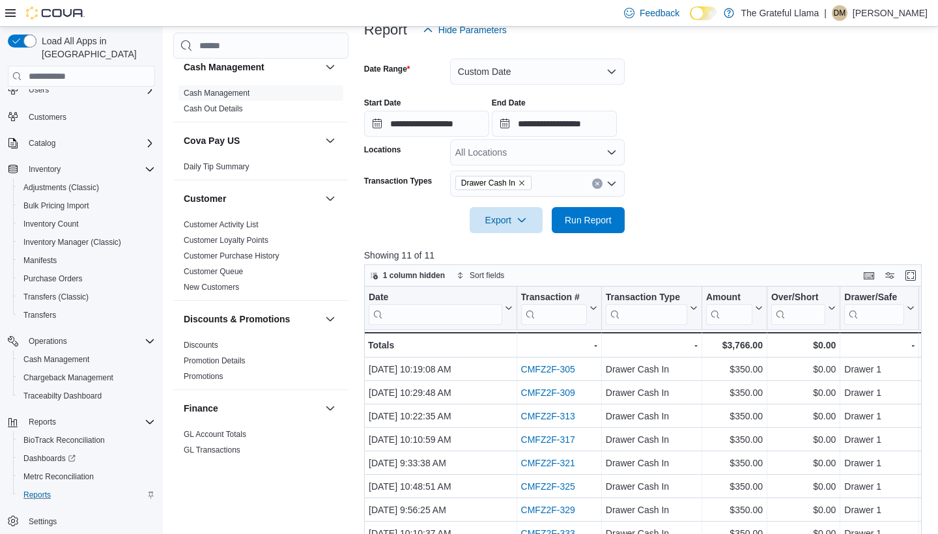
click at [461, 268] on span at bounding box center [911, 276] width 16 height 16
click at [461, 268] on button "Enter fullscreen" at bounding box center [911, 275] width 16 height 16
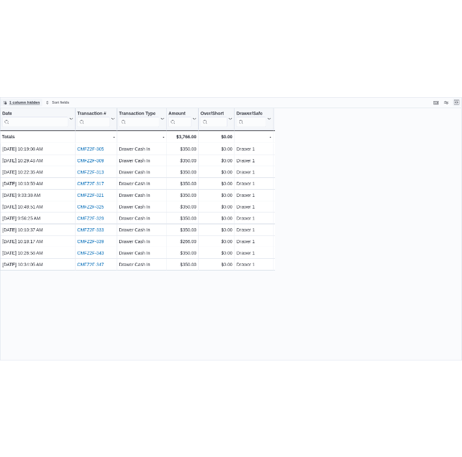
scroll to position [0, 0]
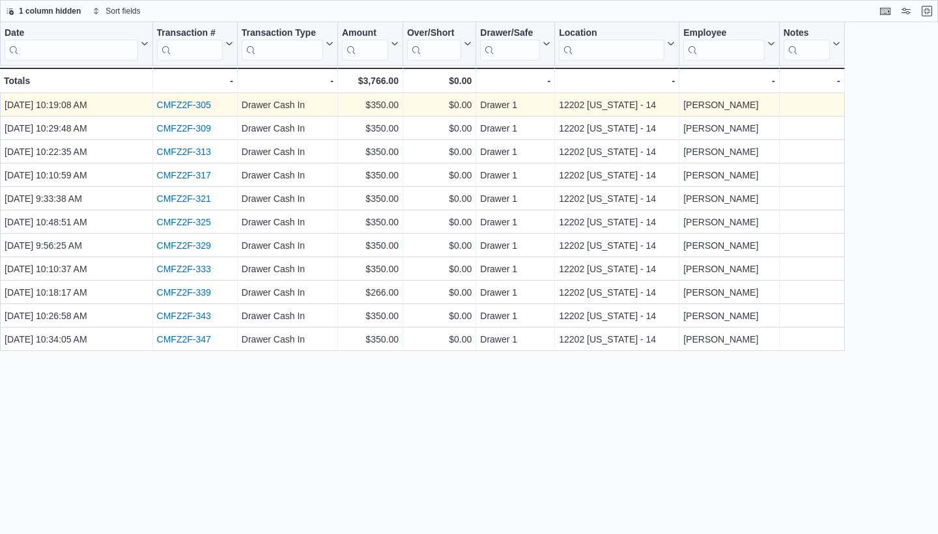
click at [194, 104] on link "CMFZ2F-305" at bounding box center [184, 105] width 54 height 10
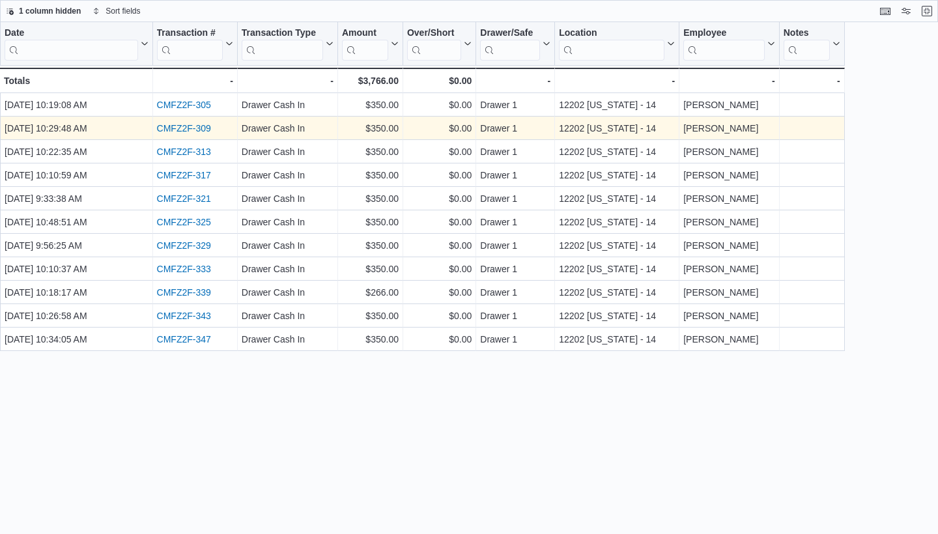
click at [197, 130] on link "CMFZ2F-309" at bounding box center [184, 128] width 54 height 10
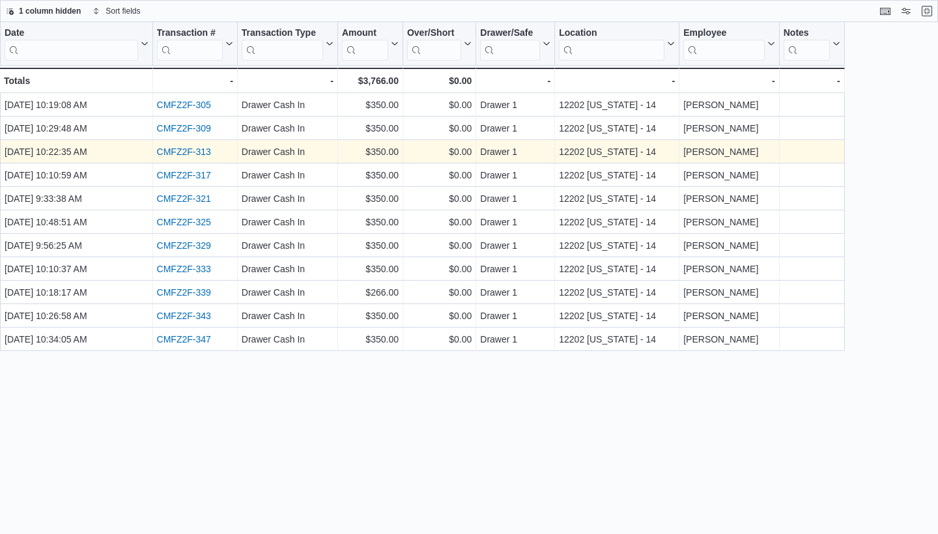
click at [186, 159] on div "CMFZ2F-313" at bounding box center [195, 152] width 76 height 16
click at [184, 154] on link "CMFZ2F-313" at bounding box center [184, 152] width 54 height 10
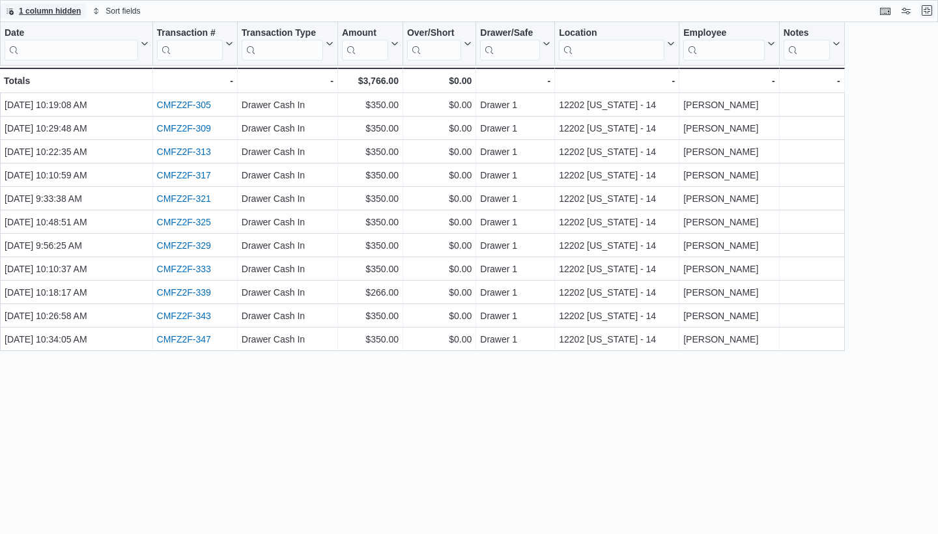
click at [461, 15] on button "Exit fullscreen" at bounding box center [928, 11] width 16 height 16
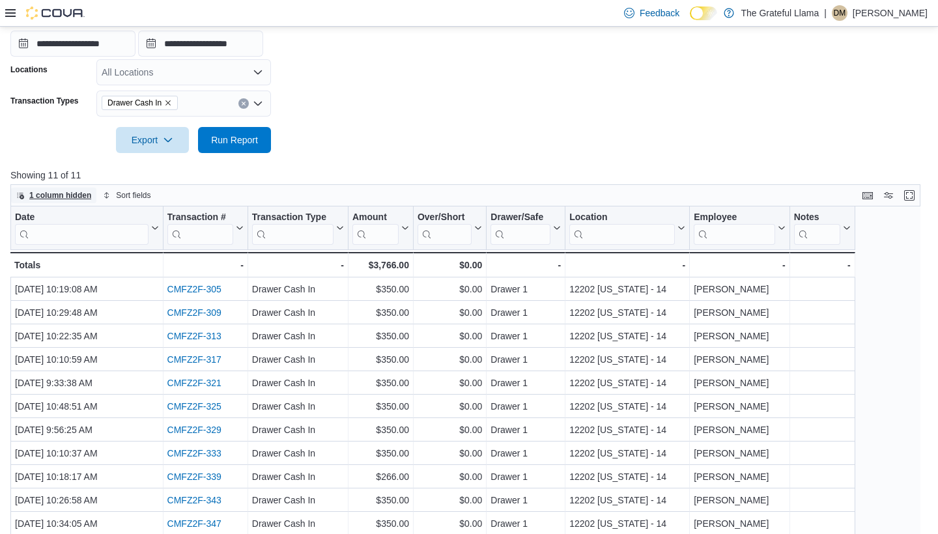
scroll to position [249, 0]
click at [262, 100] on icon "Open list of options" at bounding box center [258, 105] width 10 height 10
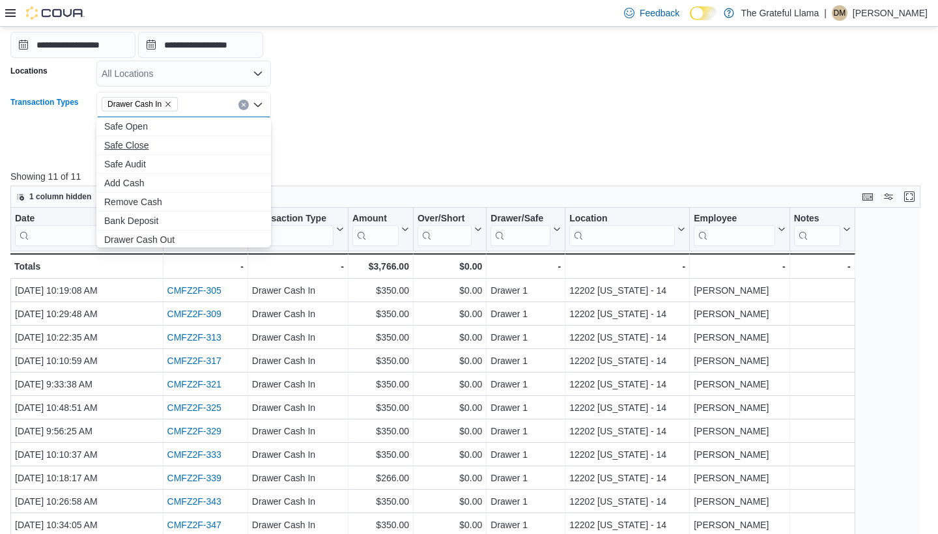
click at [194, 147] on span "Safe Close" at bounding box center [183, 145] width 159 height 13
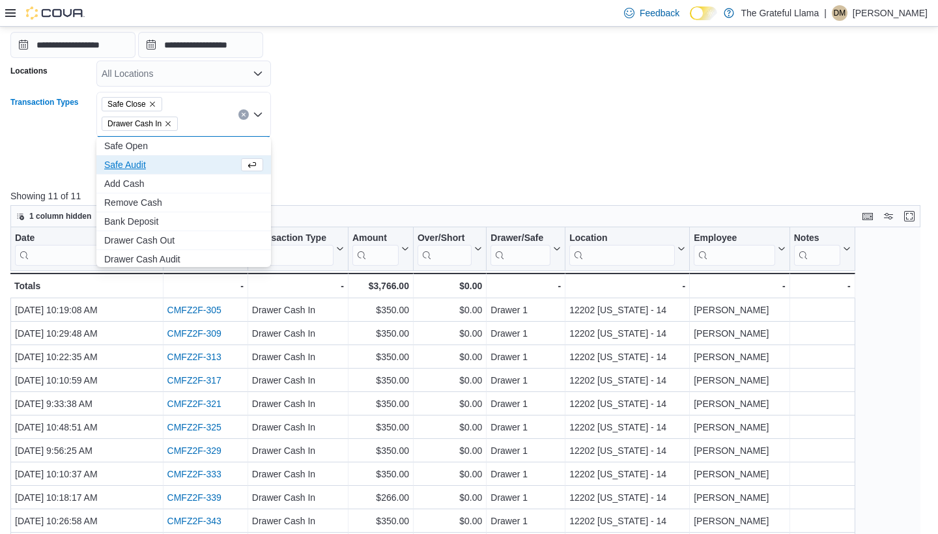
click at [169, 121] on icon "Remove Drawer Cash In from selection in this group" at bounding box center [168, 124] width 8 height 8
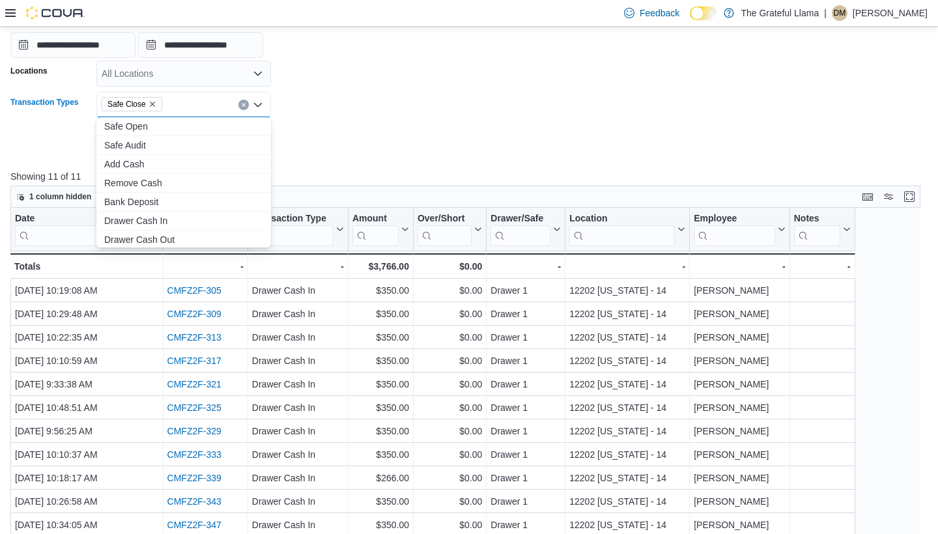
click at [380, 77] on form "**********" at bounding box center [469, 59] width 918 height 190
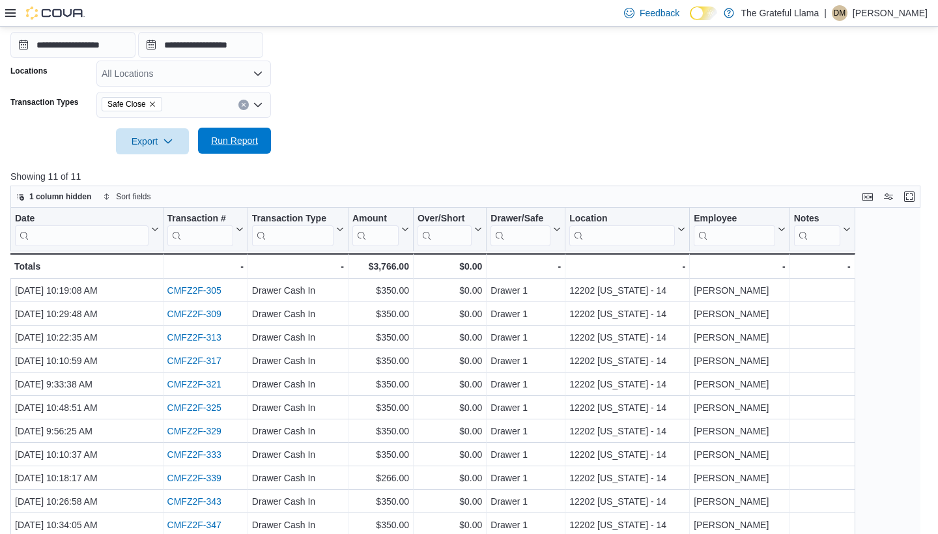
click at [240, 143] on span "Run Report" at bounding box center [234, 140] width 47 height 13
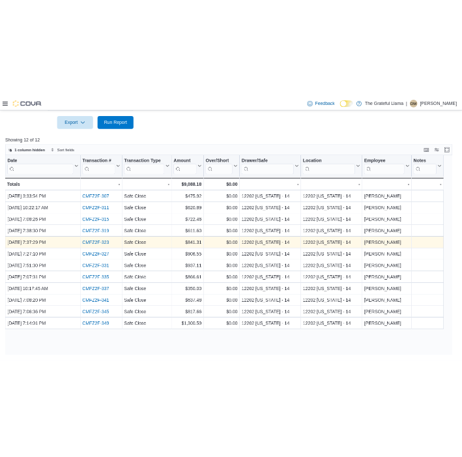
scroll to position [338, 0]
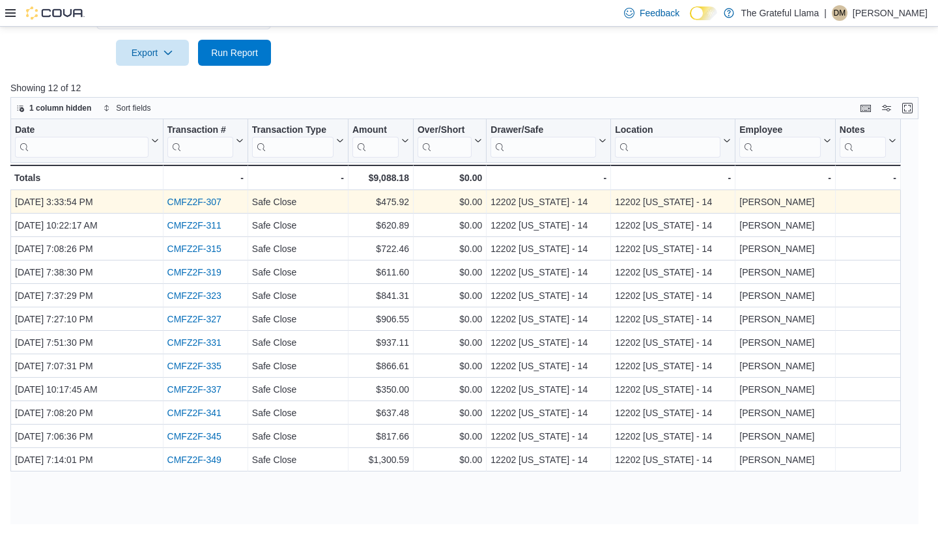
click at [187, 203] on link "CMFZ2F-307" at bounding box center [194, 202] width 54 height 10
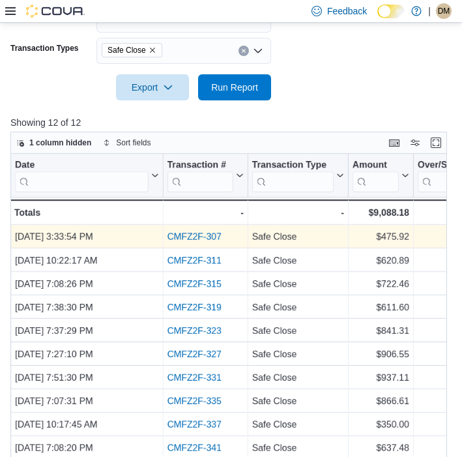
scroll to position [311, 0]
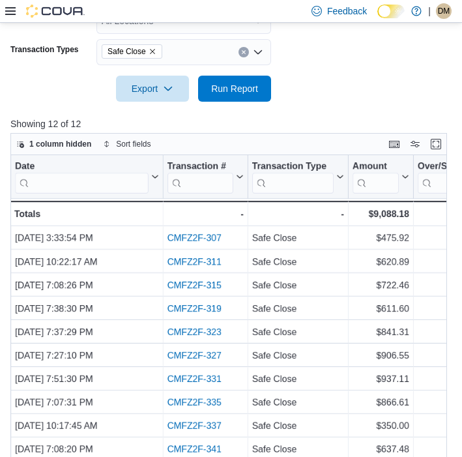
click at [257, 53] on icon "Open list of options" at bounding box center [258, 52] width 8 height 4
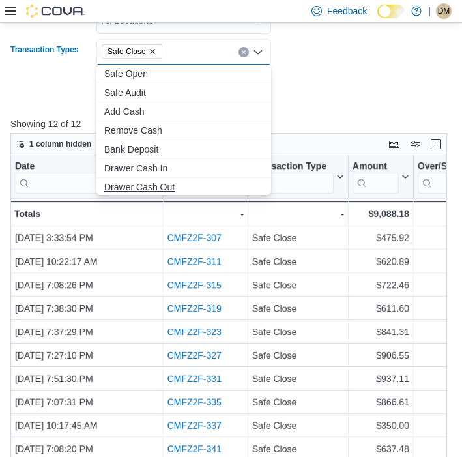
click at [181, 182] on span "Drawer Cash Out" at bounding box center [183, 187] width 159 height 13
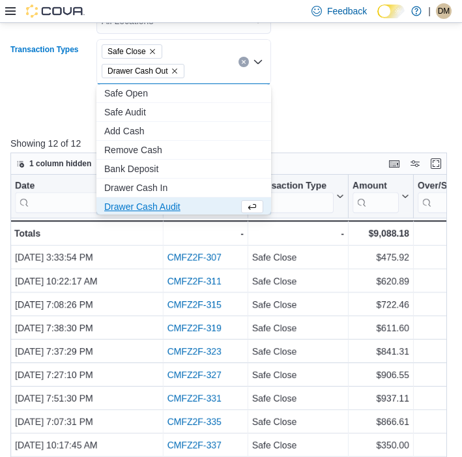
scroll to position [2, 0]
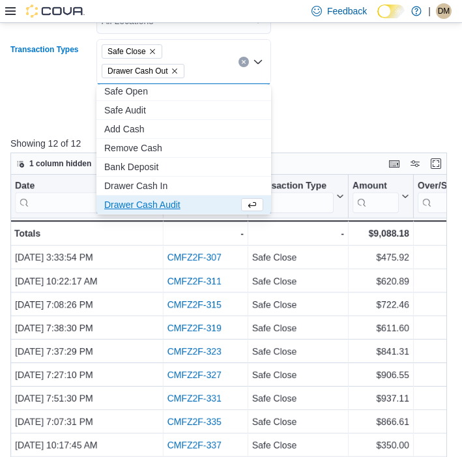
click at [348, 96] on form "**********" at bounding box center [230, 16] width 441 height 210
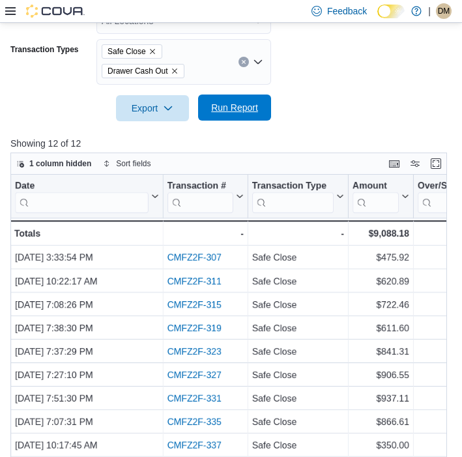
click at [243, 109] on span "Run Report" at bounding box center [234, 107] width 47 height 13
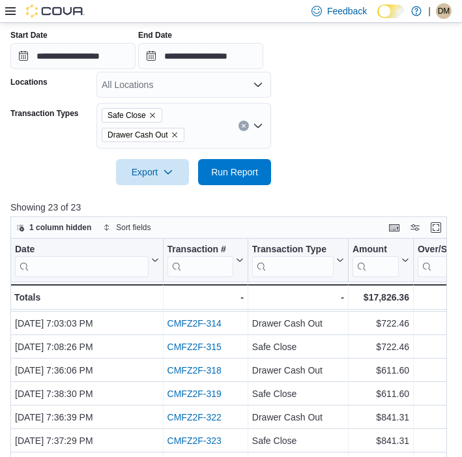
scroll to position [62, 0]
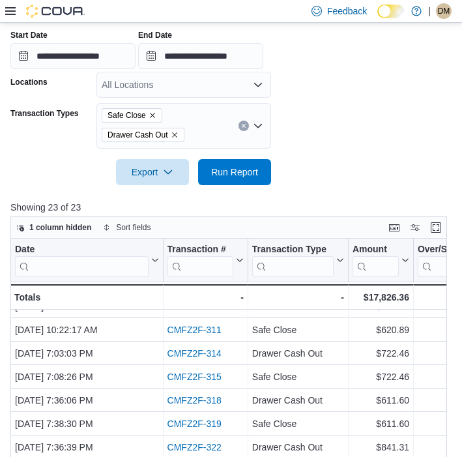
click at [254, 123] on icon "Open list of options" at bounding box center [258, 126] width 10 height 10
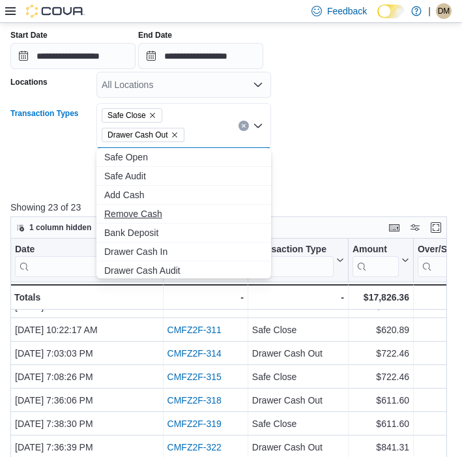
scroll to position [0, 0]
click at [176, 137] on icon "Remove Drawer Cash Out from selection in this group" at bounding box center [175, 135] width 8 height 8
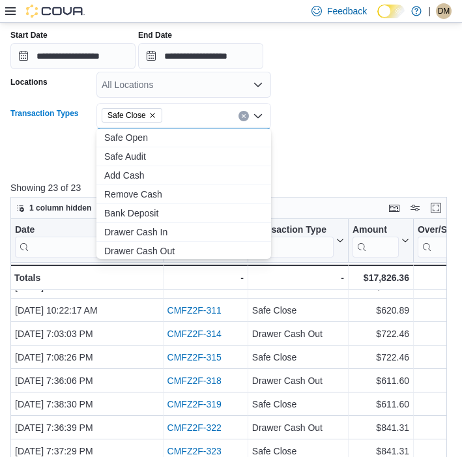
click at [154, 109] on span "Safe Close" at bounding box center [132, 115] width 49 height 13
click at [154, 111] on icon "Remove Safe Close from selection in this group" at bounding box center [153, 115] width 8 height 8
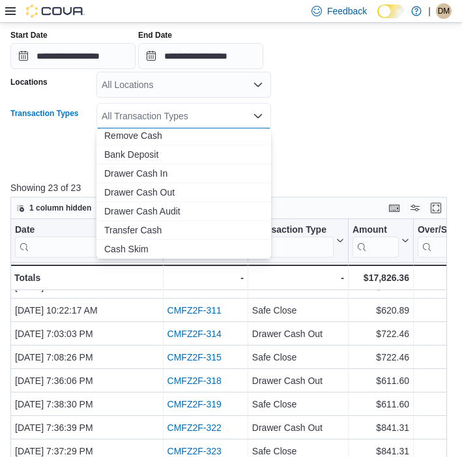
scroll to position [78, 0]
click at [160, 158] on span "Bank Deposit" at bounding box center [183, 154] width 159 height 13
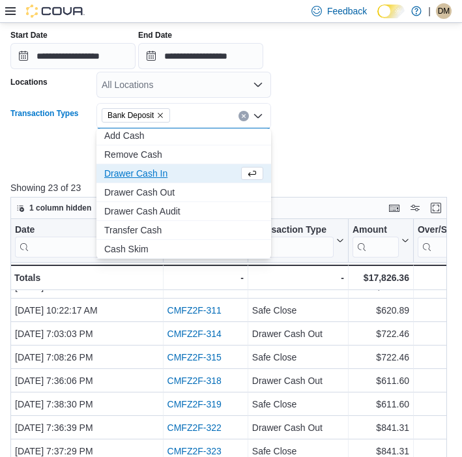
scroll to position [59, 0]
click at [343, 181] on p "Showing 23 of 23" at bounding box center [230, 187] width 441 height 13
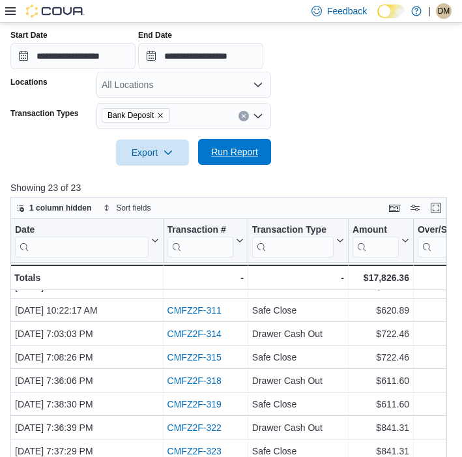
click at [254, 158] on span "Run Report" at bounding box center [234, 152] width 57 height 26
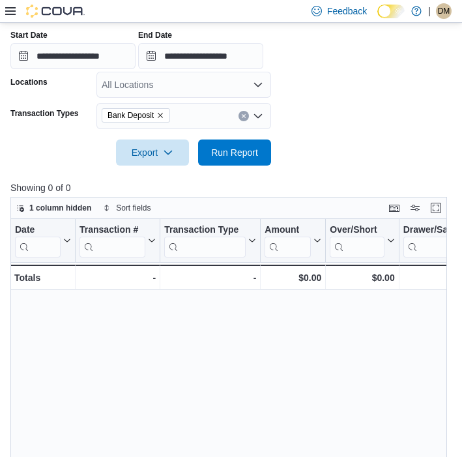
click at [242, 118] on icon "Clear input" at bounding box center [243, 115] width 5 height 5
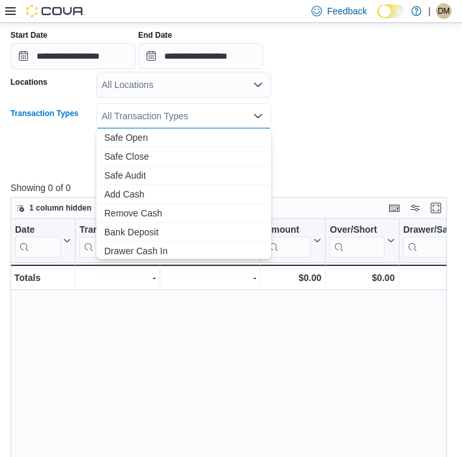
click at [258, 116] on icon "Close list of options" at bounding box center [258, 116] width 10 height 10
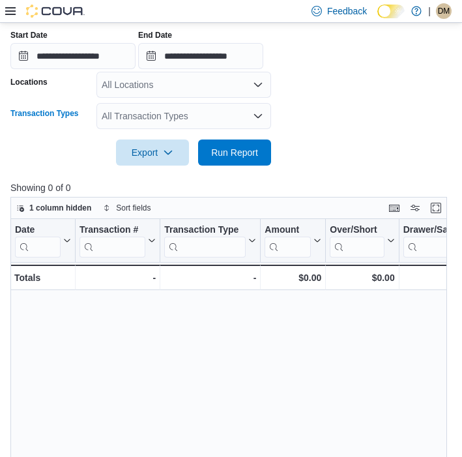
click at [258, 116] on icon "Open list of options" at bounding box center [258, 116] width 10 height 10
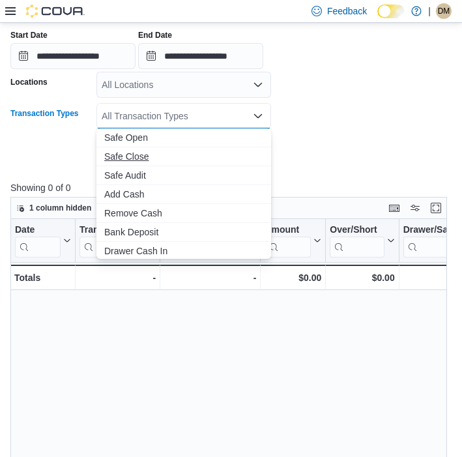
click at [145, 156] on span "Safe Close" at bounding box center [183, 156] width 159 height 13
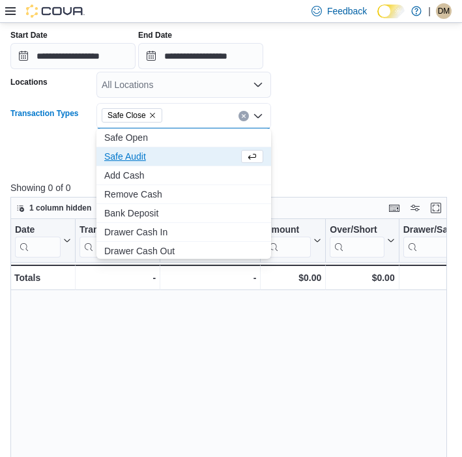
click at [362, 130] on div at bounding box center [230, 134] width 441 height 10
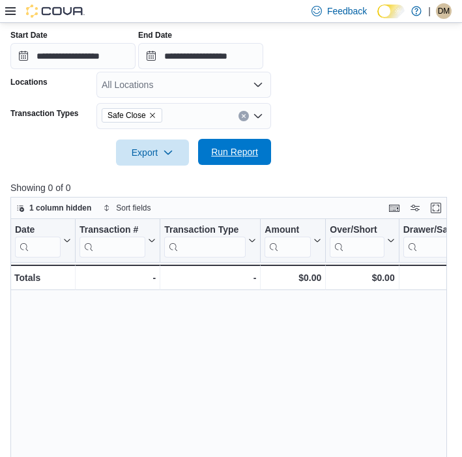
click at [231, 153] on span "Run Report" at bounding box center [234, 151] width 47 height 13
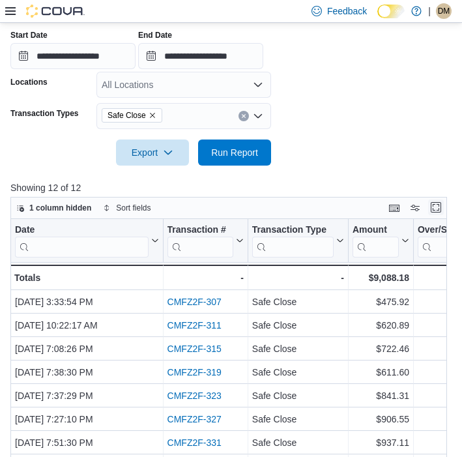
click at [437, 207] on button "Enter fullscreen" at bounding box center [436, 207] width 16 height 16
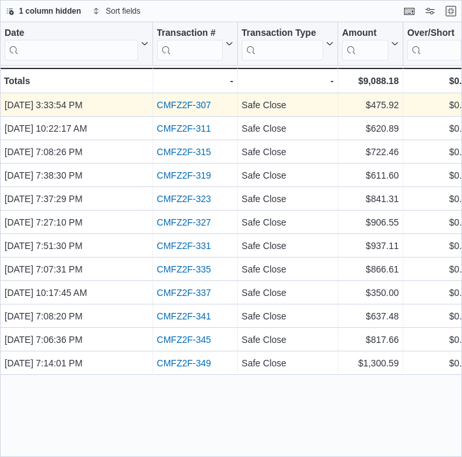
click at [196, 107] on link "CMFZ2F-307" at bounding box center [184, 105] width 54 height 10
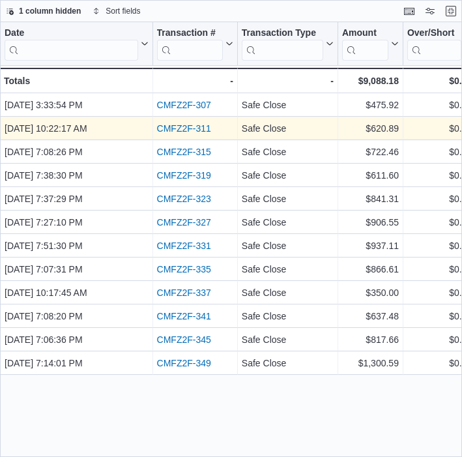
click at [184, 129] on link "CMFZ2F-311" at bounding box center [184, 128] width 54 height 10
click at [188, 133] on link "CMFZ2F-311" at bounding box center [184, 128] width 54 height 10
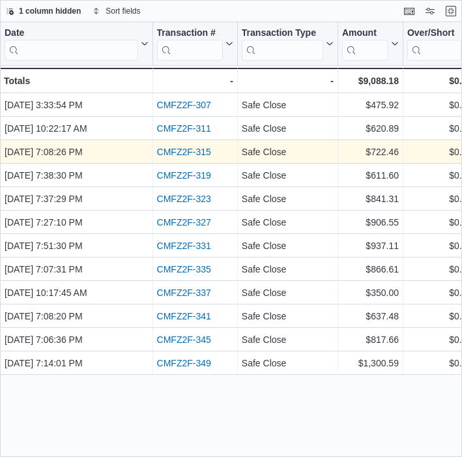
click at [174, 156] on link "CMFZ2F-315" at bounding box center [184, 152] width 54 height 10
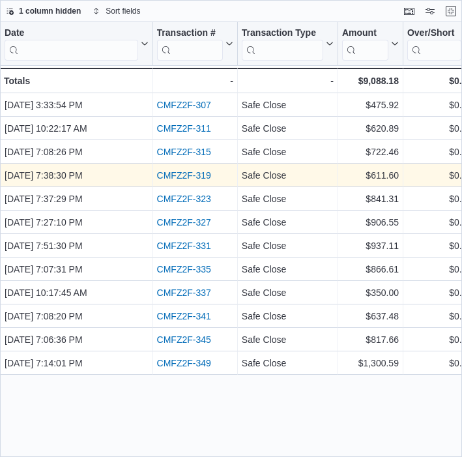
click at [190, 178] on link "CMFZ2F-319" at bounding box center [184, 175] width 54 height 10
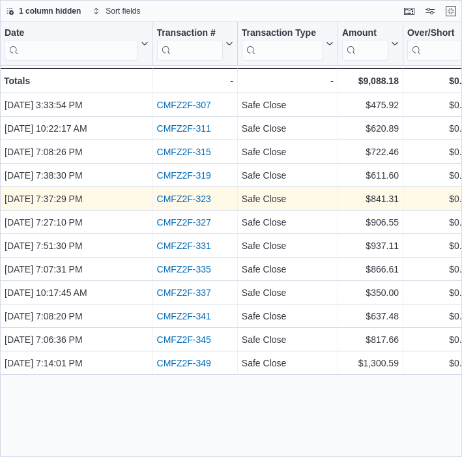
click at [180, 199] on link "CMFZ2F-323" at bounding box center [184, 199] width 54 height 10
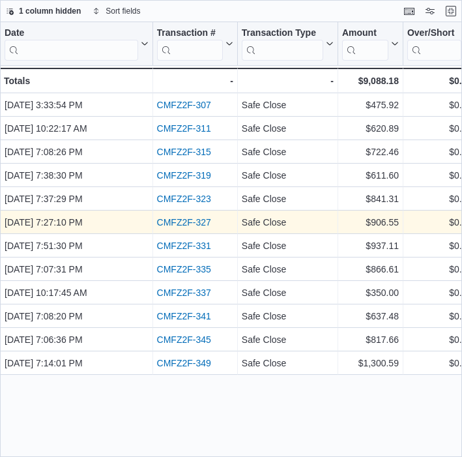
click at [183, 221] on link "CMFZ2F-327" at bounding box center [184, 222] width 54 height 10
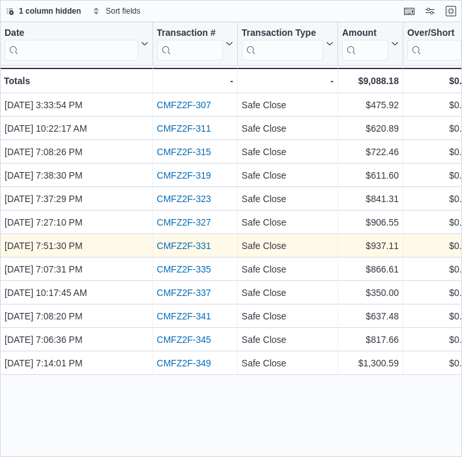
click at [179, 248] on link "CMFZ2F-331" at bounding box center [184, 245] width 54 height 10
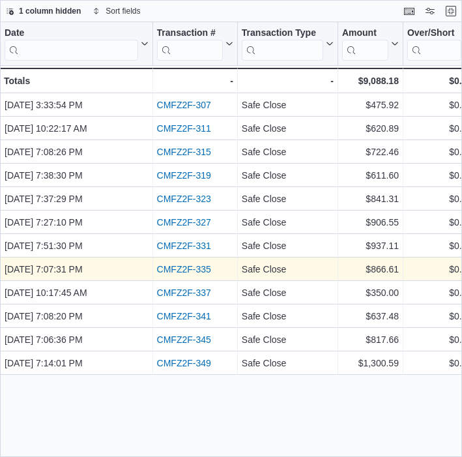
click at [186, 269] on link "CMFZ2F-335" at bounding box center [184, 269] width 54 height 10
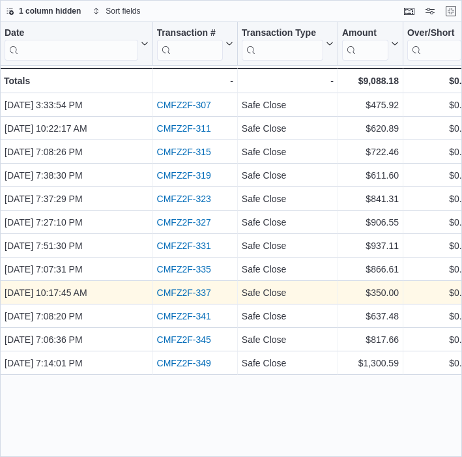
click at [192, 293] on link "CMFZ2F-337" at bounding box center [184, 292] width 54 height 10
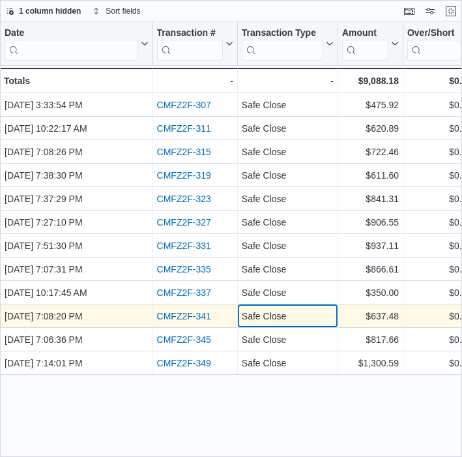
click at [257, 319] on div "Safe Close" at bounding box center [288, 316] width 92 height 16
click at [199, 311] on link "CMFZ2F-341" at bounding box center [184, 316] width 54 height 10
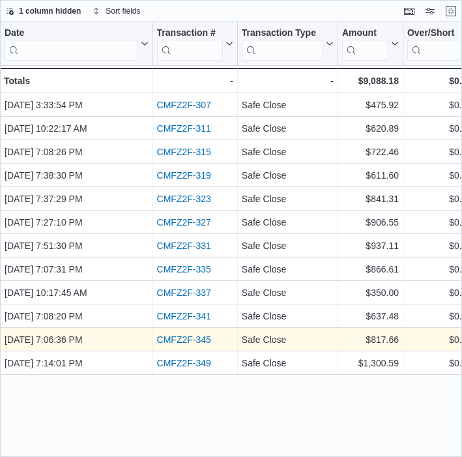
click at [196, 337] on link "CMFZ2F-345" at bounding box center [184, 339] width 54 height 10
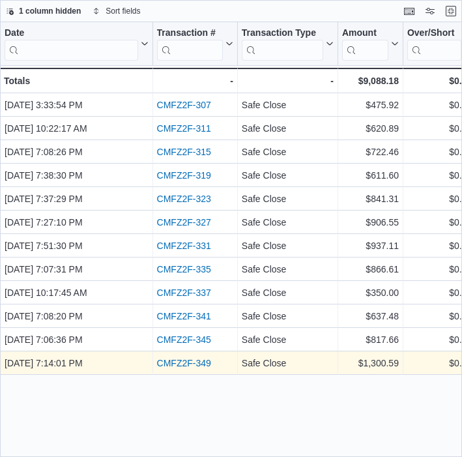
click at [181, 365] on link "CMFZ2F-349" at bounding box center [184, 363] width 54 height 10
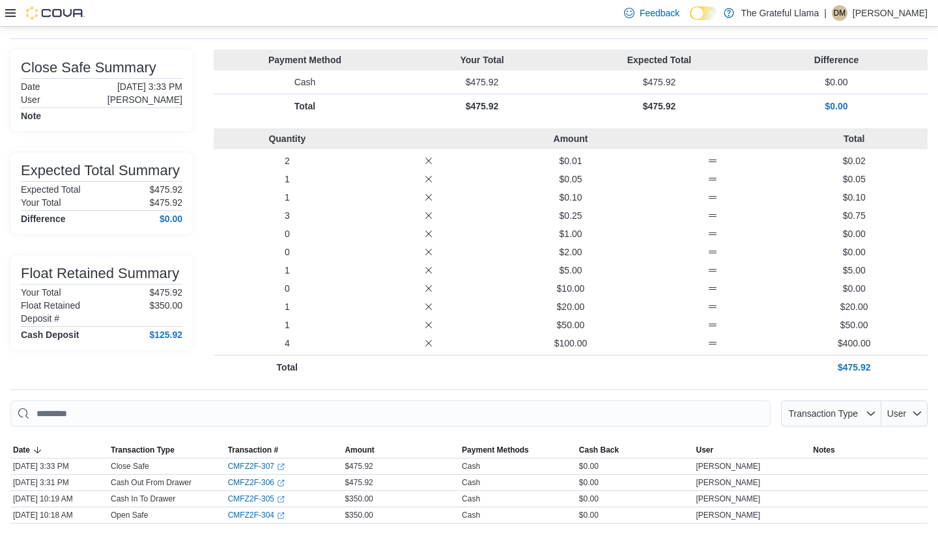
scroll to position [63, 0]
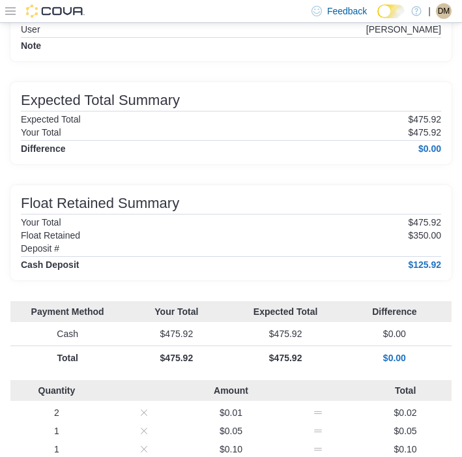
scroll to position [134, 0]
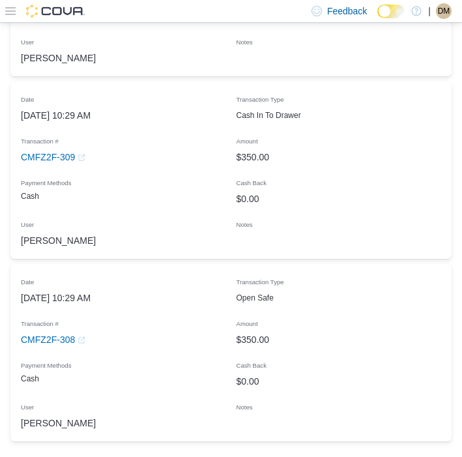
scroll to position [1172, 0]
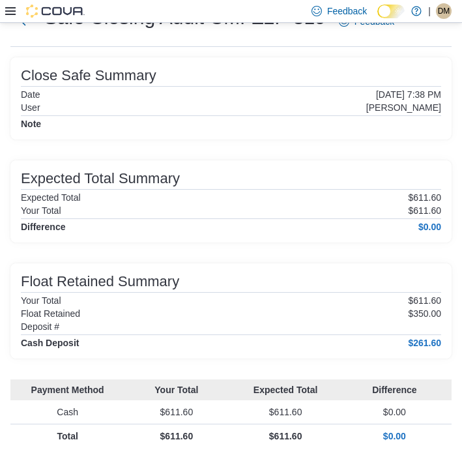
scroll to position [55, 0]
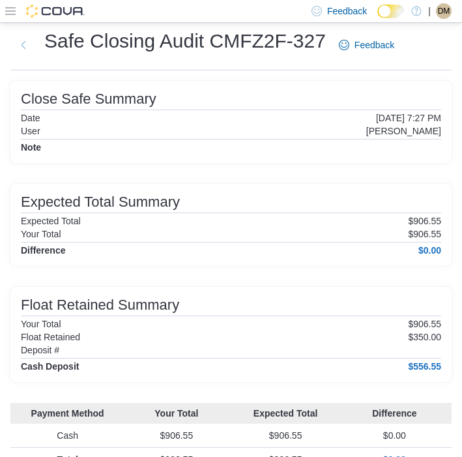
scroll to position [34, 0]
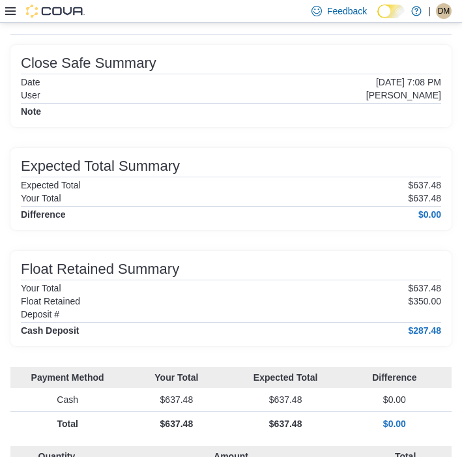
scroll to position [68, 0]
